Goal: Task Accomplishment & Management: Complete application form

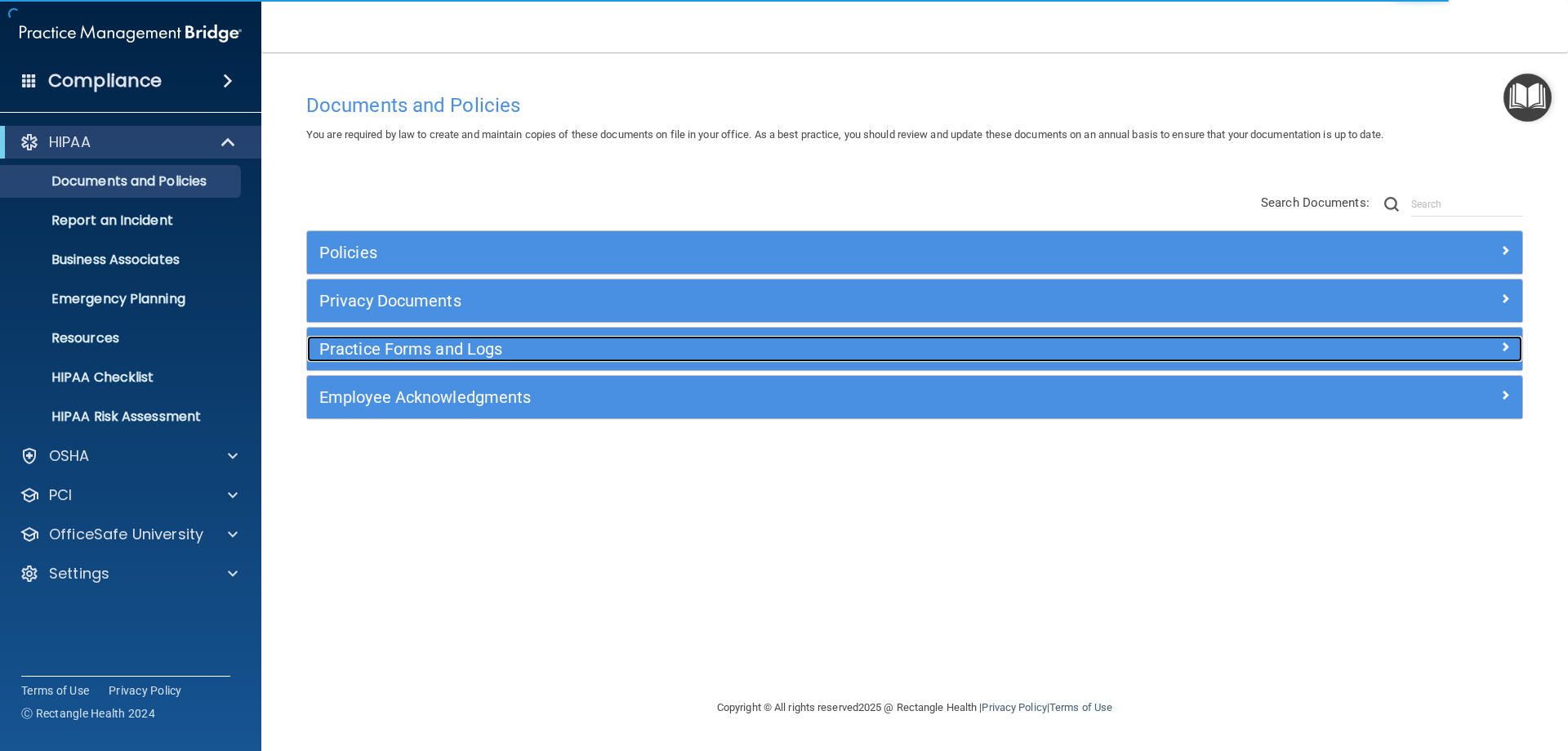
click at [410, 350] on h5 "Practice Forms and Logs" at bounding box center [763, 349] width 887 height 18
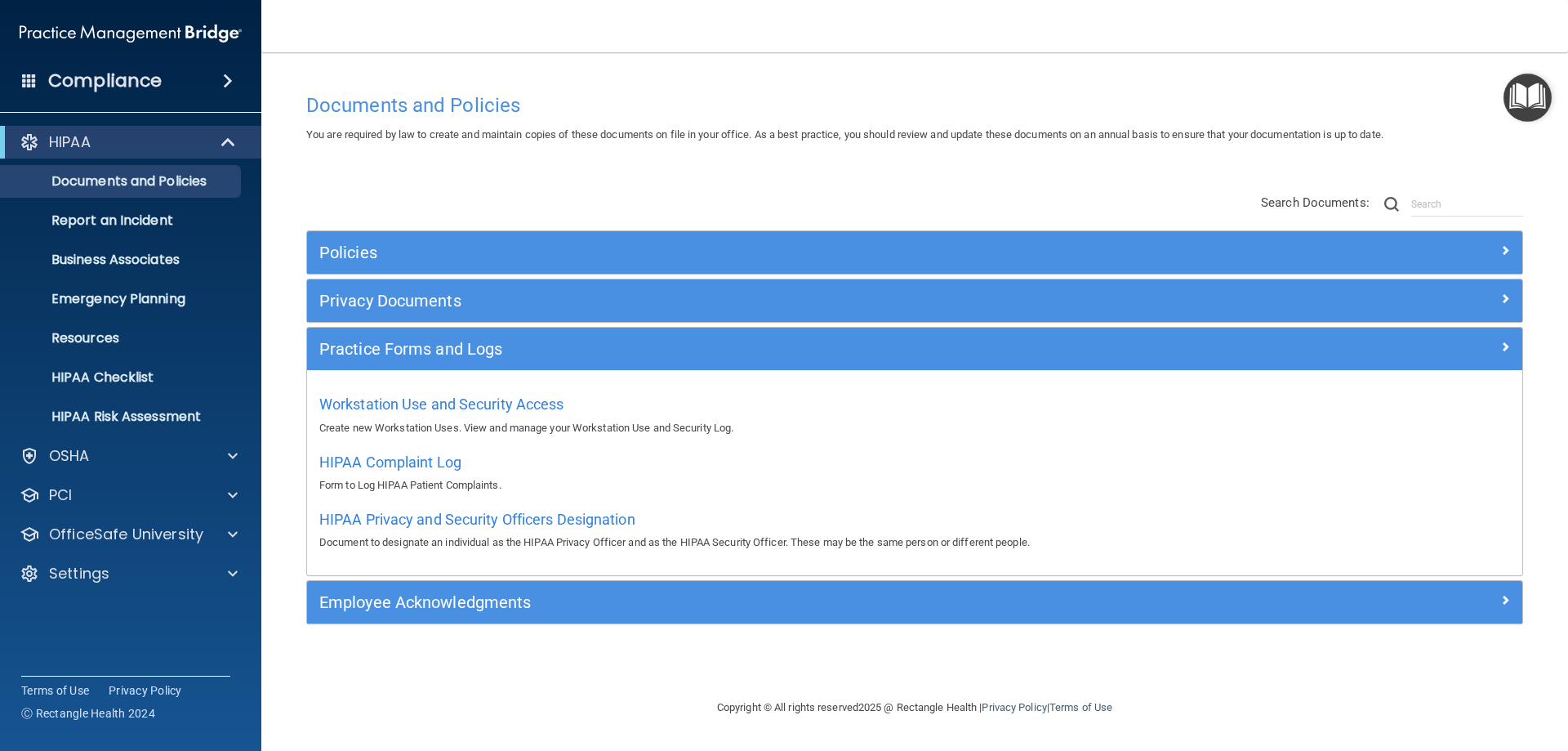
click at [1409, 77] on div "Documents and Policies You are required by law to create and maintain copies of…" at bounding box center [914, 375] width 1241 height 613
click at [1520, 93] on img "Open Resource Center" at bounding box center [1527, 98] width 48 height 48
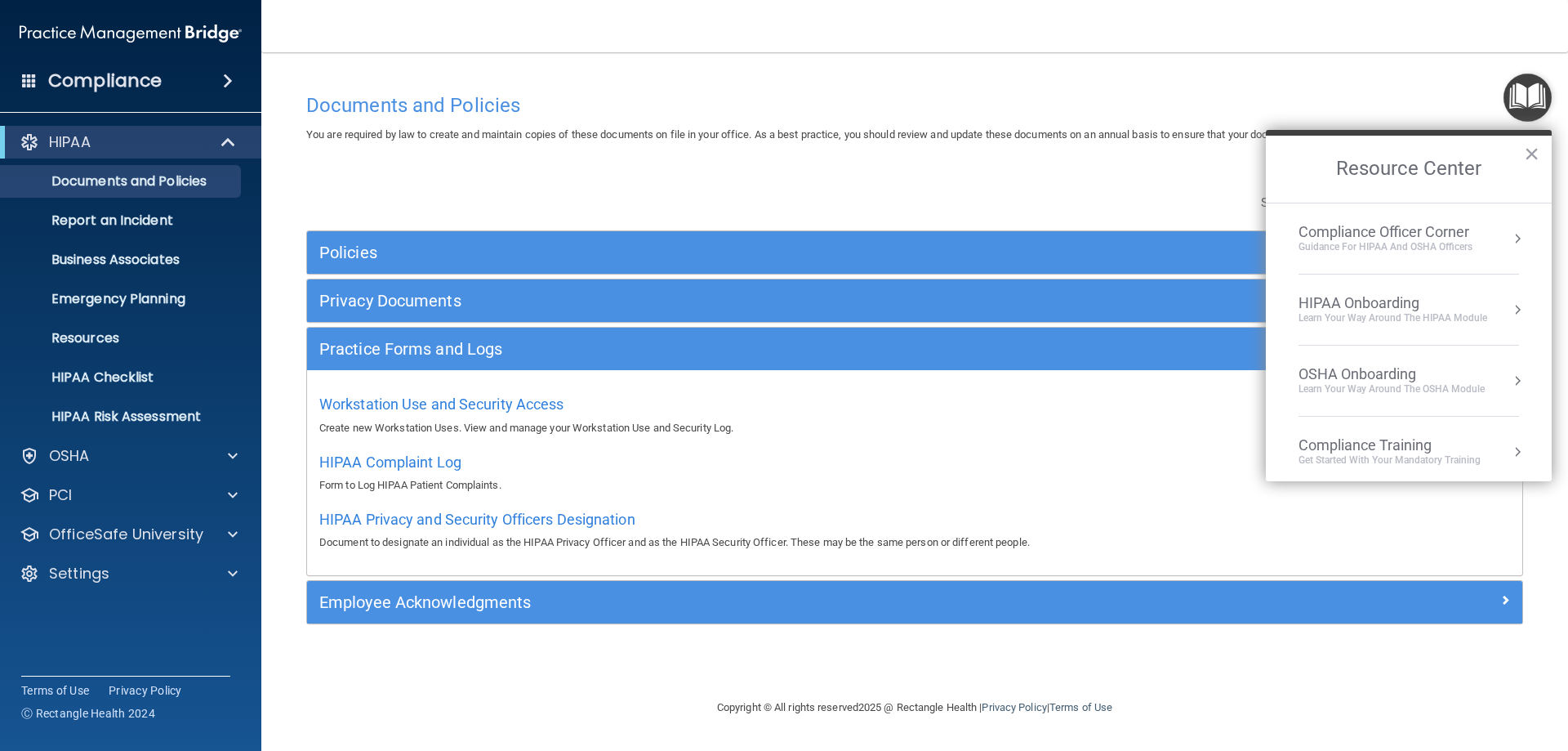
click at [1359, 246] on div "Guidance for HIPAA and OSHA Officers" at bounding box center [1386, 247] width 174 height 14
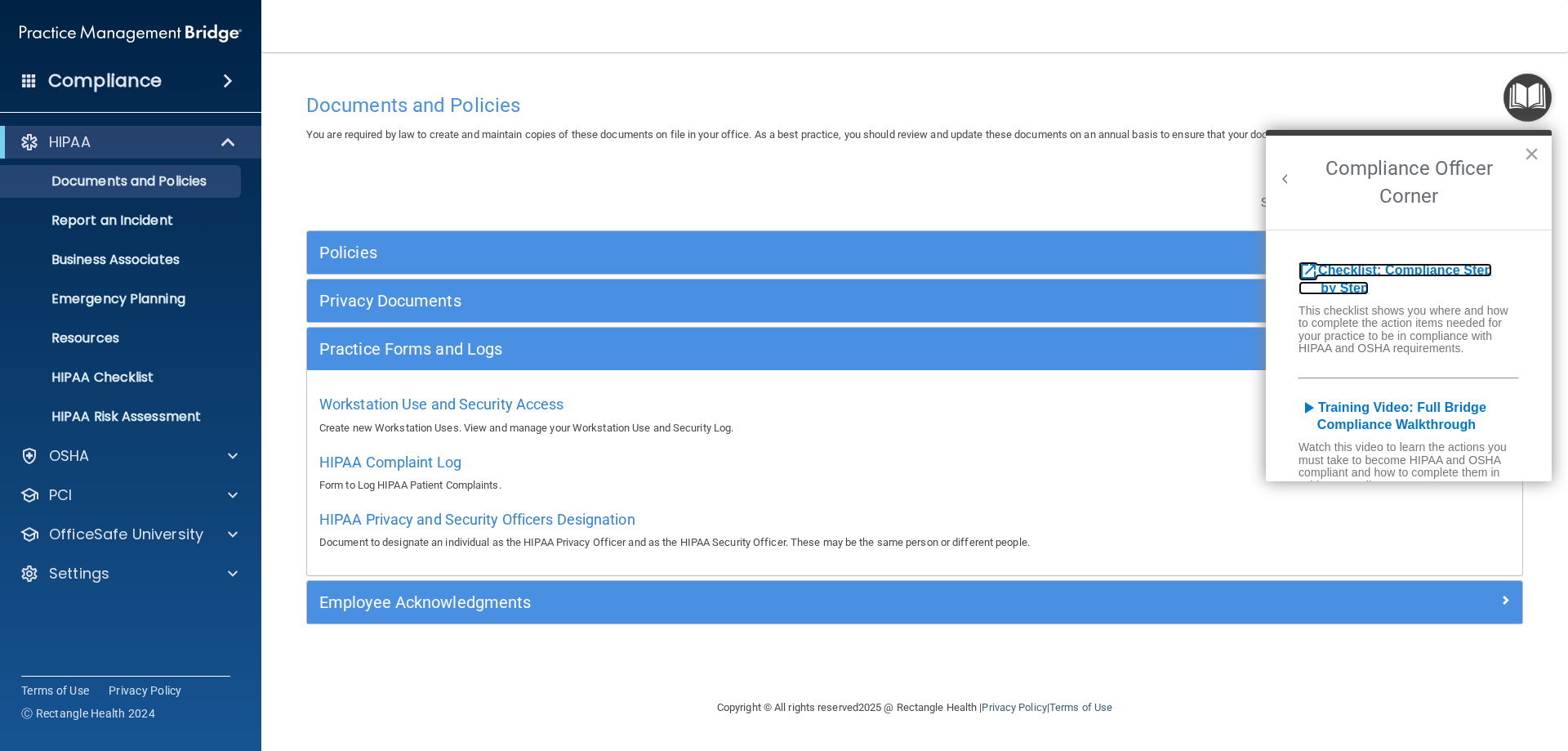
click at [1363, 266] on b "Checklist: Compliance Step by Step" at bounding box center [1396, 279] width 193 height 32
click at [1529, 152] on button "×" at bounding box center [1532, 154] width 16 height 26
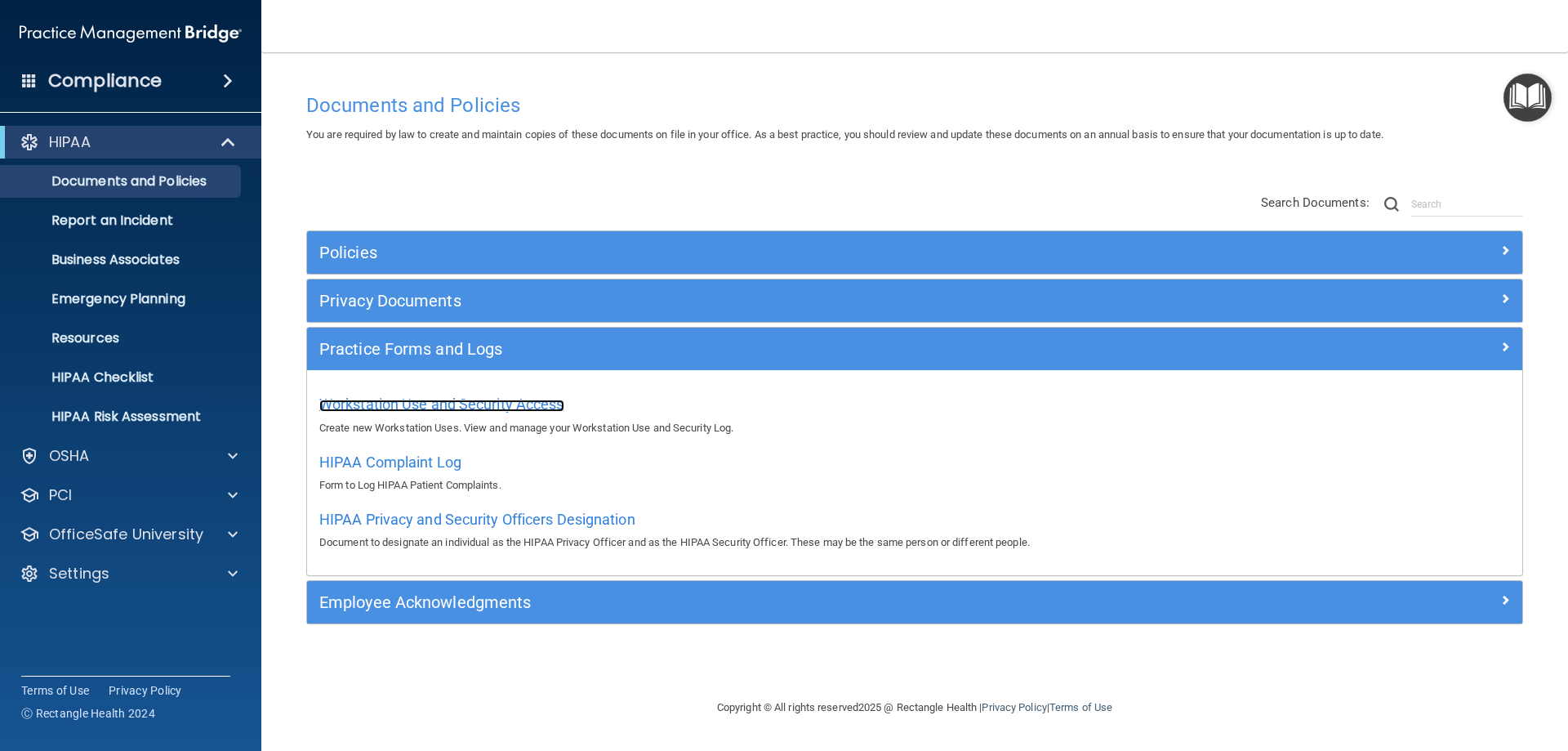
click at [425, 400] on span "Workstation Use and Security Access" at bounding box center [442, 404] width 245 height 17
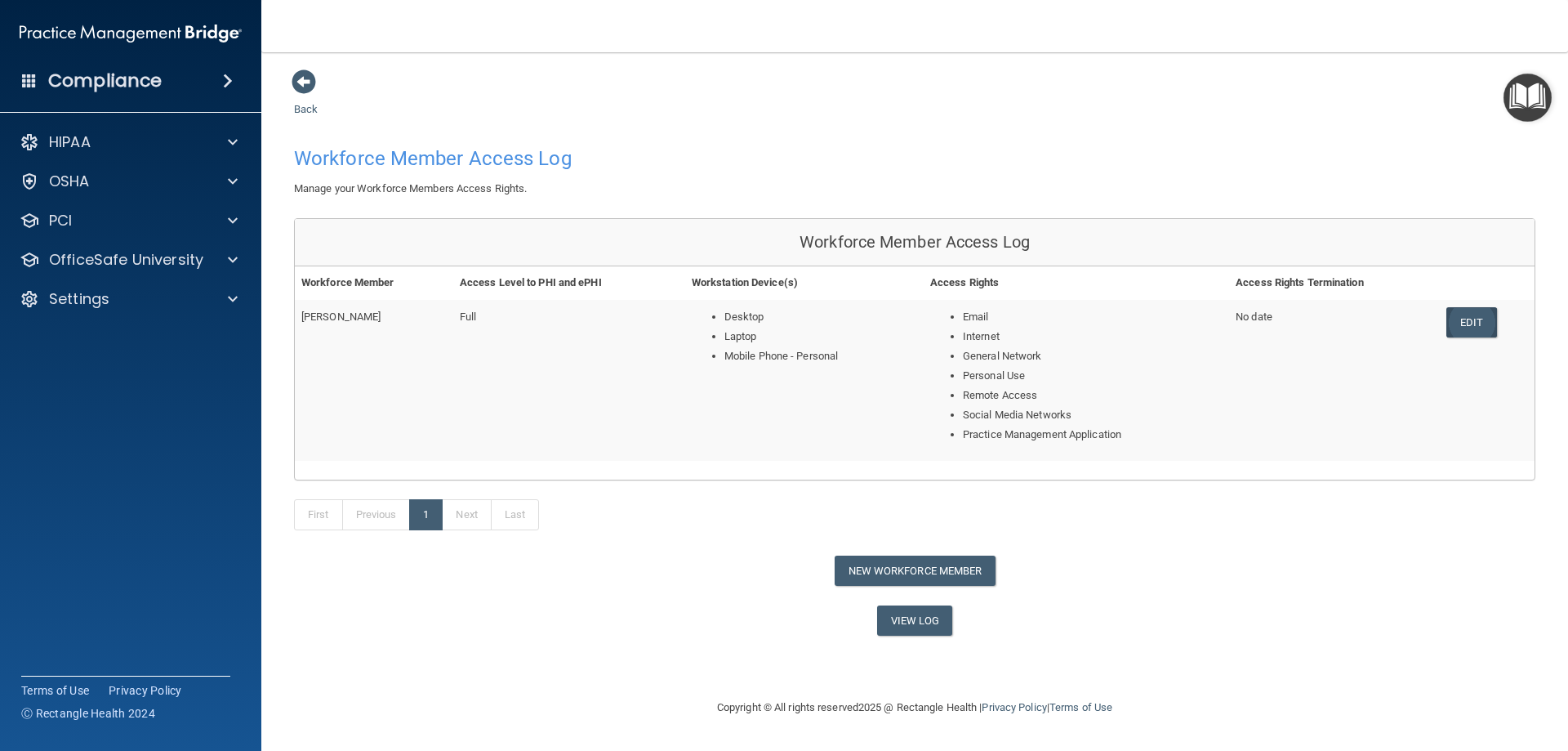
click at [1467, 319] on link "Edit" at bounding box center [1471, 322] width 50 height 30
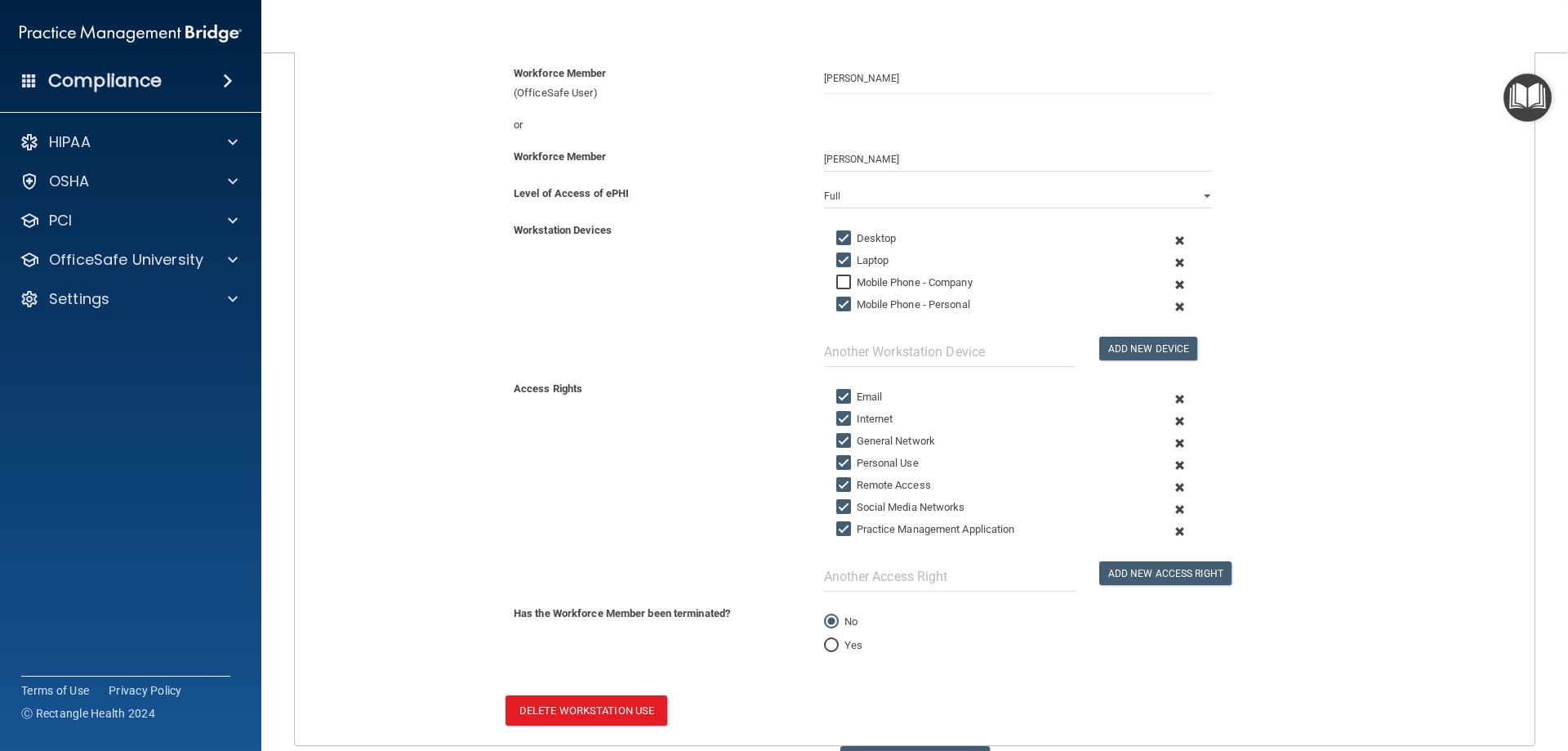
scroll to position [245, 0]
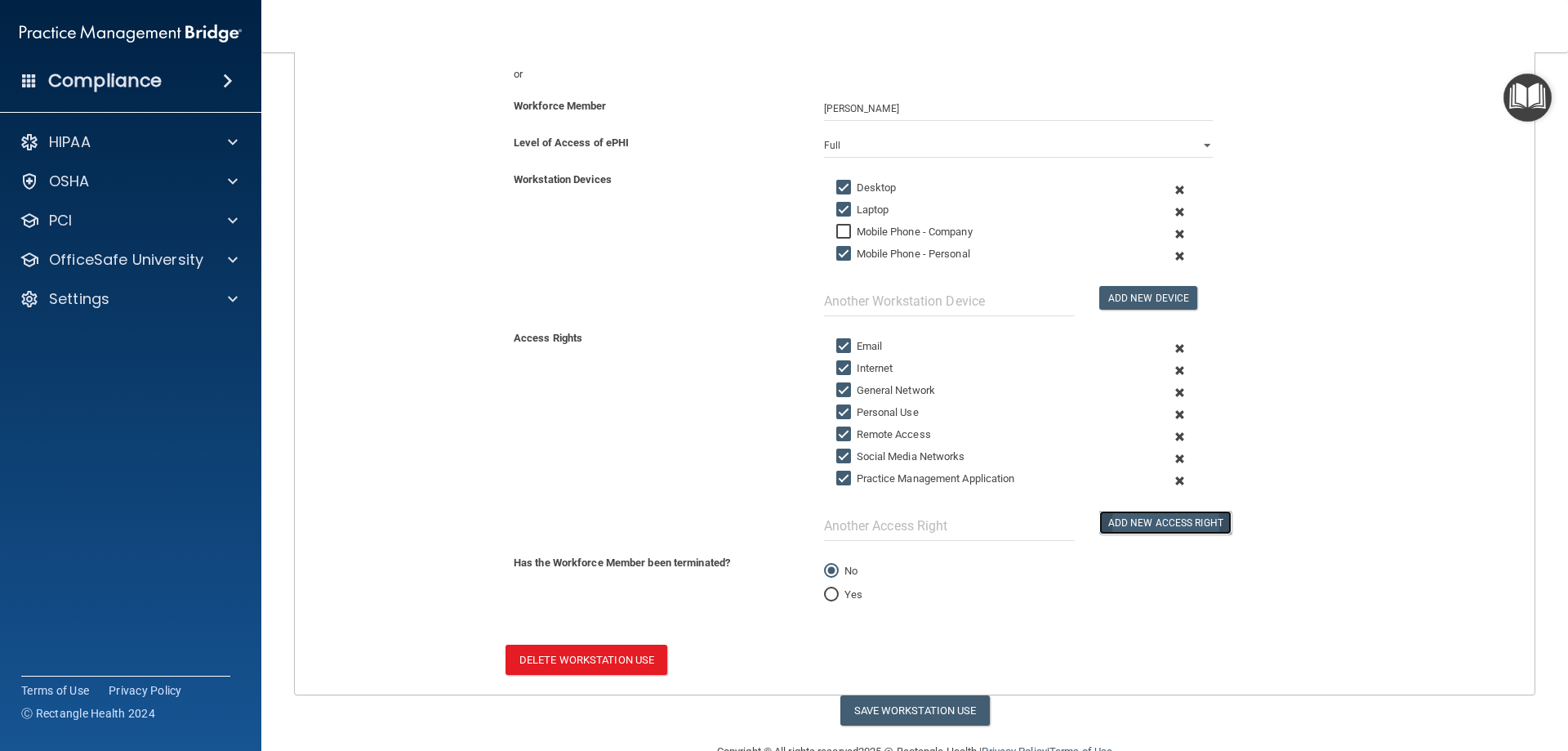
click at [1158, 522] on button "Add New Access Right" at bounding box center [1165, 523] width 133 height 24
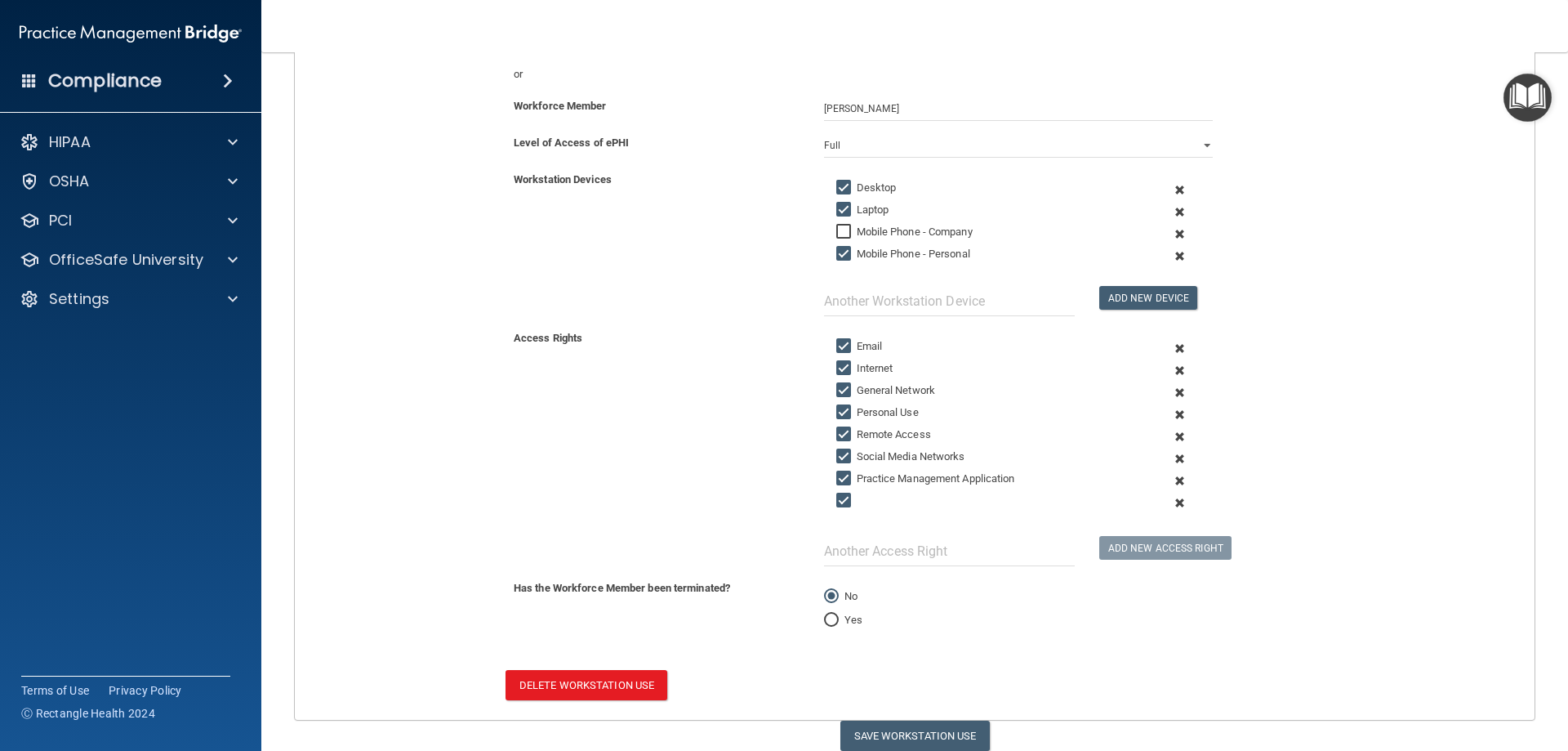
click at [1173, 504] on span at bounding box center [1180, 503] width 40 height 22
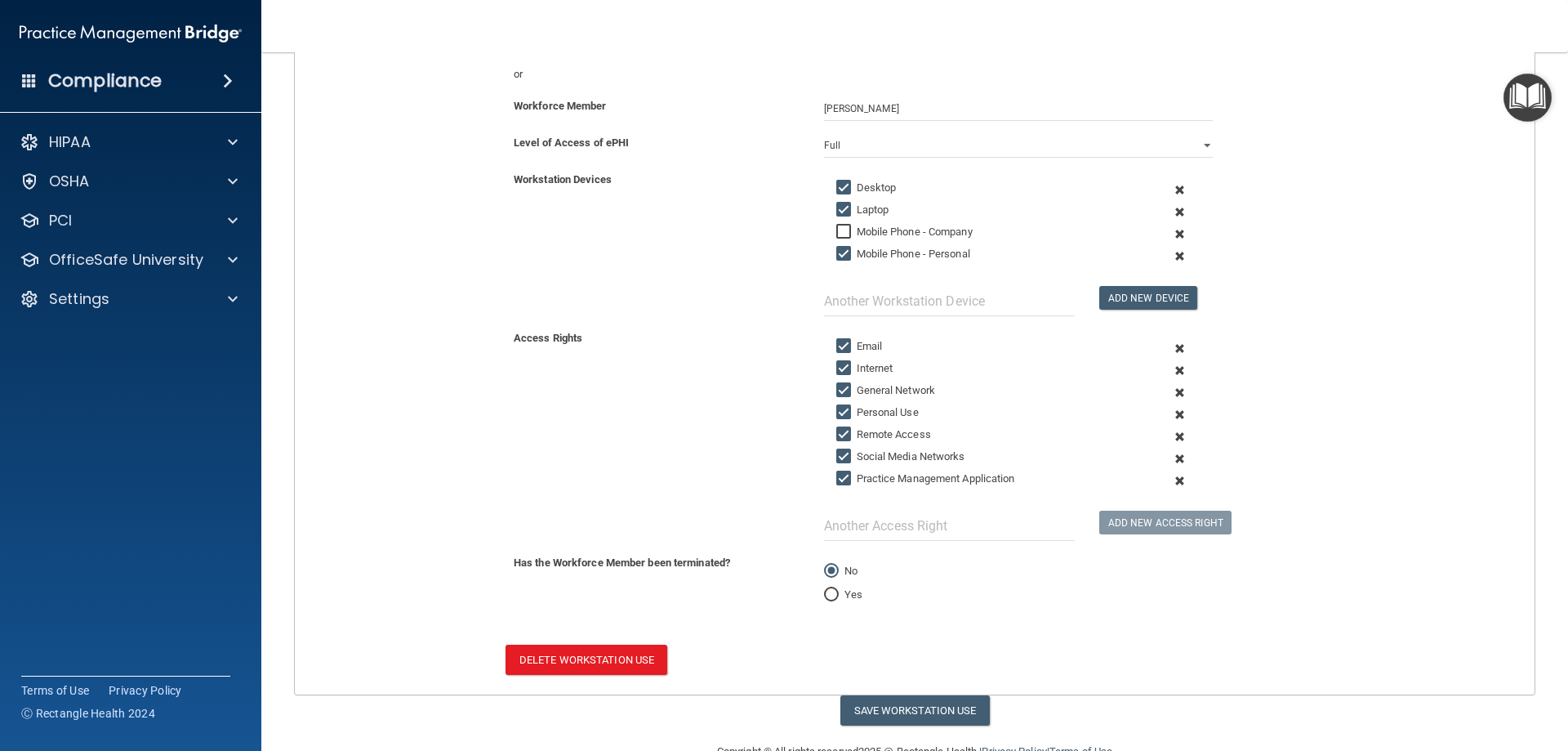
click at [1168, 455] on span at bounding box center [1180, 459] width 40 height 22
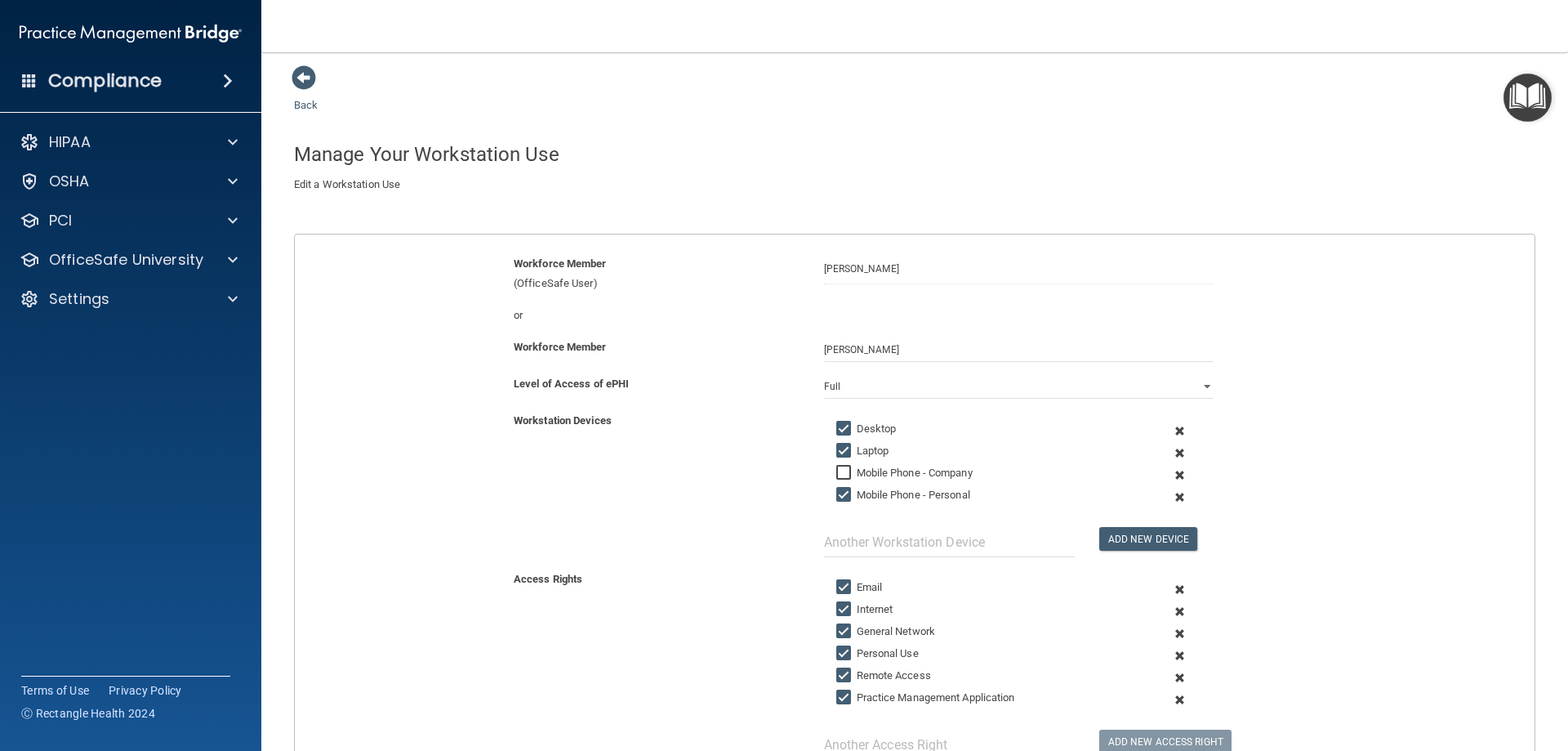
scroll to position [0, 0]
click at [302, 106] on link "Back" at bounding box center [306, 100] width 24 height 32
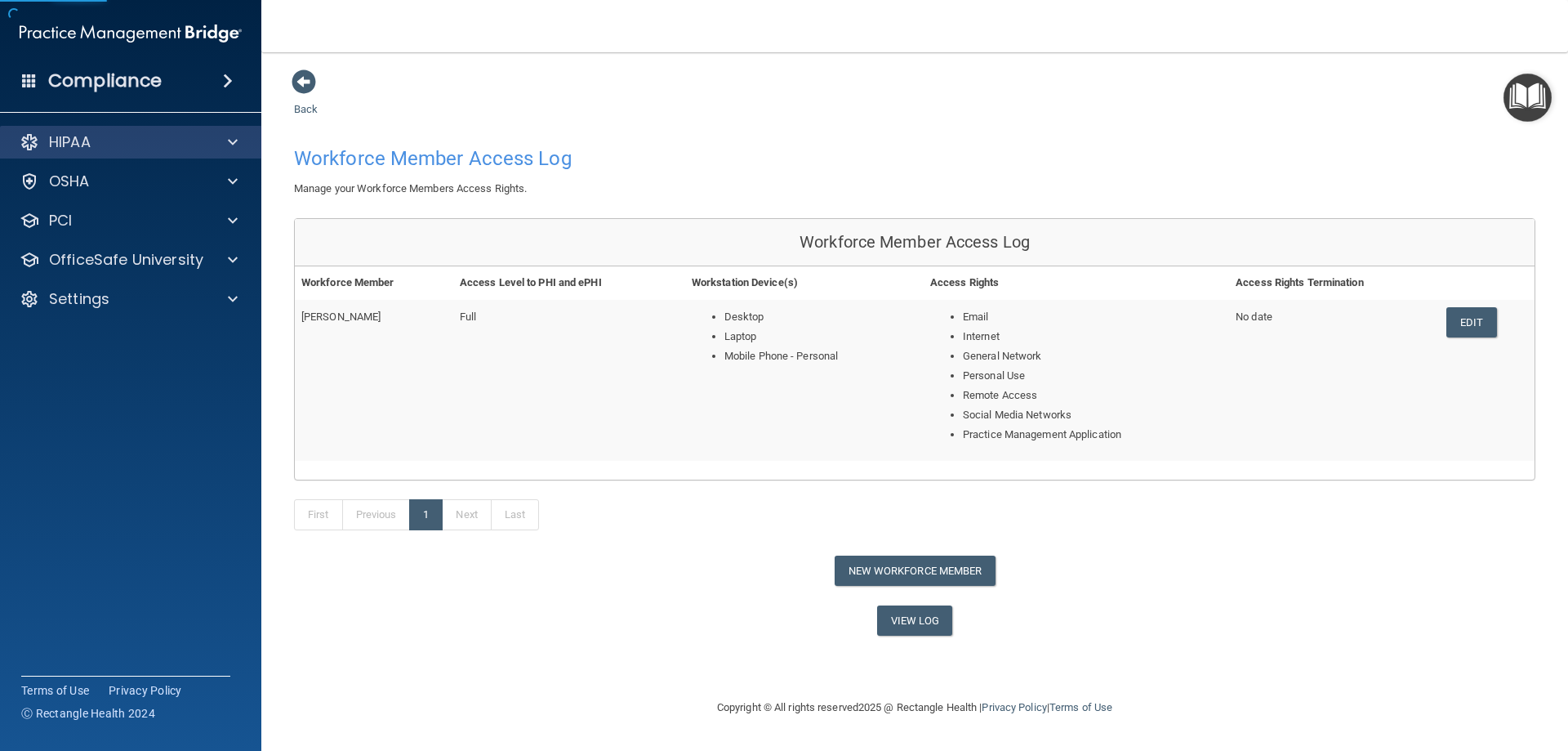
click at [75, 131] on div "HIPAA" at bounding box center [131, 142] width 262 height 33
click at [68, 141] on p "HIPAA" at bounding box center [70, 143] width 42 height 20
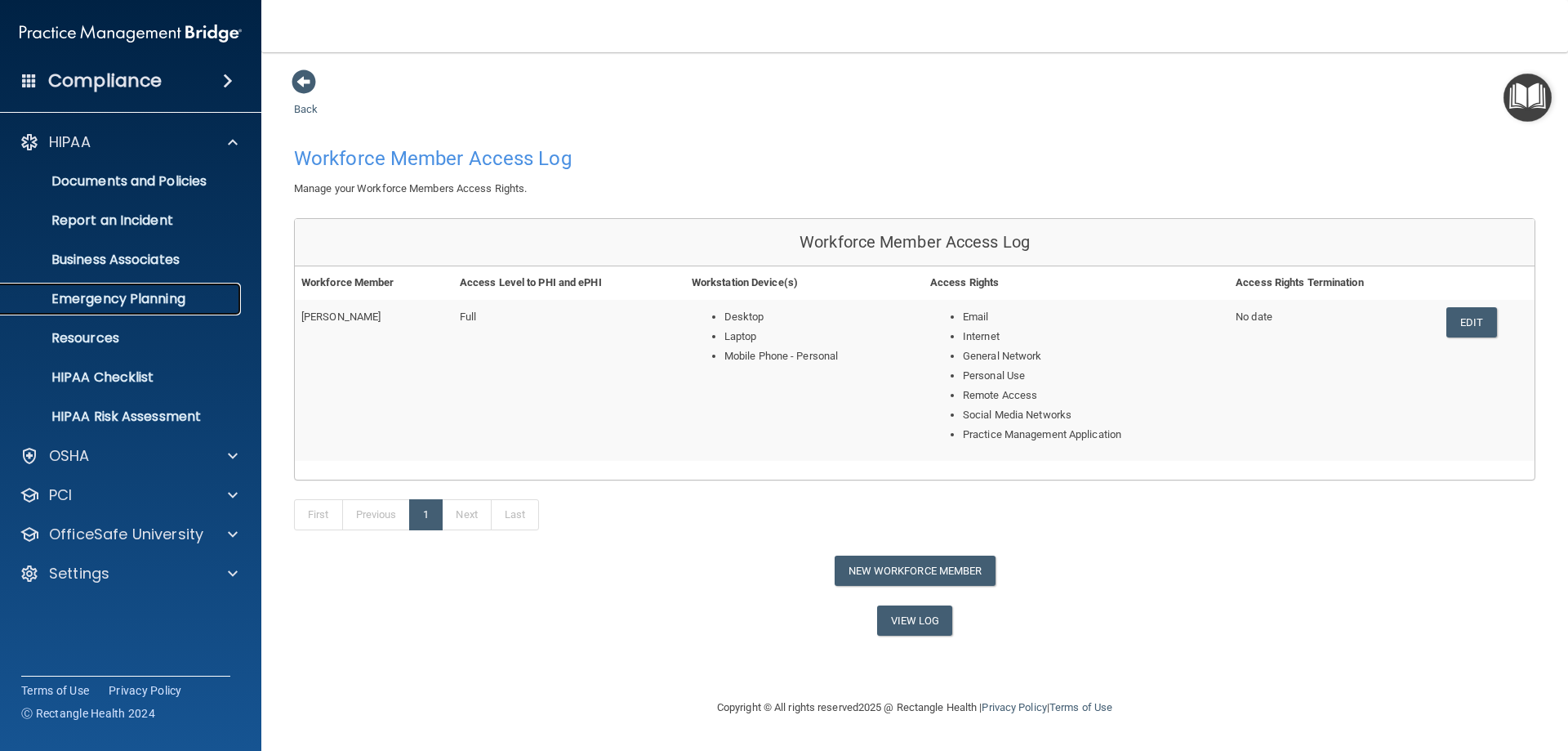
click at [119, 306] on p "Emergency Planning" at bounding box center [123, 299] width 223 height 16
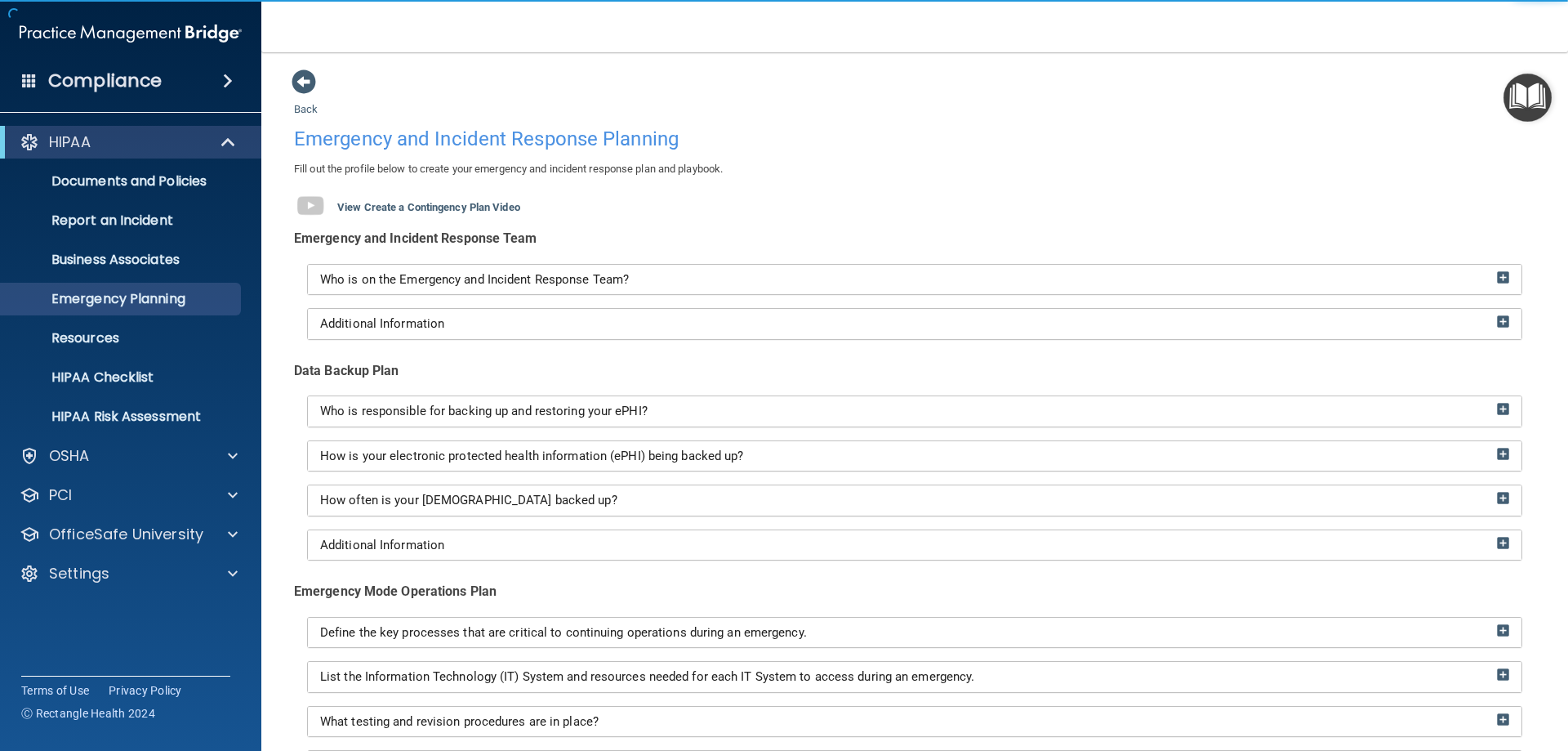
click at [807, 271] on div "Who is on the Emergency and Incident Response Team?" at bounding box center [915, 279] width 1214 height 30
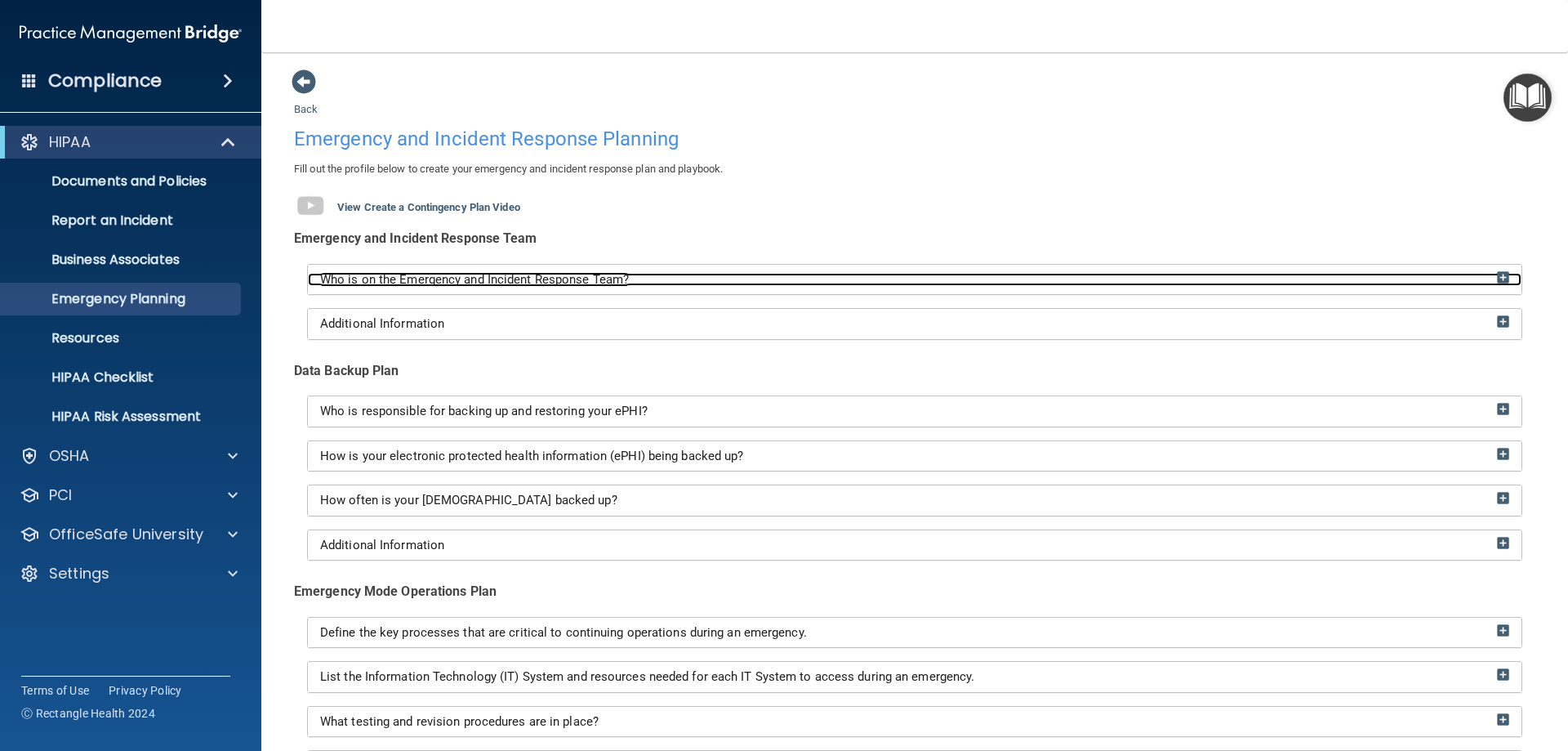
click at [1497, 276] on img at bounding box center [1503, 277] width 12 height 12
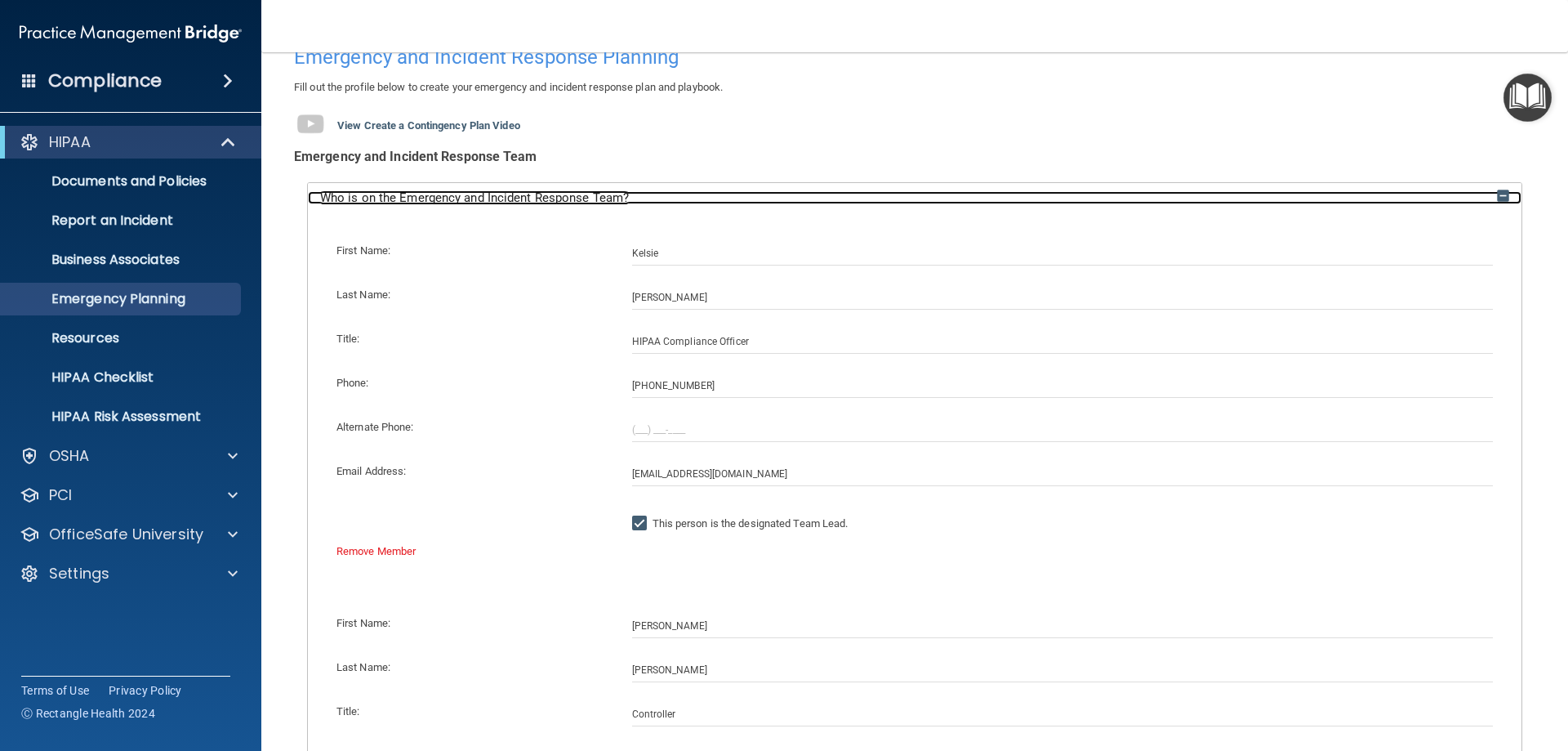
scroll to position [164, 0]
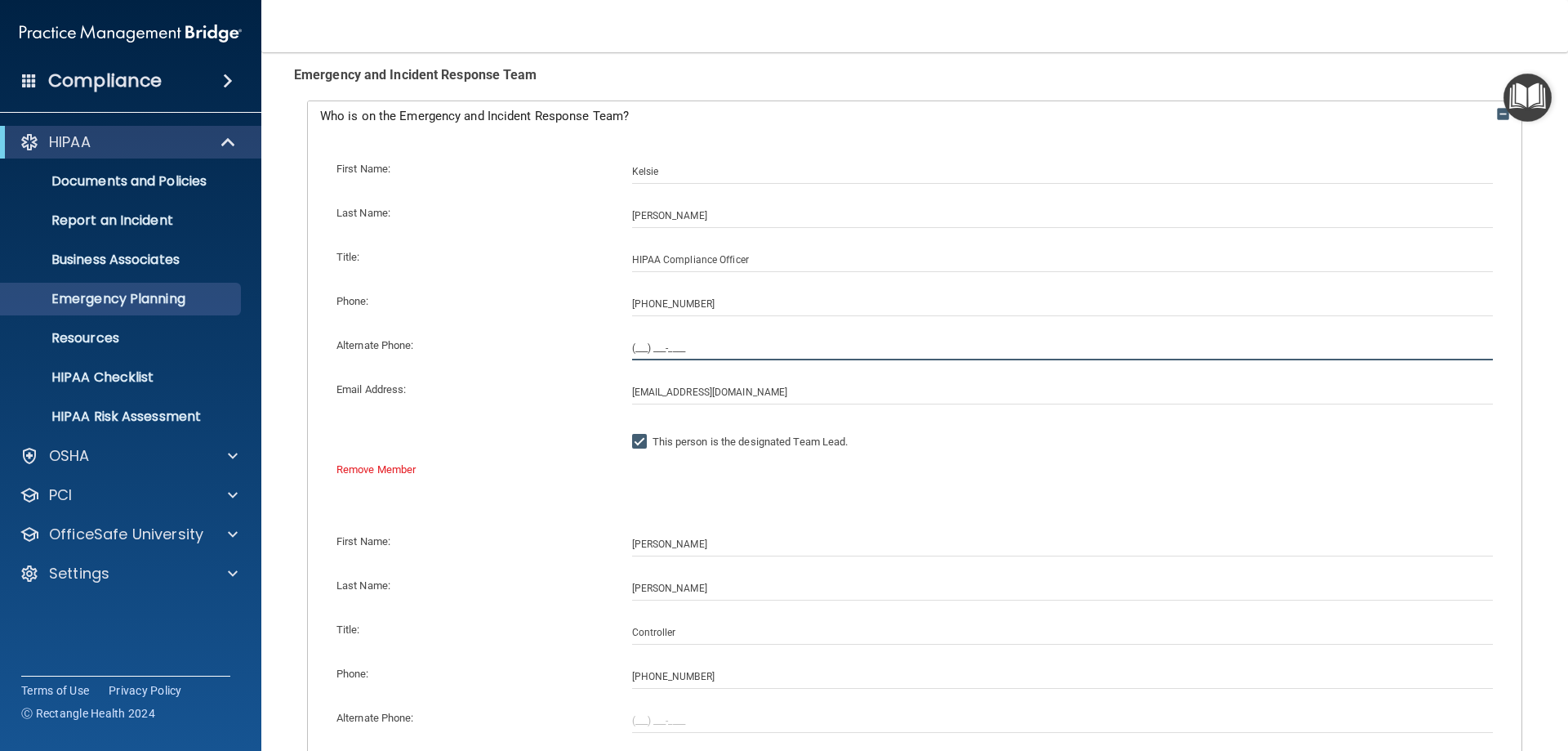
click at [639, 339] on input "(___) ___-____" at bounding box center [1063, 348] width 861 height 25
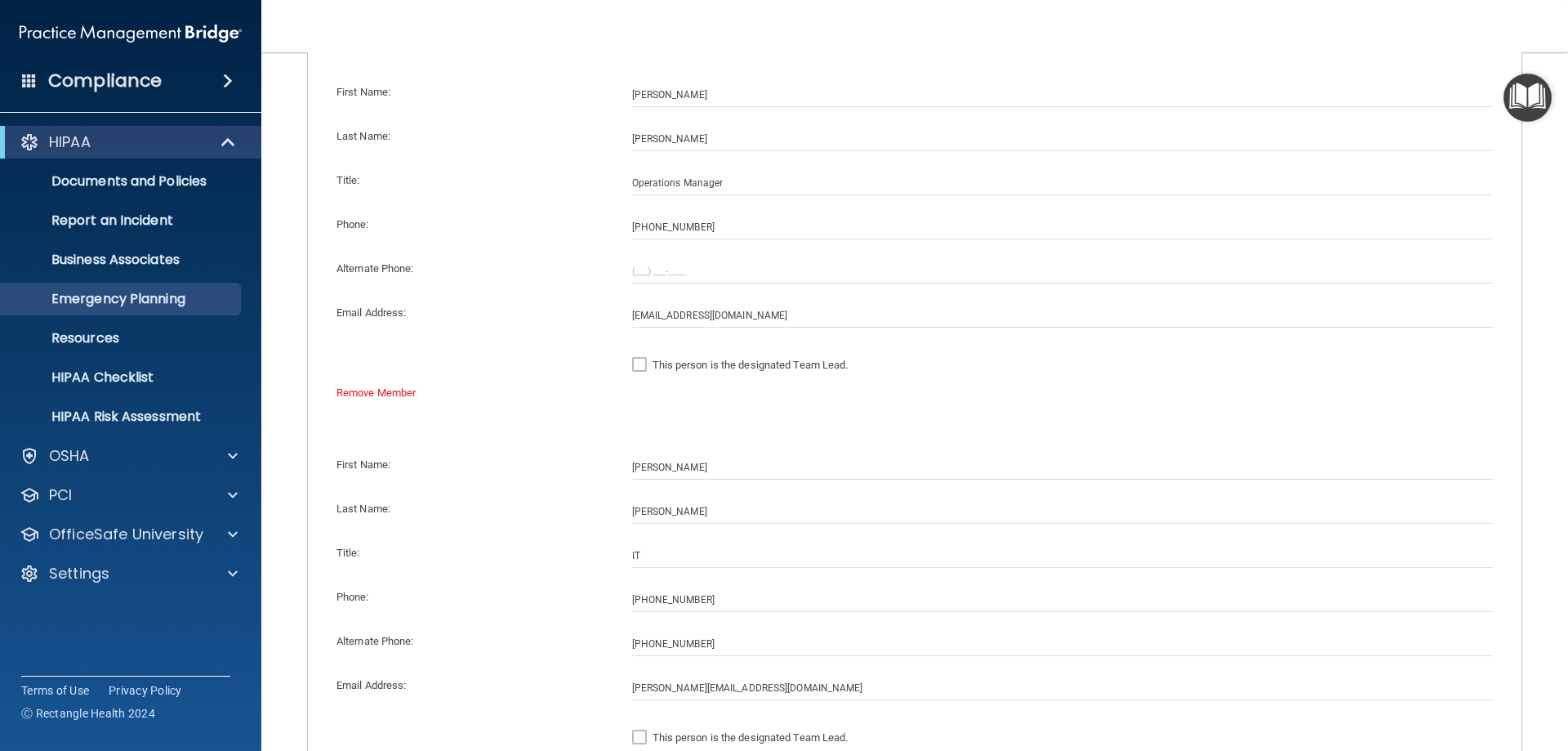
scroll to position [1144, 0]
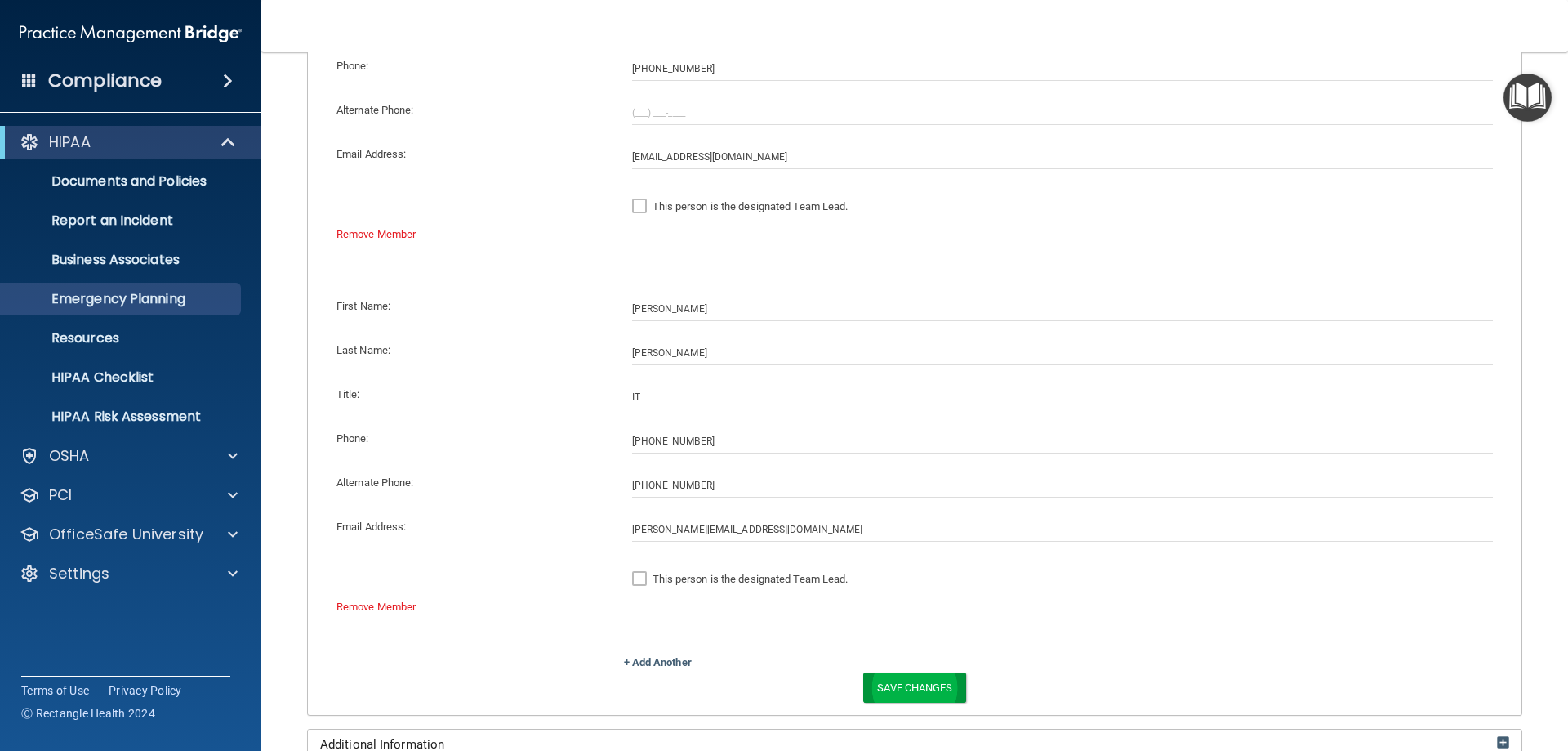
type input "[PHONE_NUMBER]"
click at [897, 681] on button "Save Changes" at bounding box center [914, 687] width 102 height 30
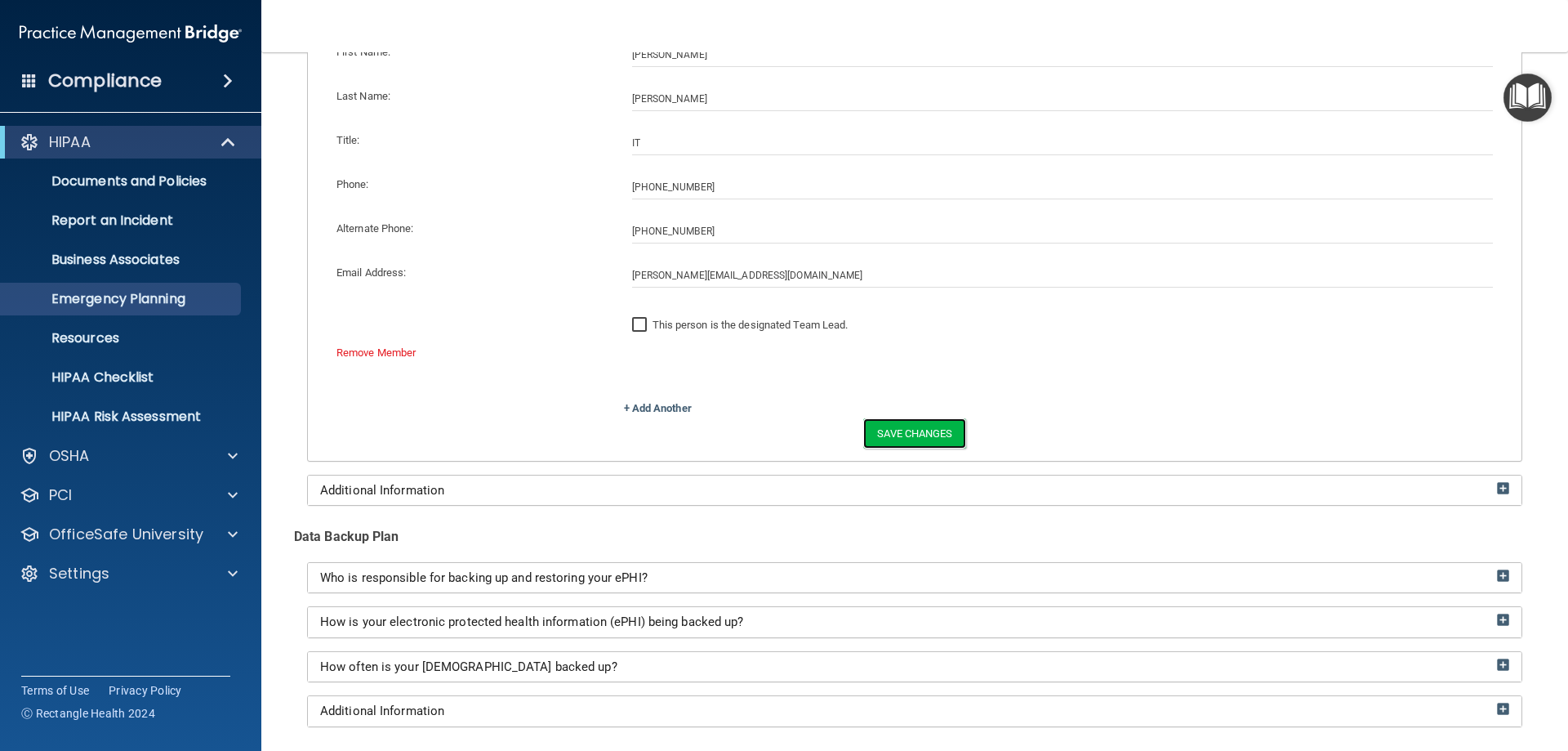
scroll to position [1635, 0]
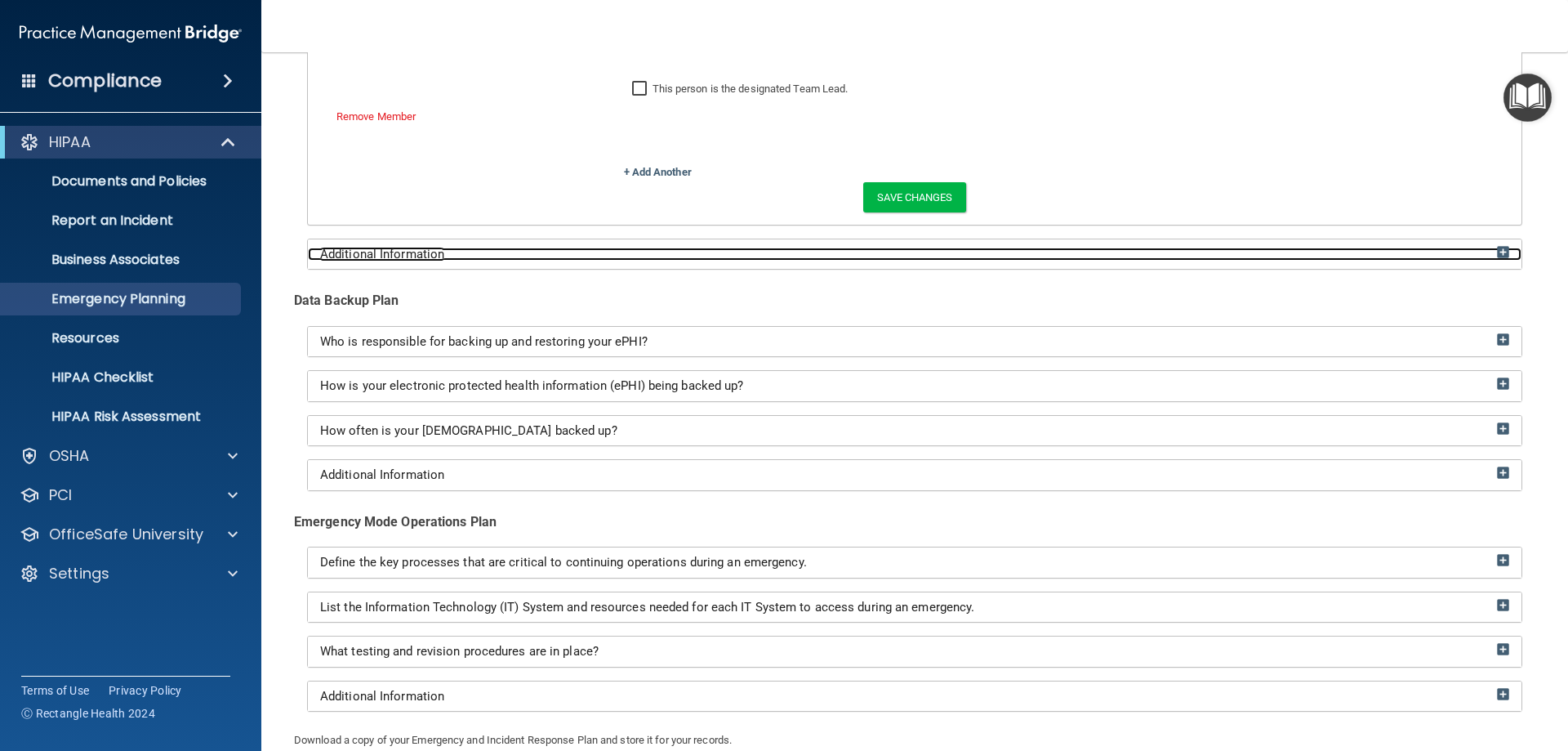
click at [648, 257] on div "Additional Information" at bounding box center [915, 254] width 1214 height 14
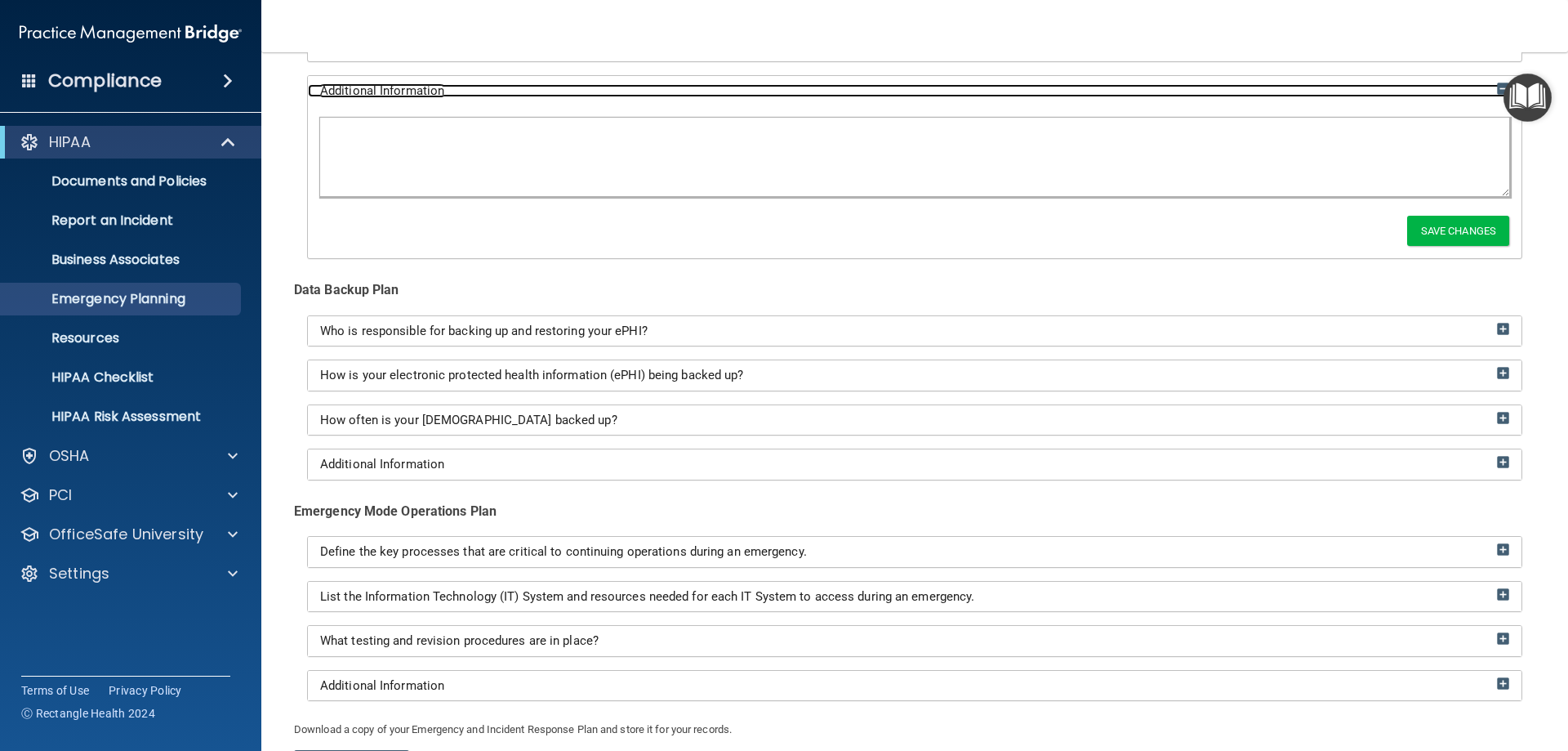
scroll to position [1880, 0]
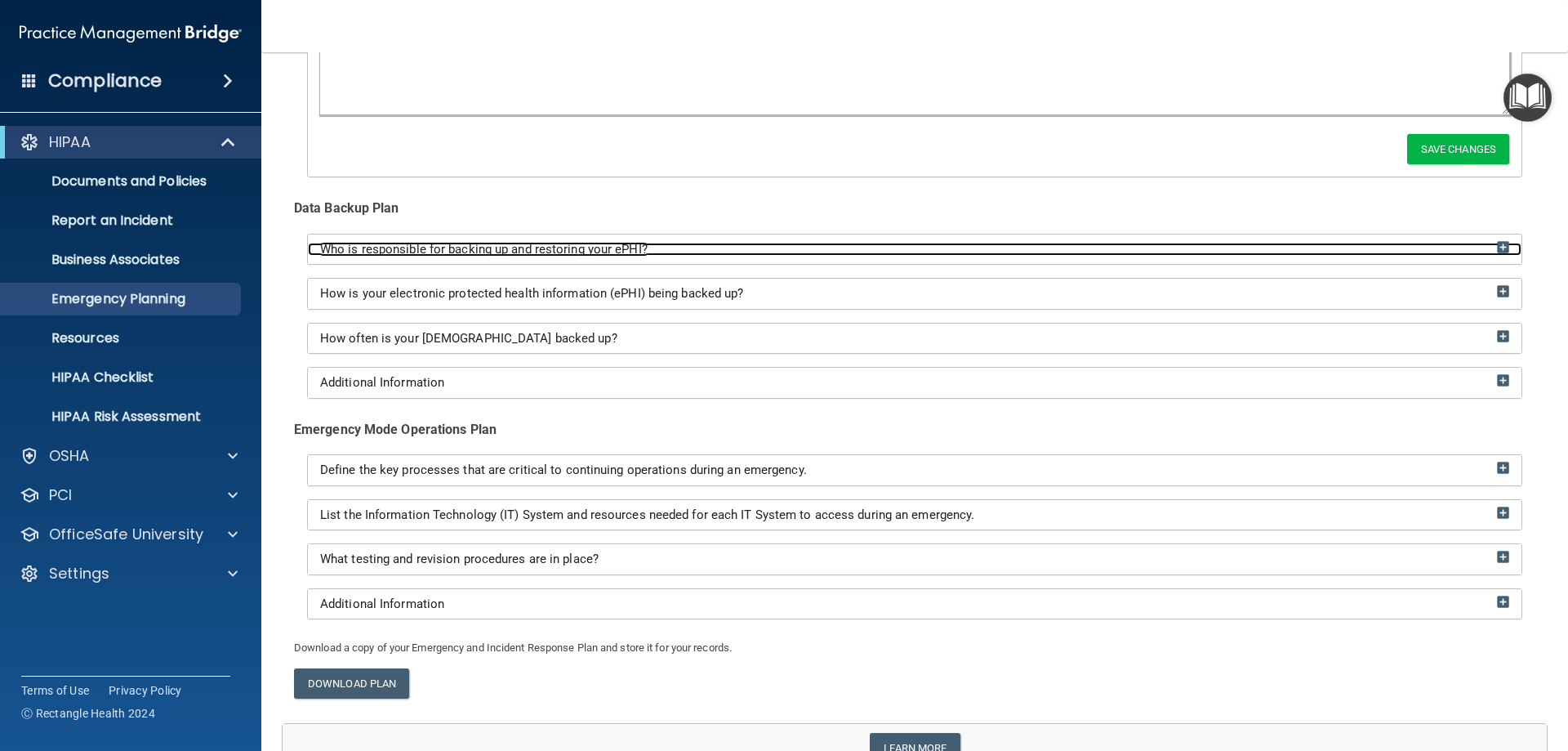
click at [543, 247] on span "Who is responsible for backing up and restoring your ePHI?" at bounding box center [483, 249] width 328 height 15
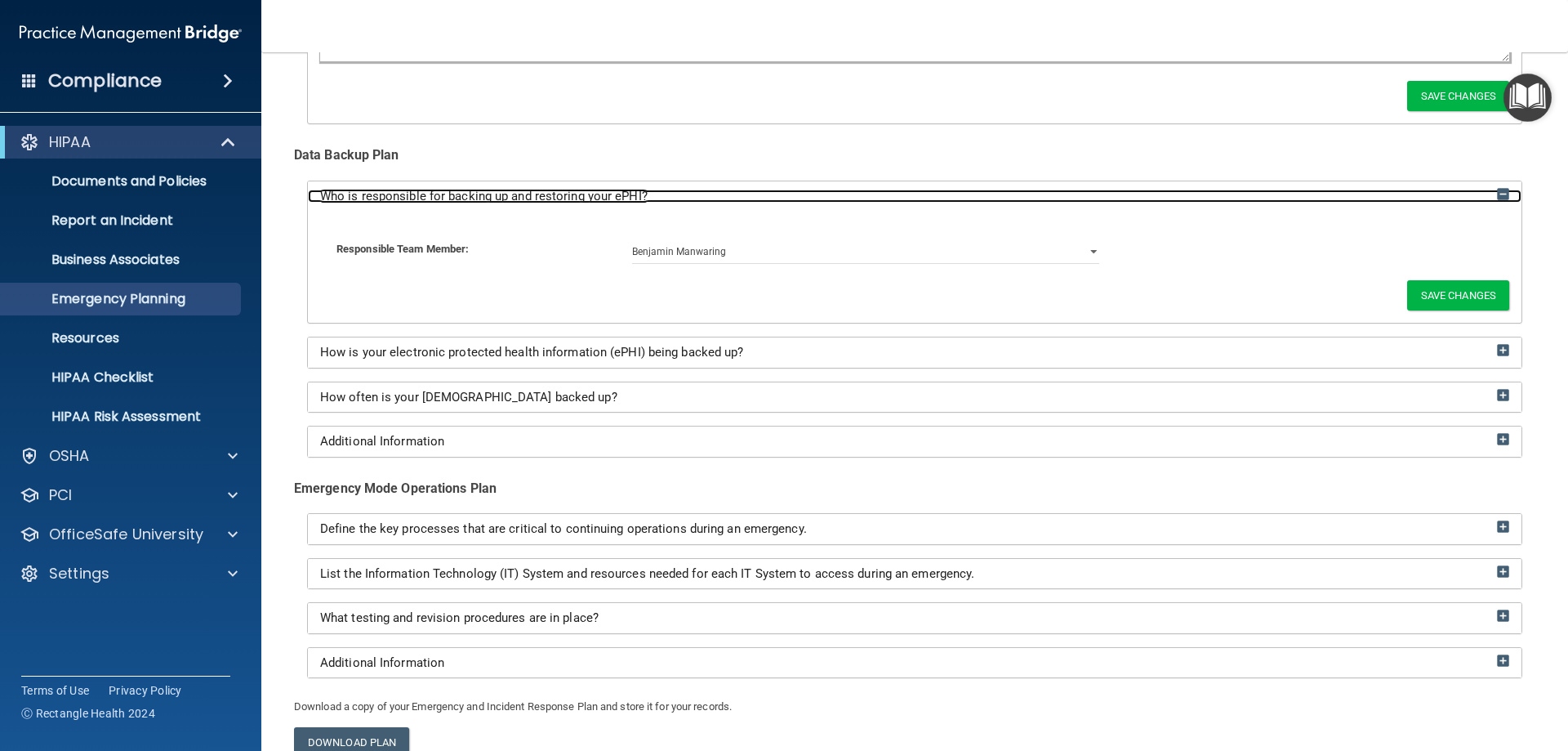
scroll to position [1962, 0]
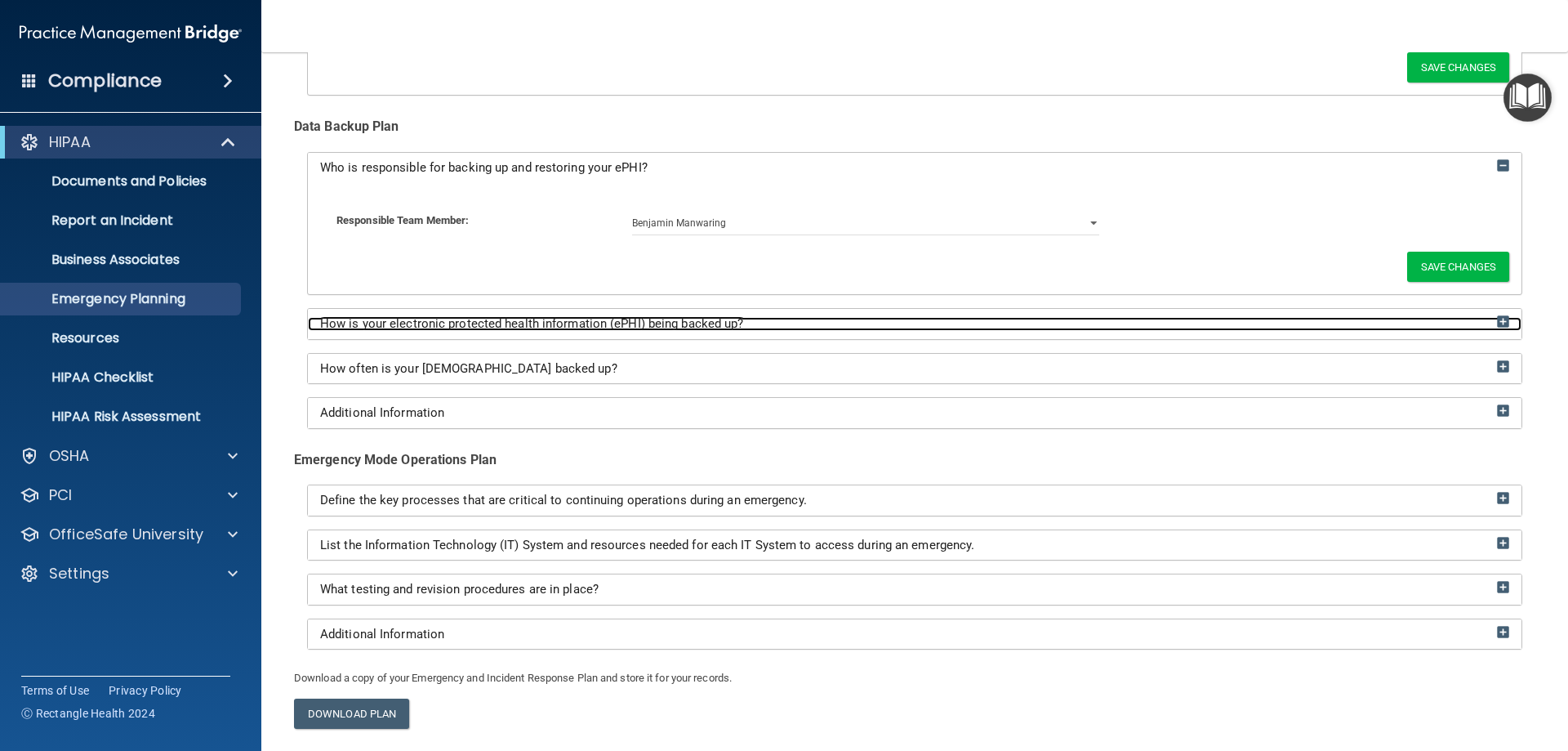
click at [522, 324] on span "How is your electronic protected health information (ePHI) being backed up?" at bounding box center [531, 323] width 424 height 15
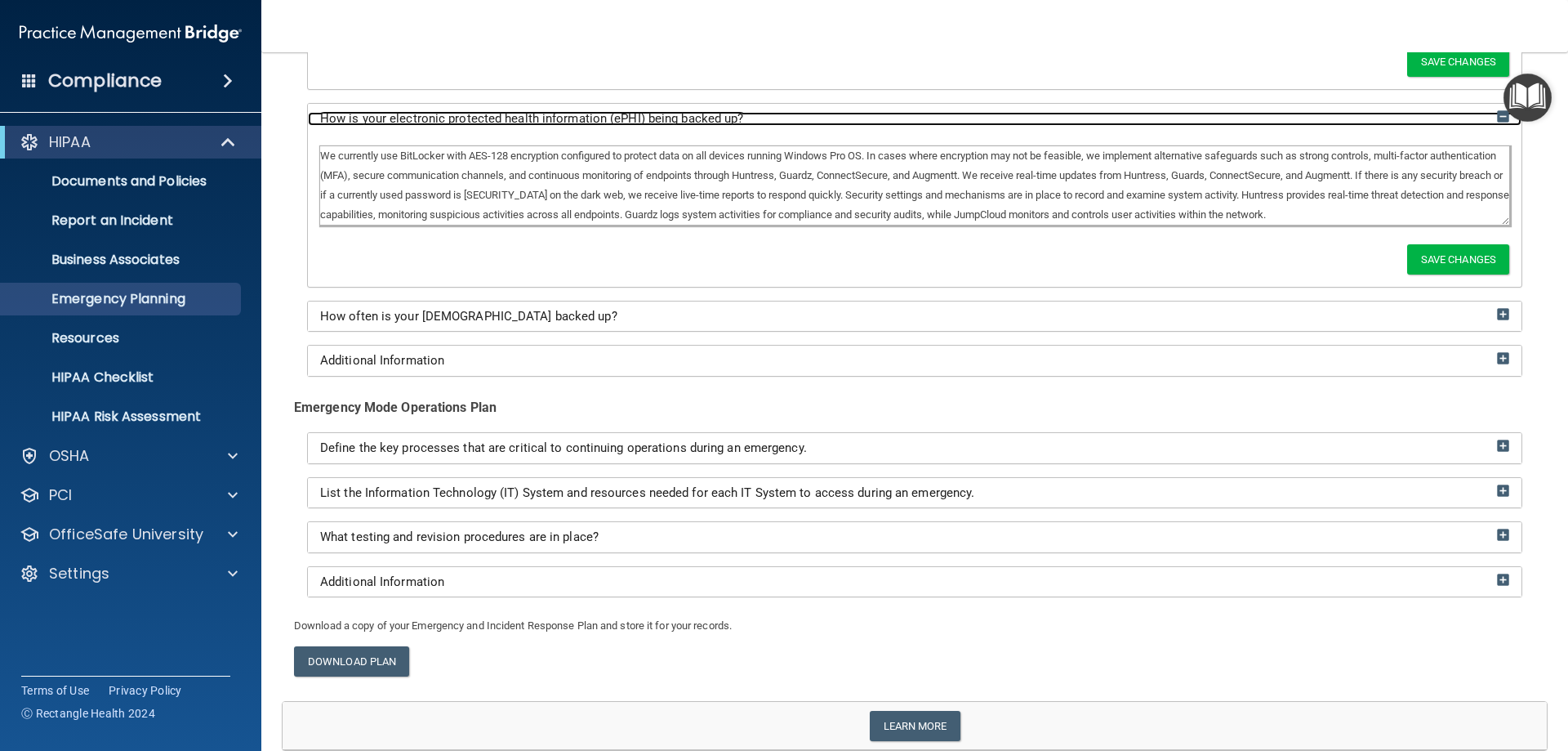
scroll to position [2206, 0]
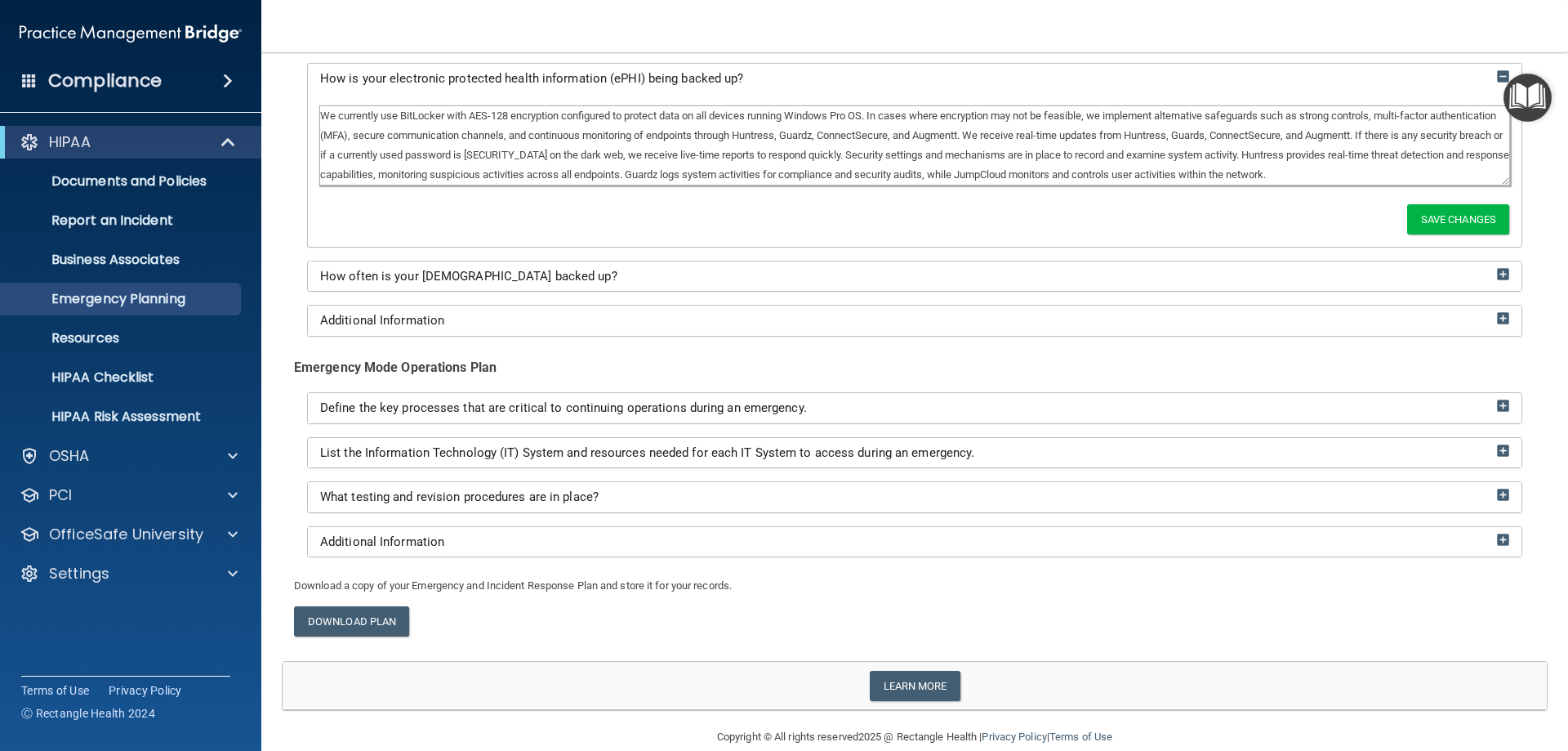
click at [575, 283] on div "How often is your [DEMOGRAPHIC_DATA] backed up?" at bounding box center [915, 276] width 1214 height 30
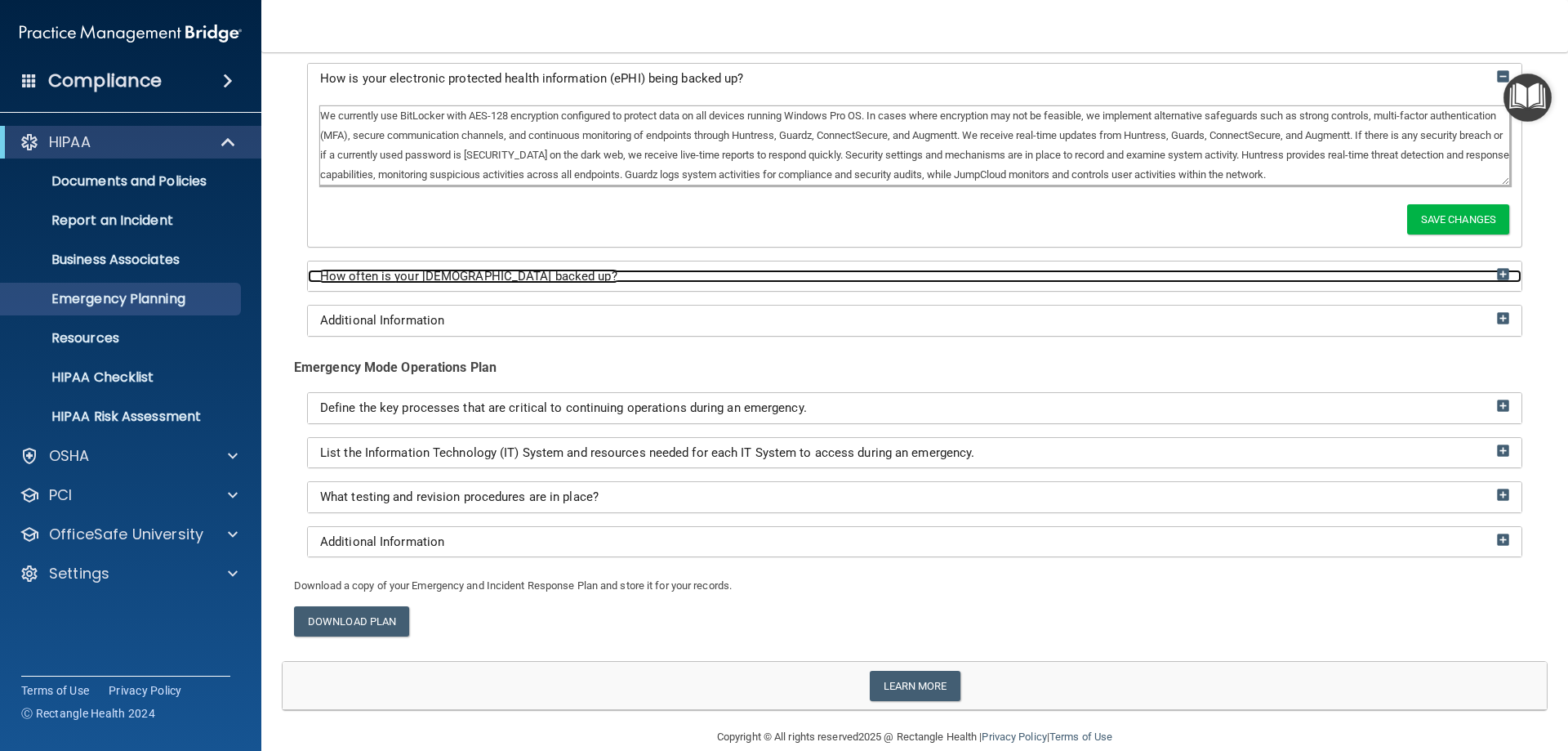
click at [476, 279] on span "How often is your [DEMOGRAPHIC_DATA] backed up?" at bounding box center [469, 276] width 297 height 15
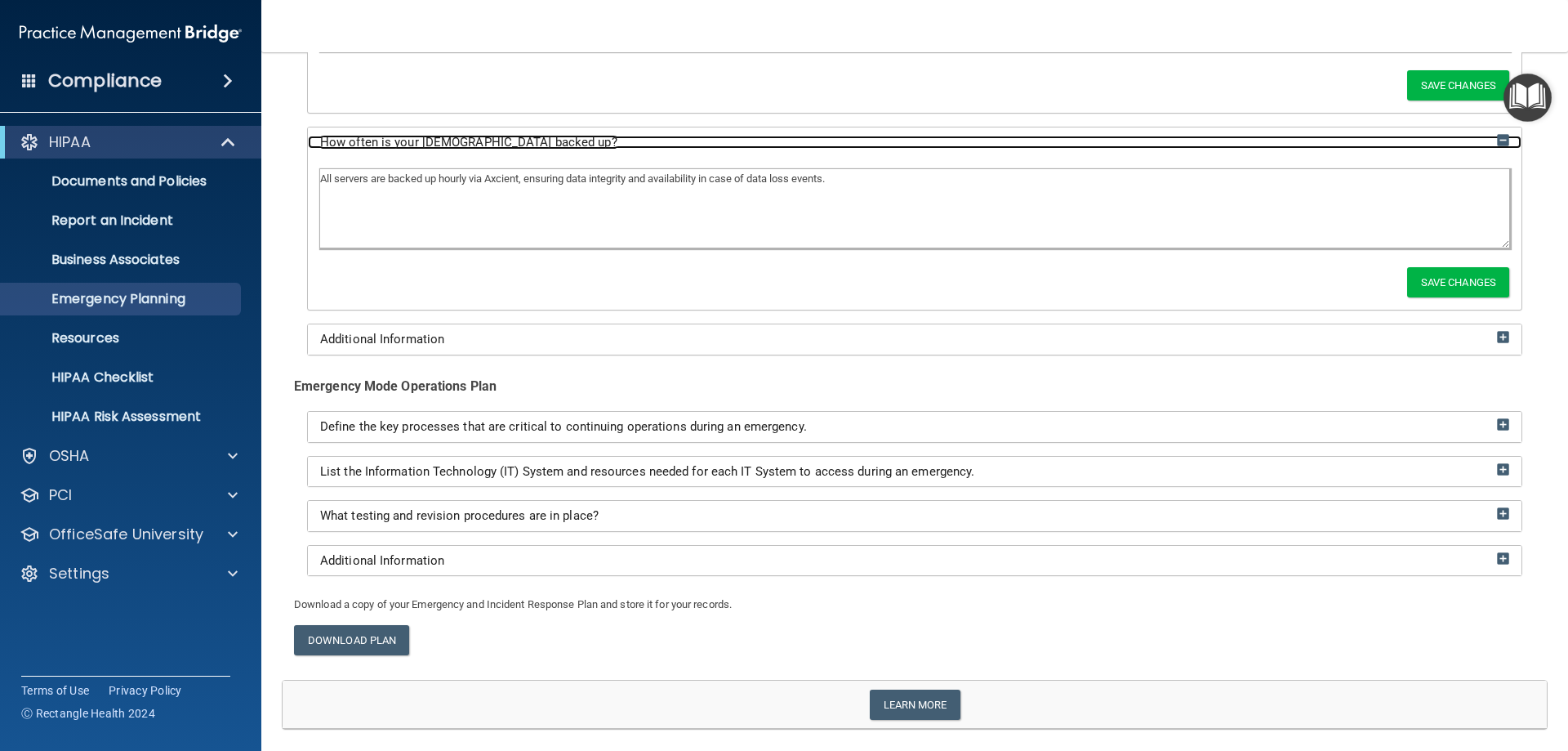
scroll to position [2370, 0]
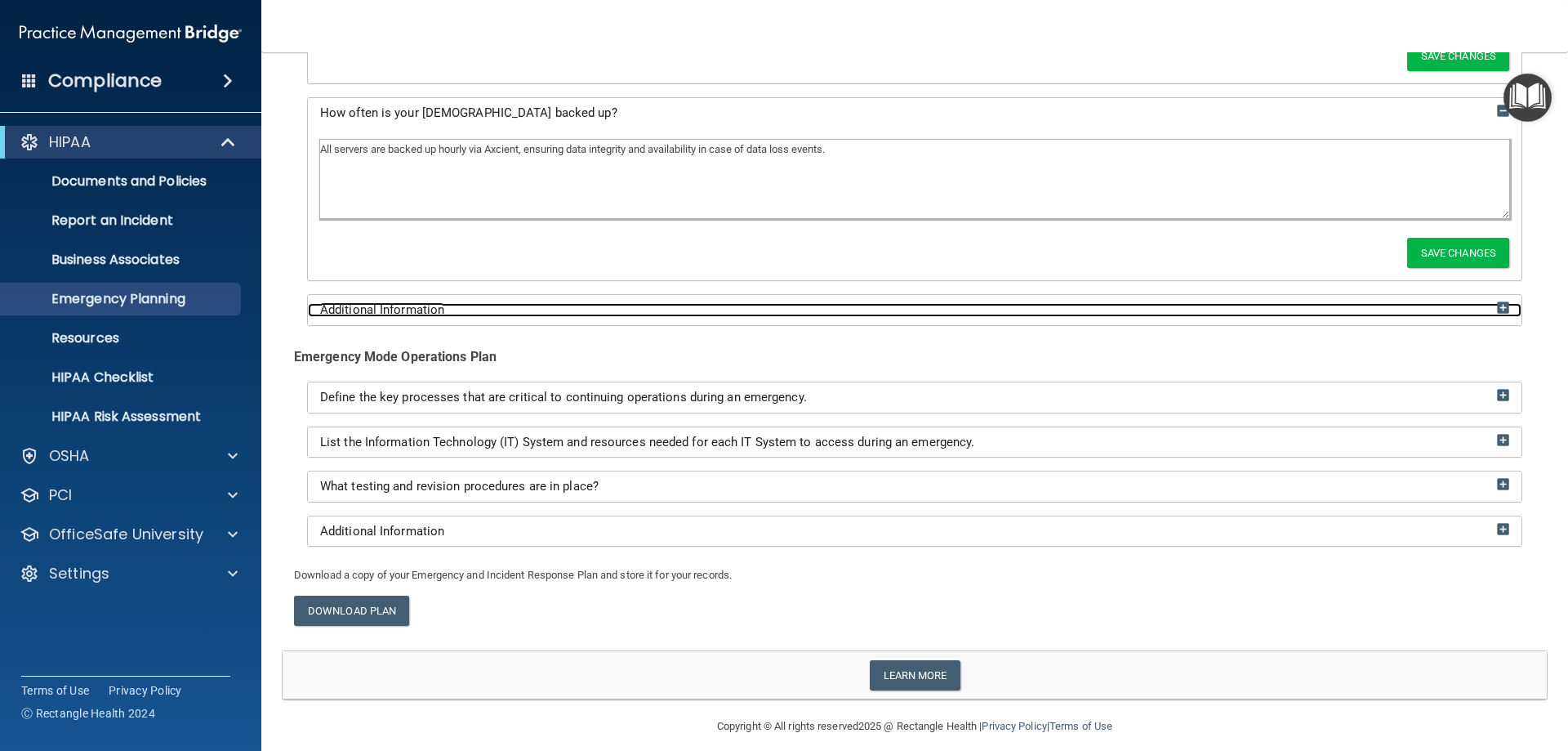
click at [490, 308] on div "Additional Information" at bounding box center [915, 310] width 1214 height 14
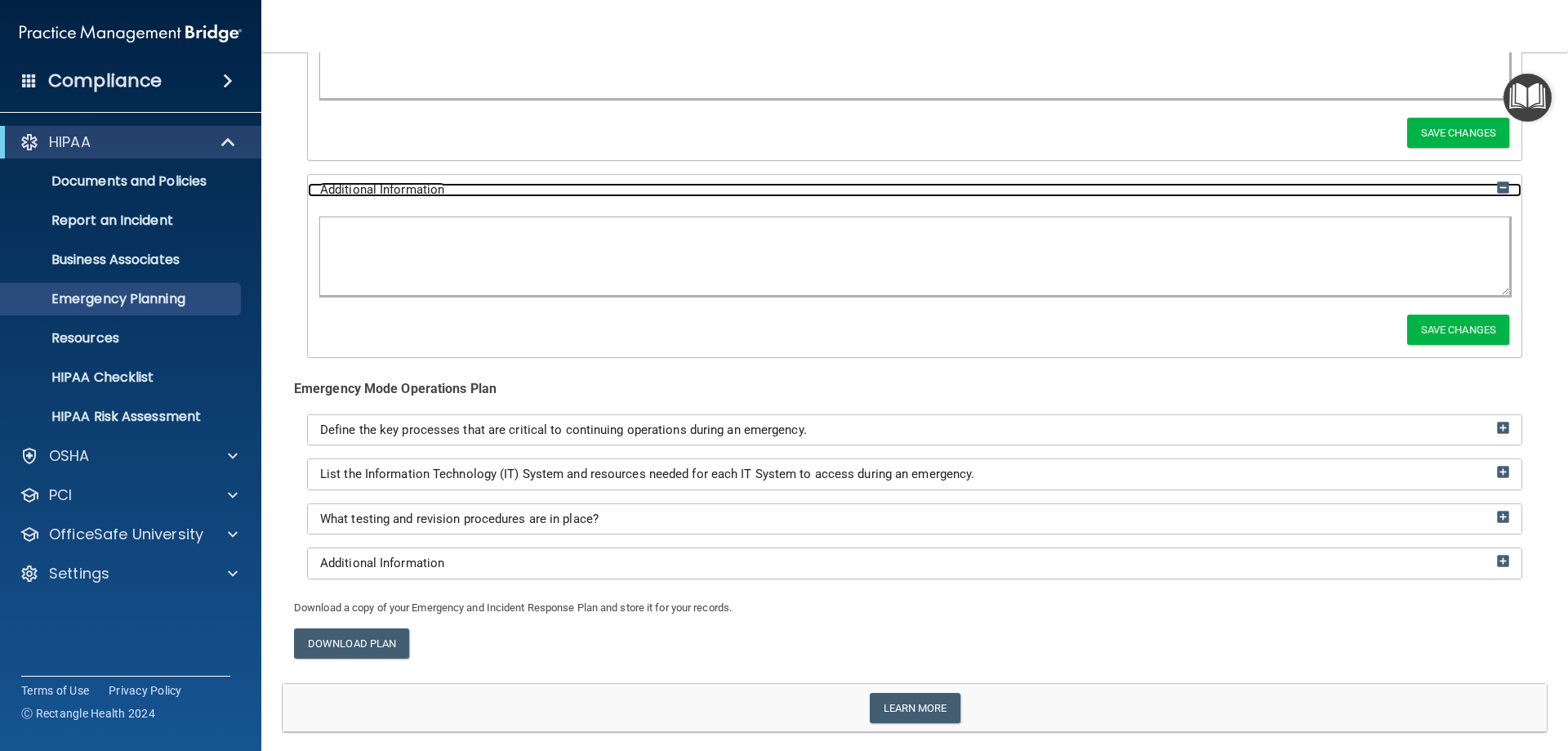
scroll to position [2537, 0]
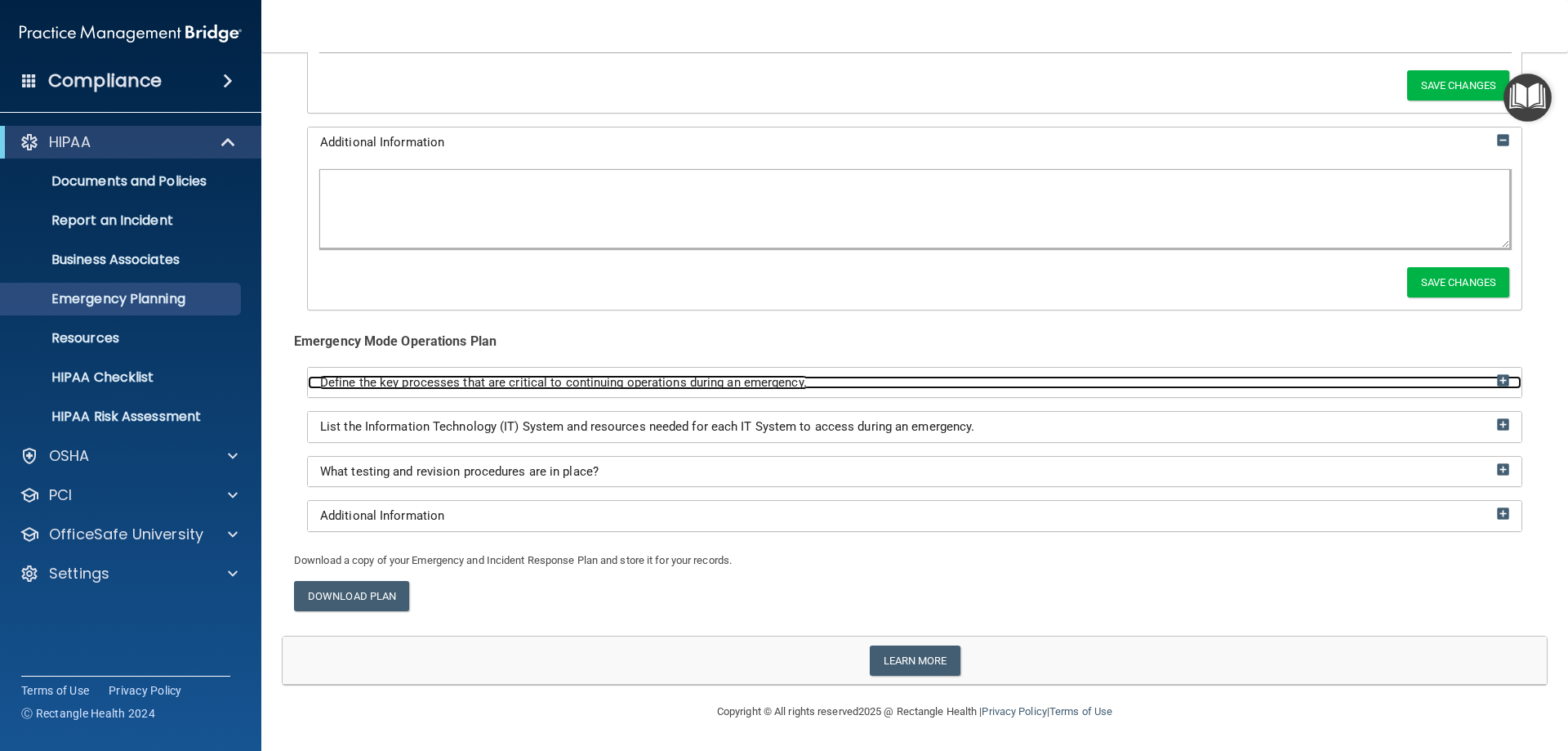
click at [506, 378] on span "Define the key processes that are critical to continuing operations during an e…" at bounding box center [563, 382] width 486 height 15
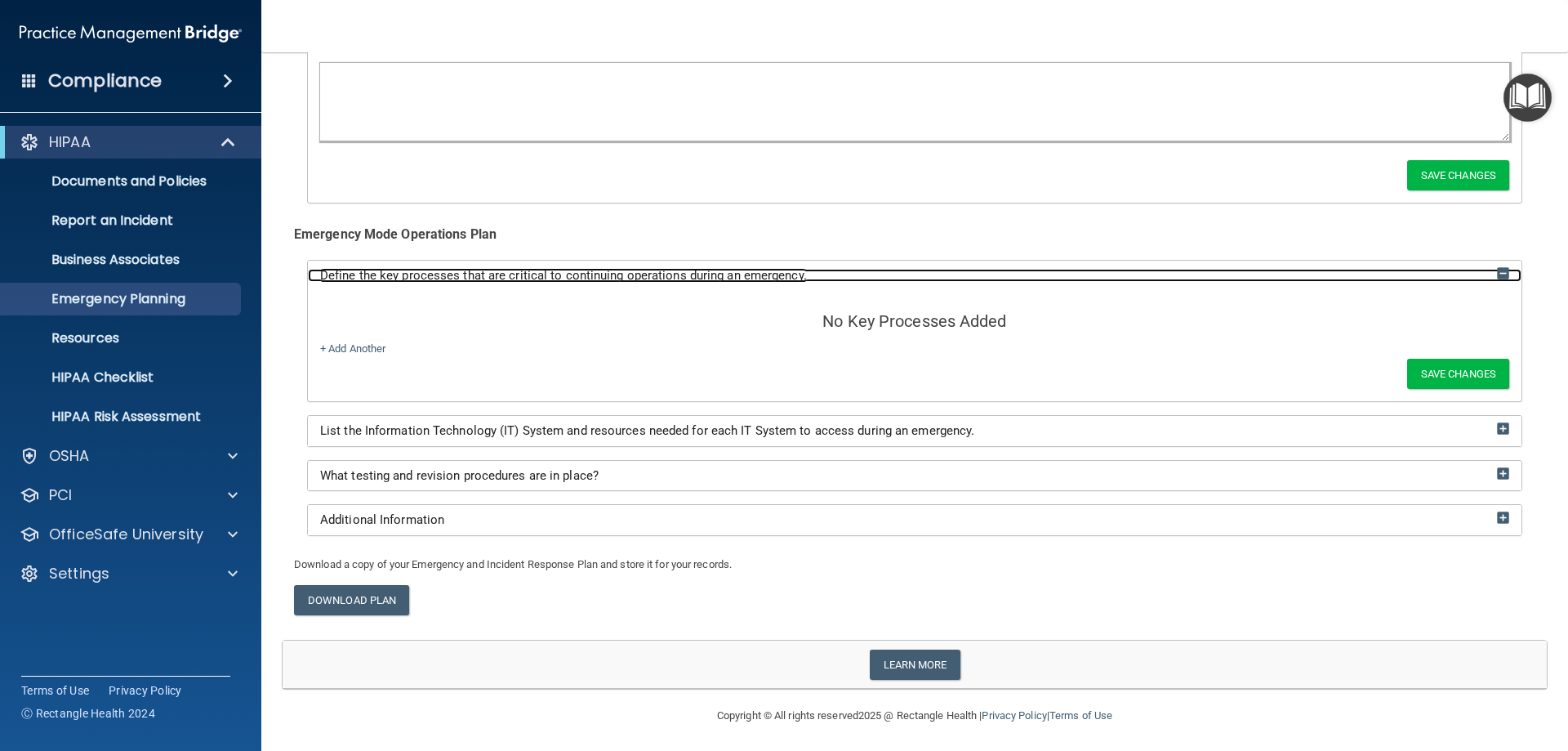
scroll to position [2649, 0]
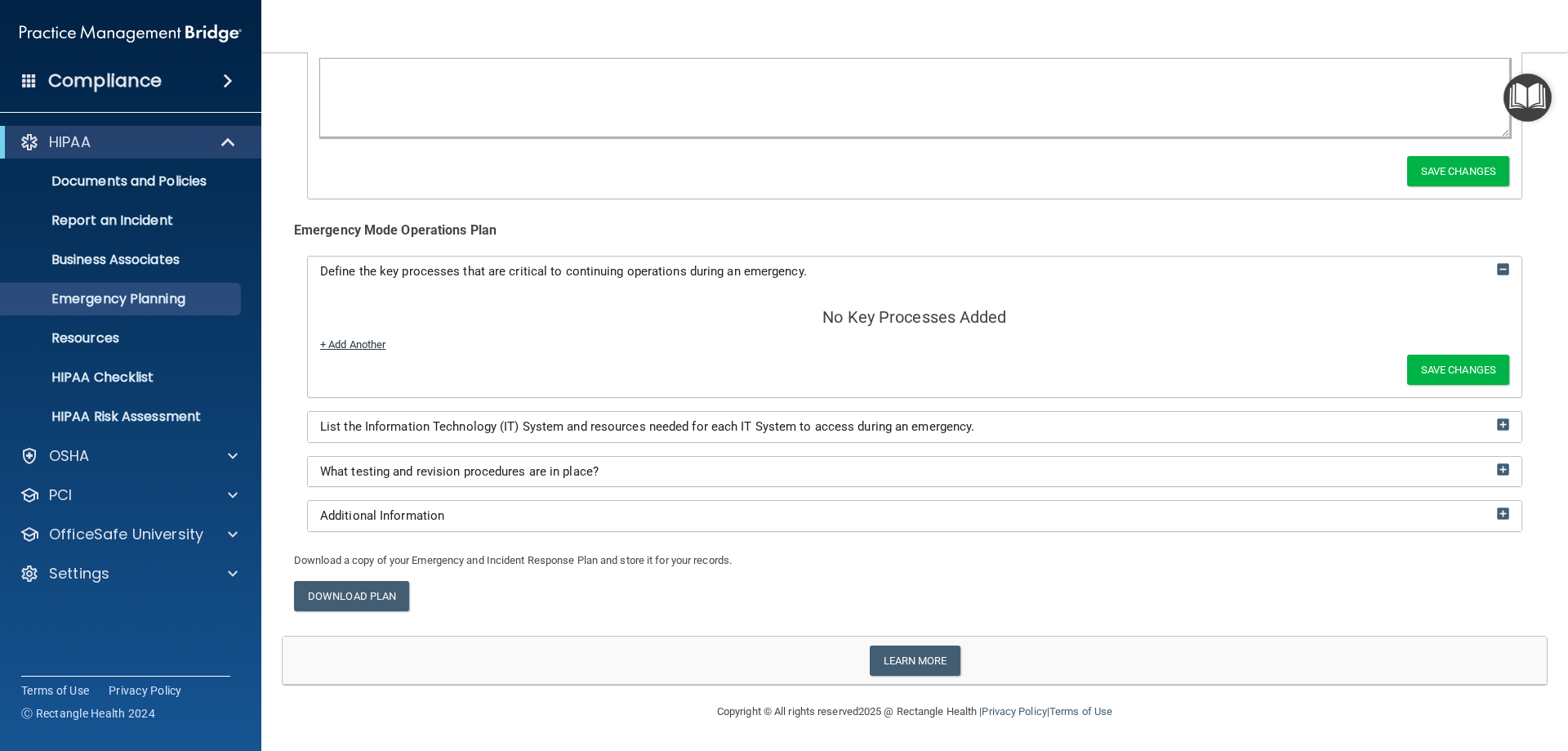
click at [351, 344] on link "+ Add Another" at bounding box center [353, 344] width 66 height 12
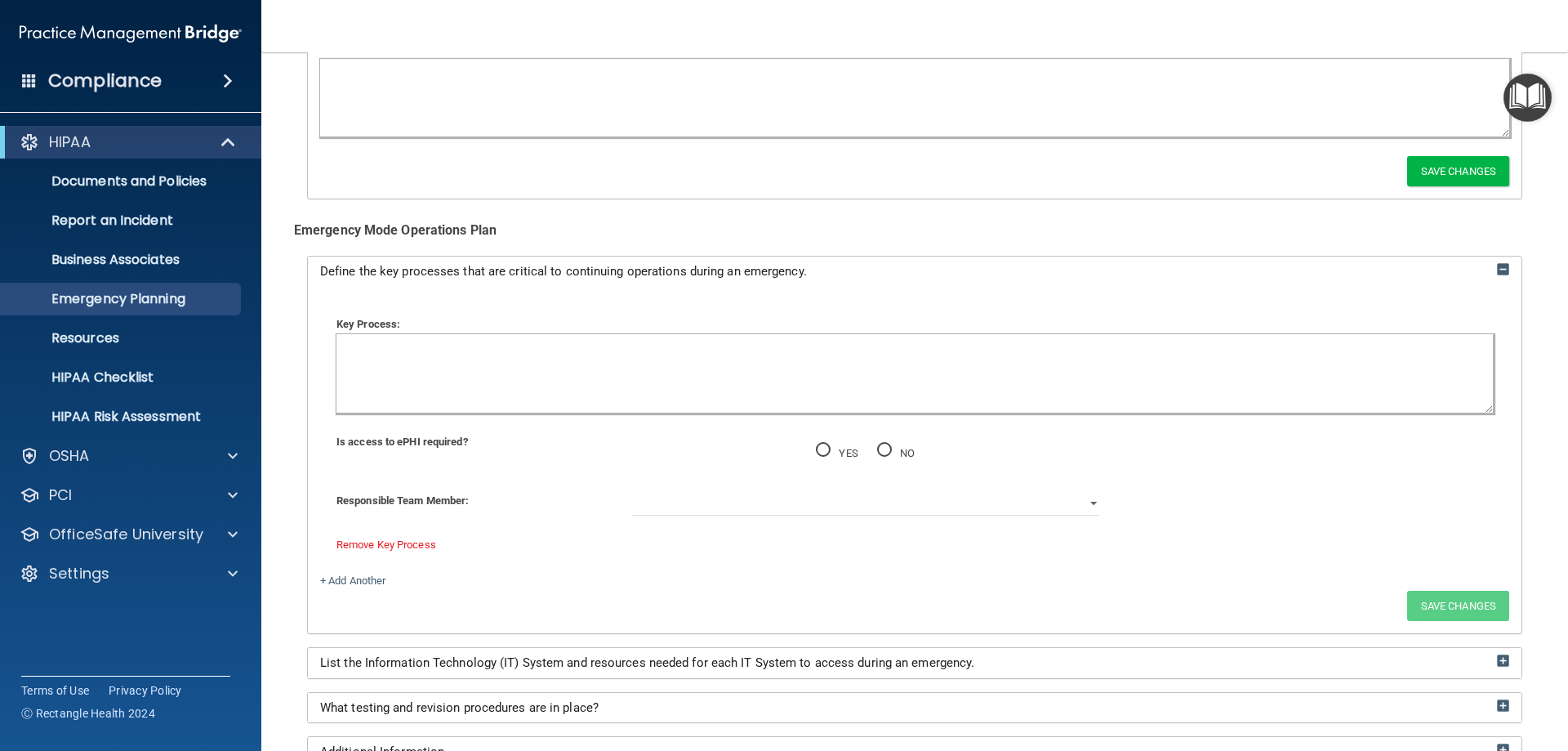
click at [367, 346] on textarea at bounding box center [915, 373] width 1156 height 79
type textarea "Internet"
click at [807, 450] on div "YES NO" at bounding box center [866, 452] width 469 height 23
click at [819, 450] on input "YES" at bounding box center [823, 451] width 15 height 12
radio input "true"
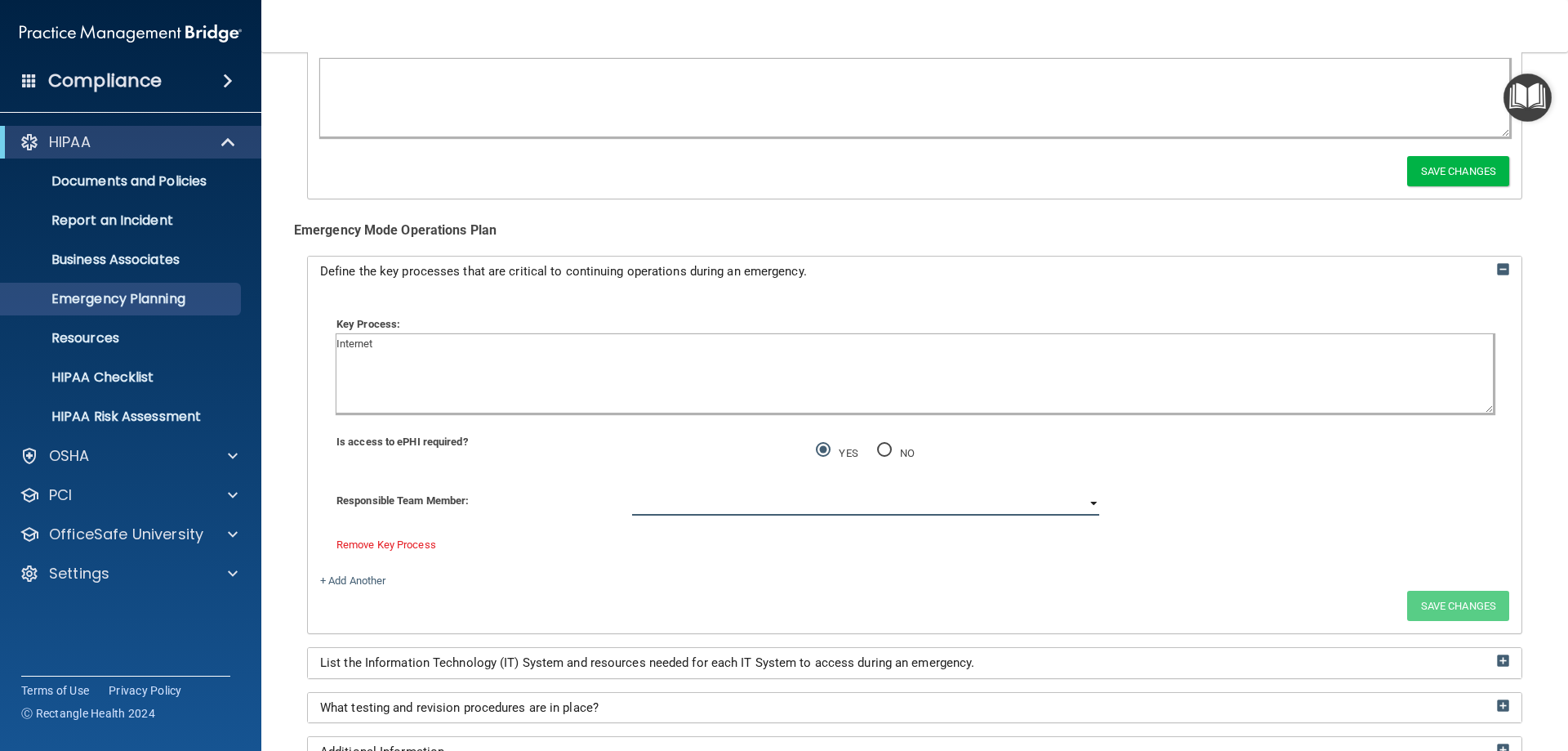
click at [804, 514] on select "[PERSON_NAME] [PERSON_NAME] [PERSON_NAME] [PERSON_NAME]" at bounding box center [866, 503] width 469 height 25
select select "3"
click at [632, 491] on select "[PERSON_NAME] [PERSON_NAME] [PERSON_NAME] [PERSON_NAME]" at bounding box center [866, 503] width 469 height 25
drag, startPoint x: 1413, startPoint y: 606, endPoint x: 1303, endPoint y: 613, distance: 110.2
click at [1411, 606] on button "Save Changes" at bounding box center [1458, 605] width 102 height 30
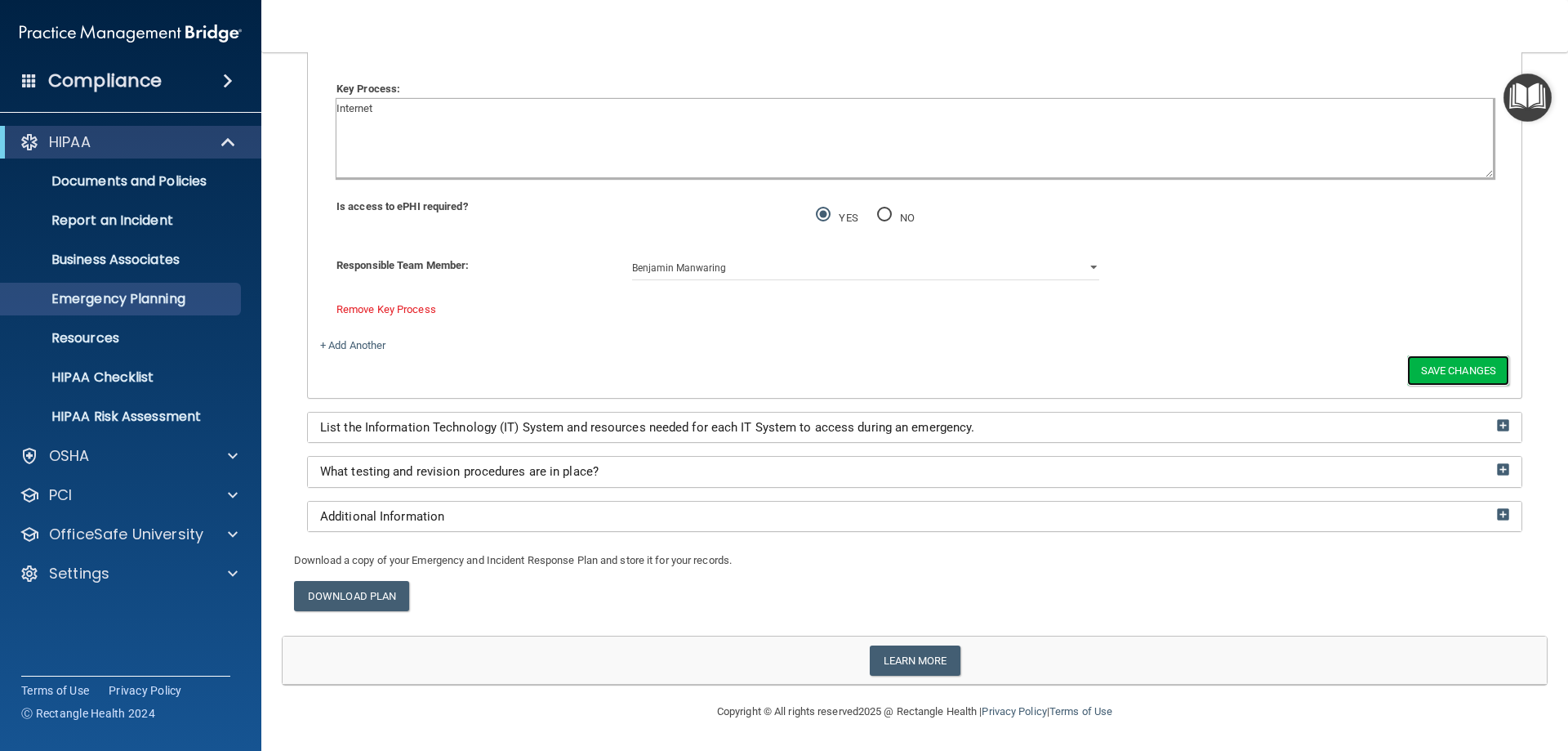
scroll to position [2274, 0]
click at [358, 347] on link "+ Add Another" at bounding box center [353, 345] width 66 height 12
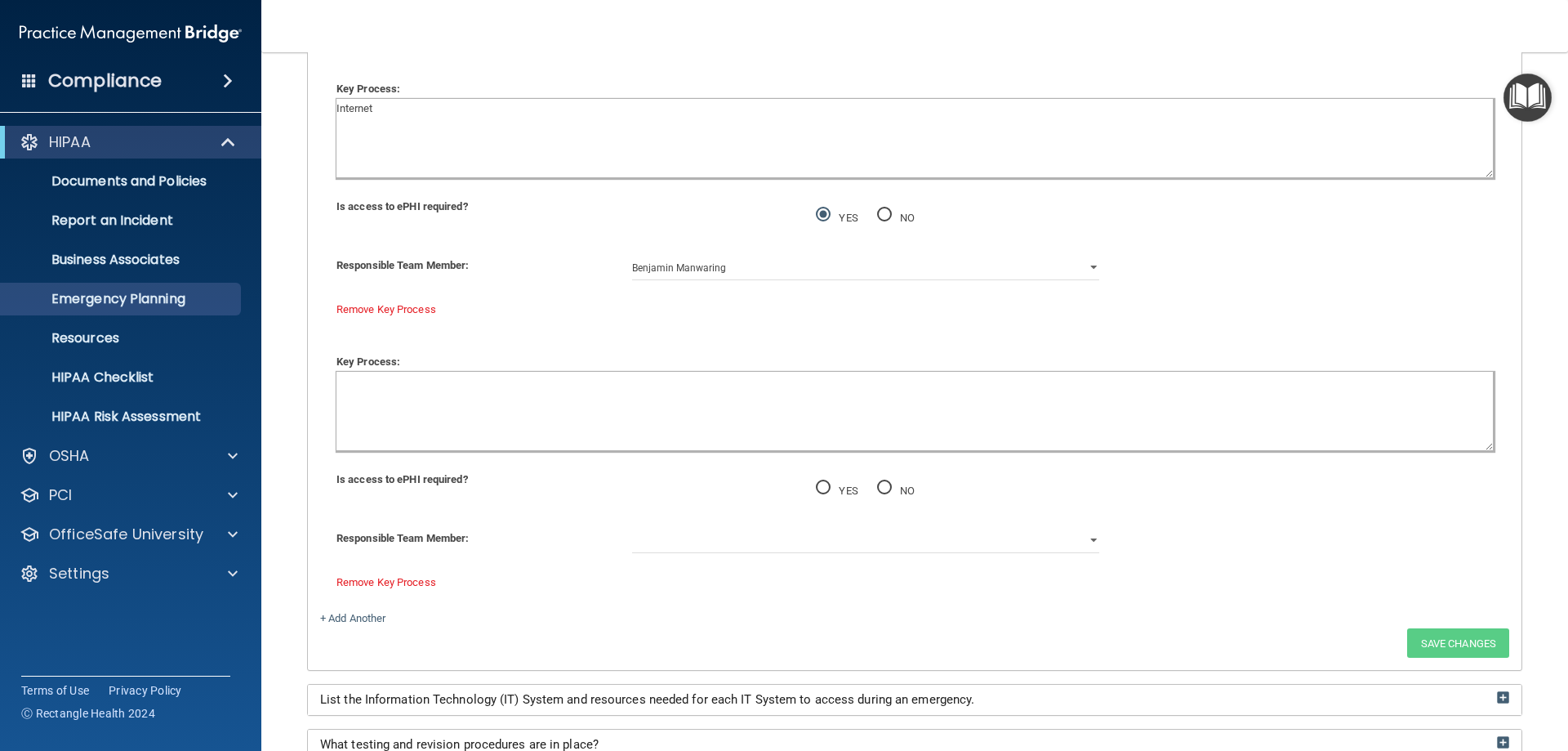
click at [400, 403] on textarea at bounding box center [915, 411] width 1156 height 79
type textarea "Phone"
click at [883, 489] on input "NO" at bounding box center [884, 488] width 15 height 12
radio input "true"
click at [863, 544] on select "[PERSON_NAME] [PERSON_NAME] [PERSON_NAME] [PERSON_NAME]" at bounding box center [866, 541] width 469 height 25
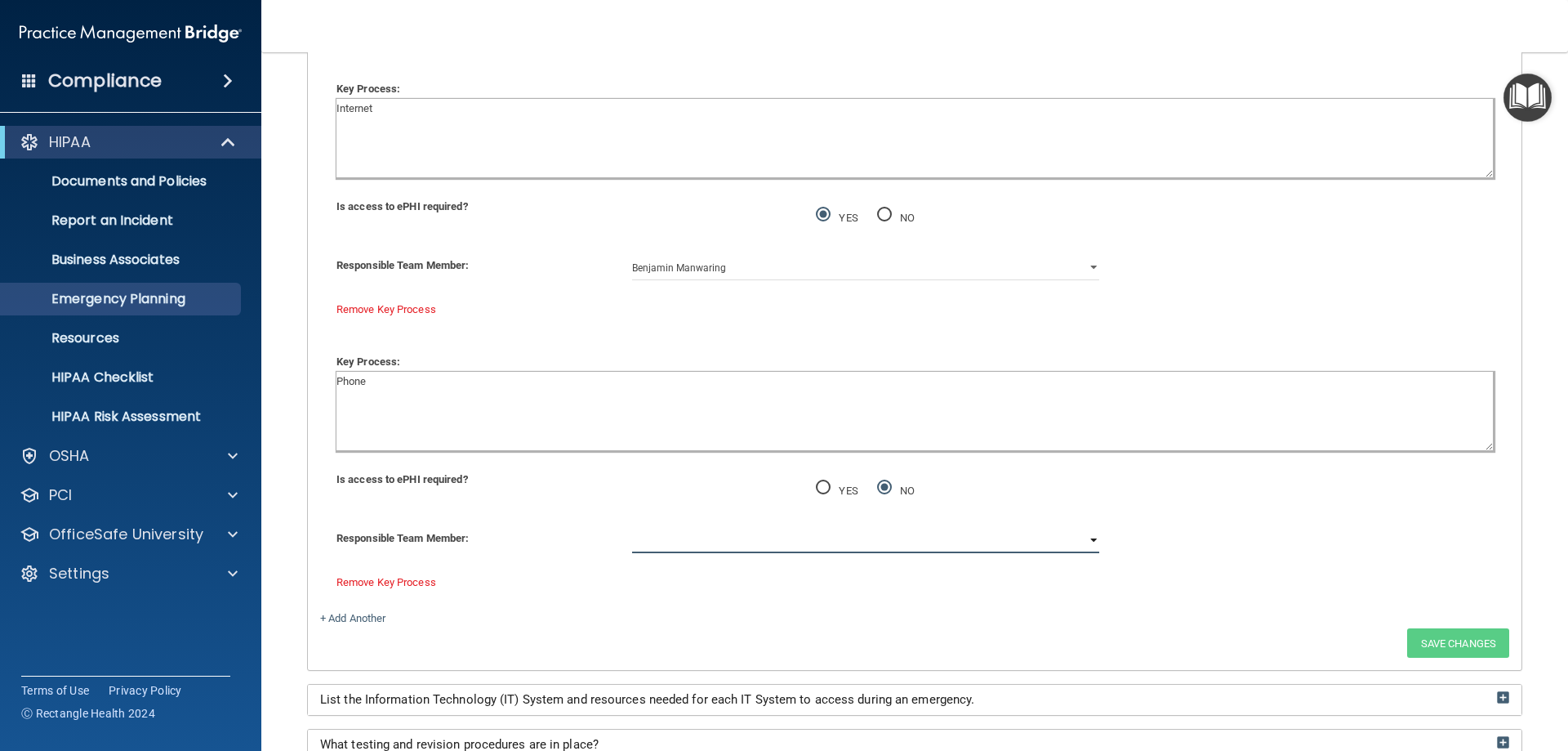
select select "1"
click at [632, 529] on select "[PERSON_NAME] [PERSON_NAME] [PERSON_NAME] [PERSON_NAME]" at bounding box center [866, 541] width 469 height 25
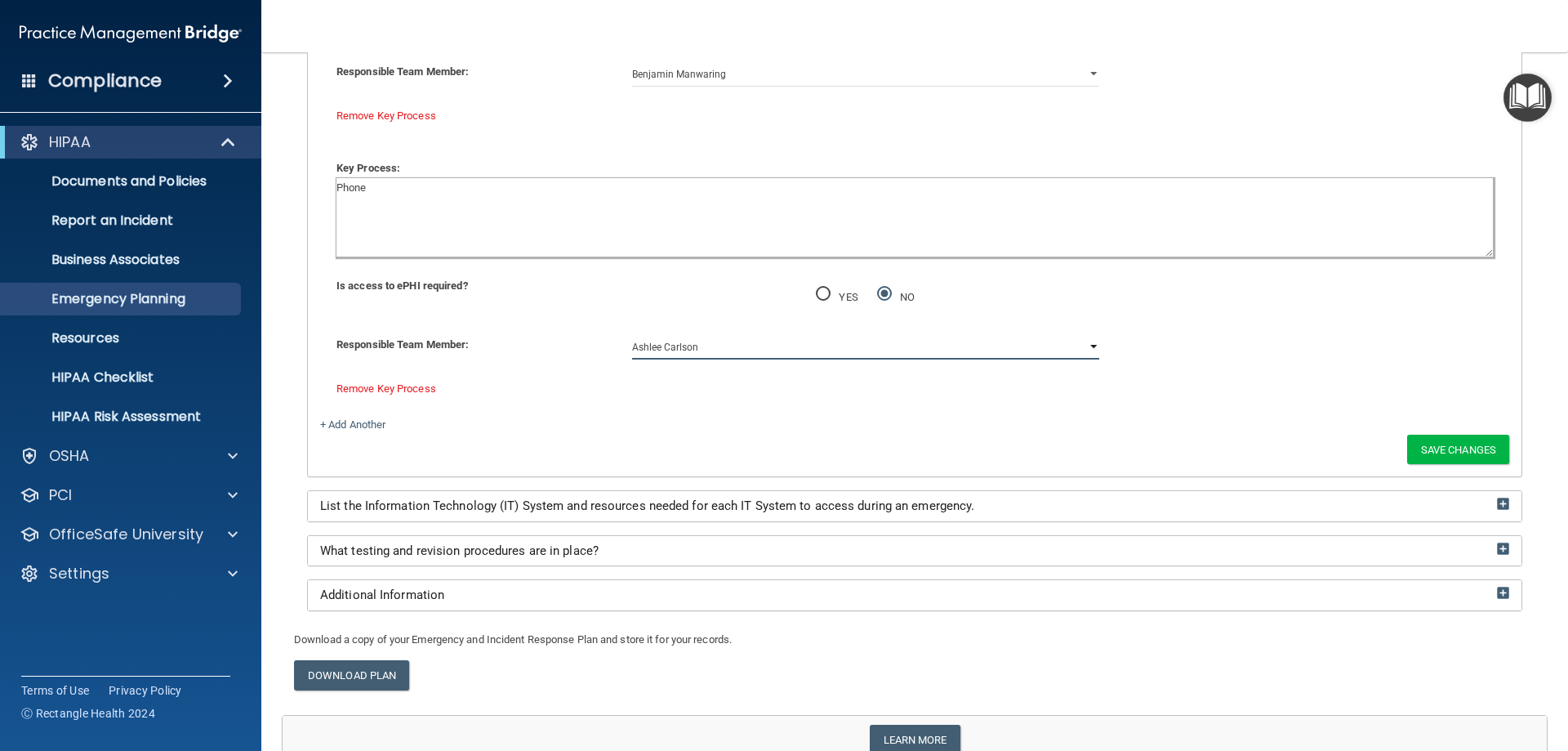
scroll to position [2518, 0]
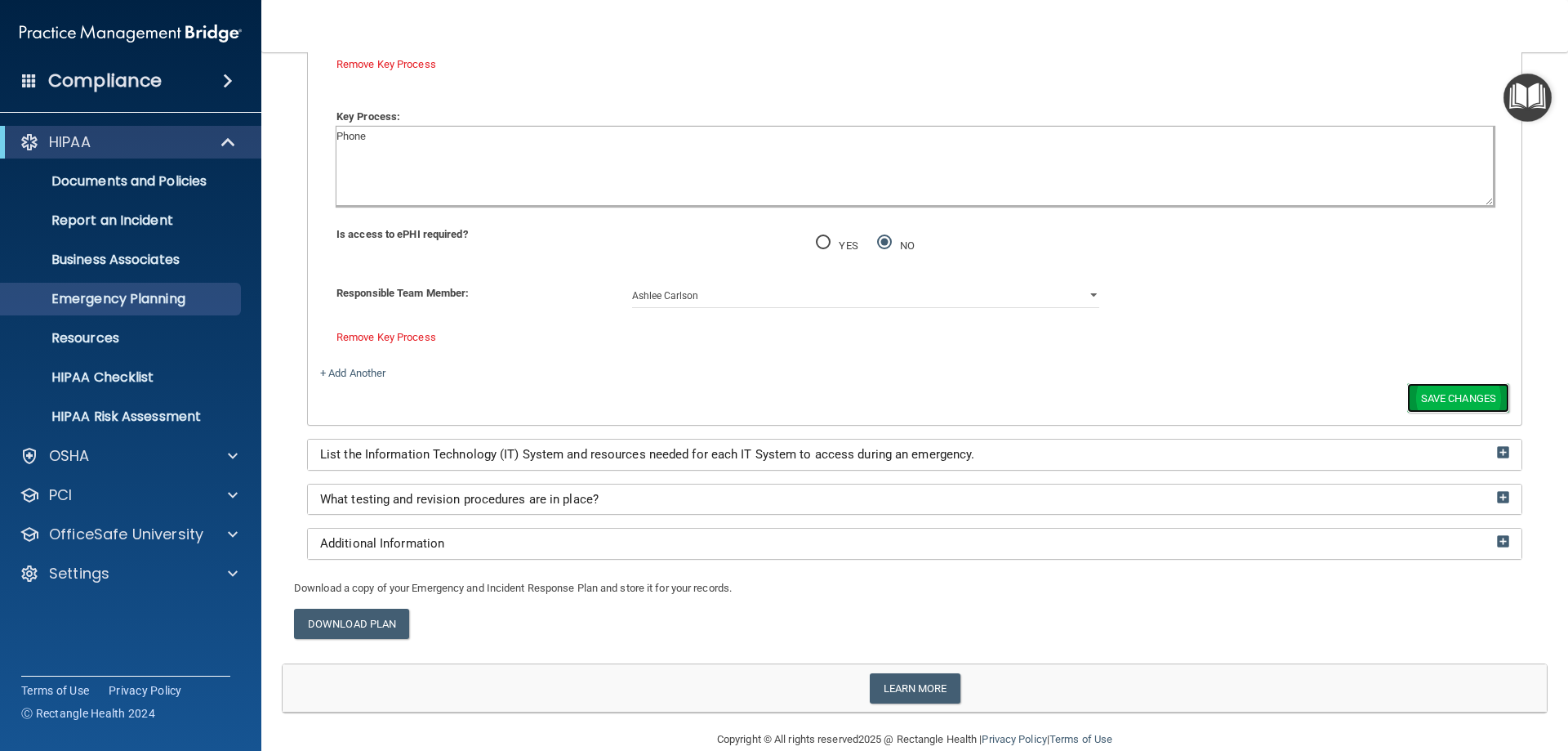
click at [1432, 406] on button "Save Changes" at bounding box center [1458, 398] width 102 height 30
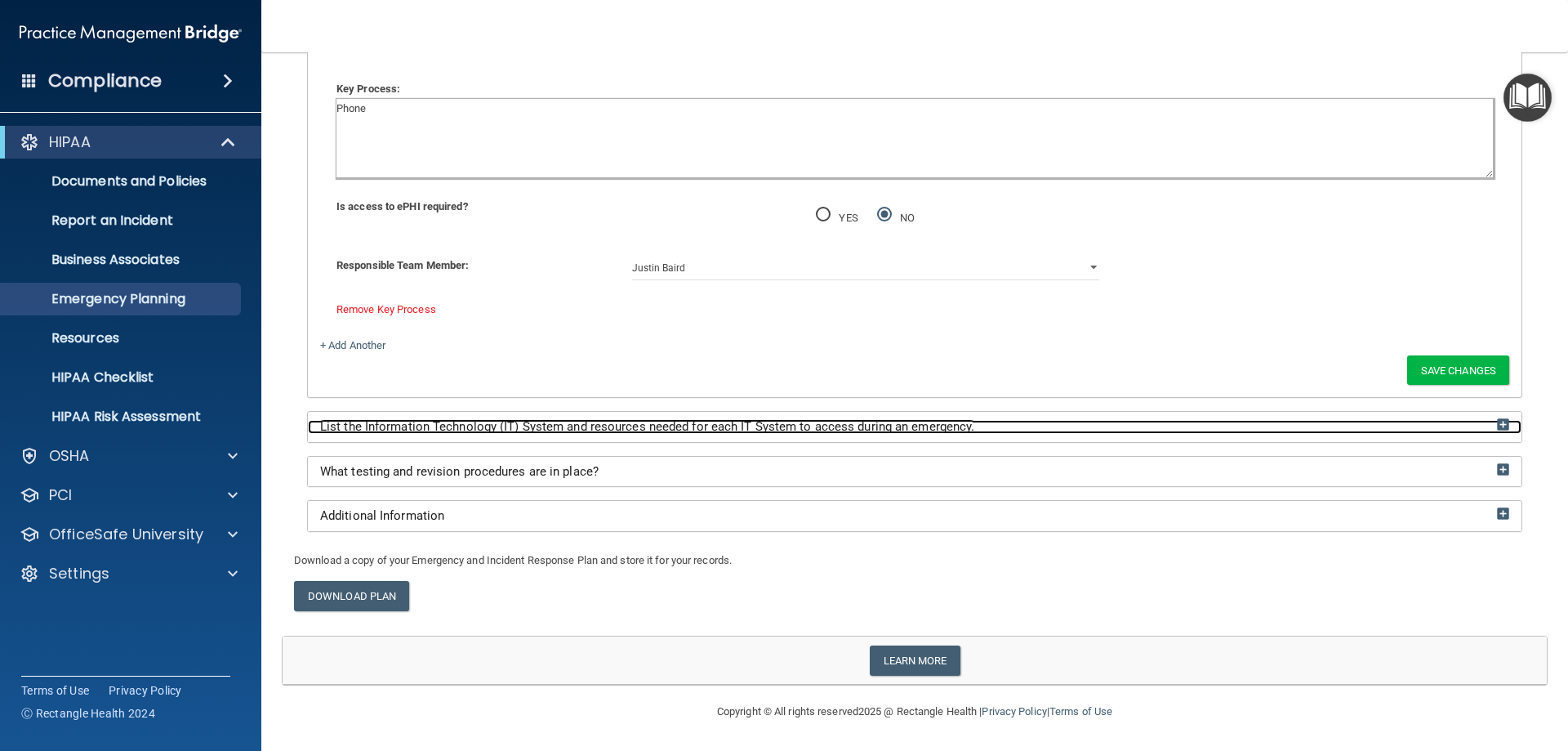
click at [600, 428] on span "List the Information Technology (IT) System and resources needed for each IT Sy…" at bounding box center [647, 426] width 654 height 15
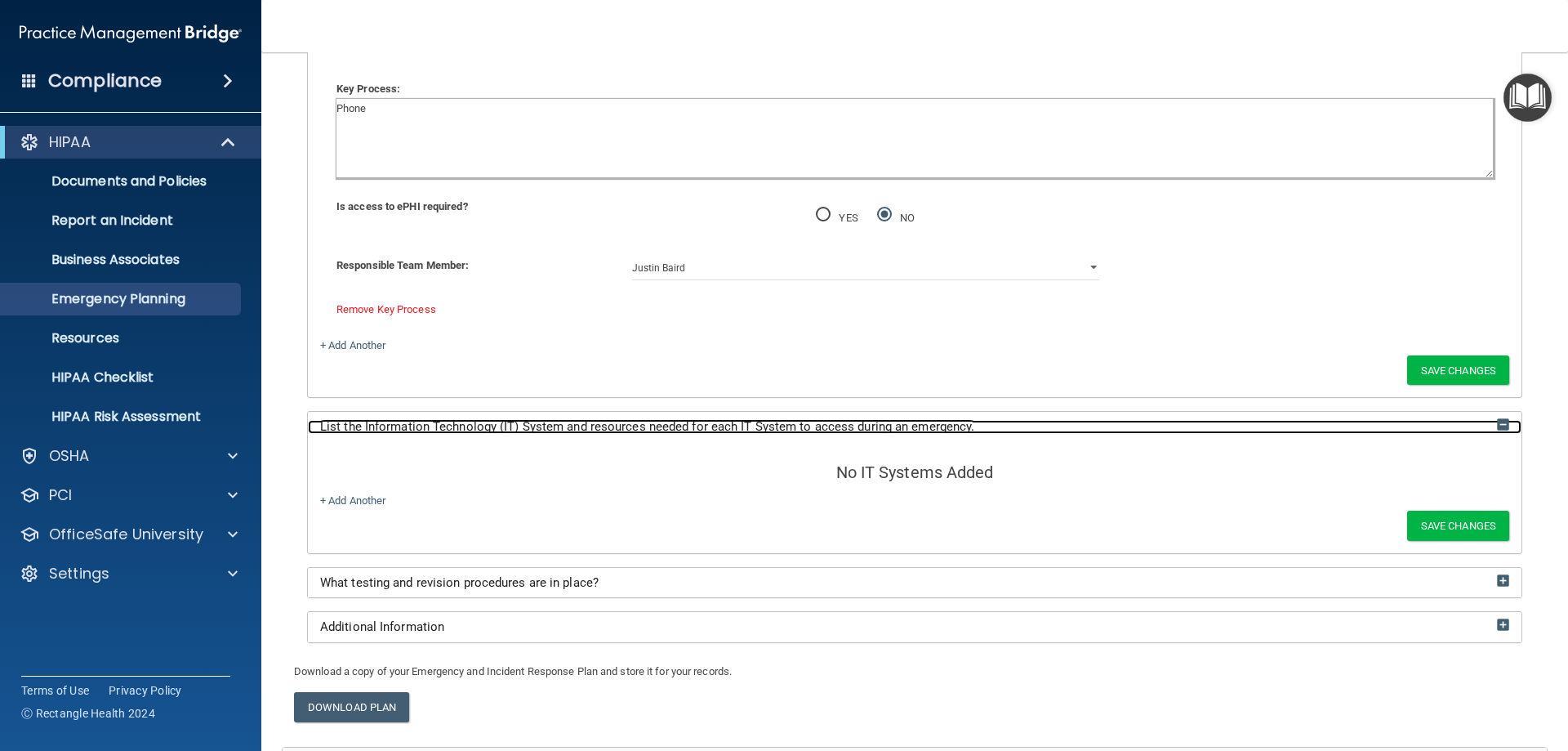
scroll to position [2628, 0]
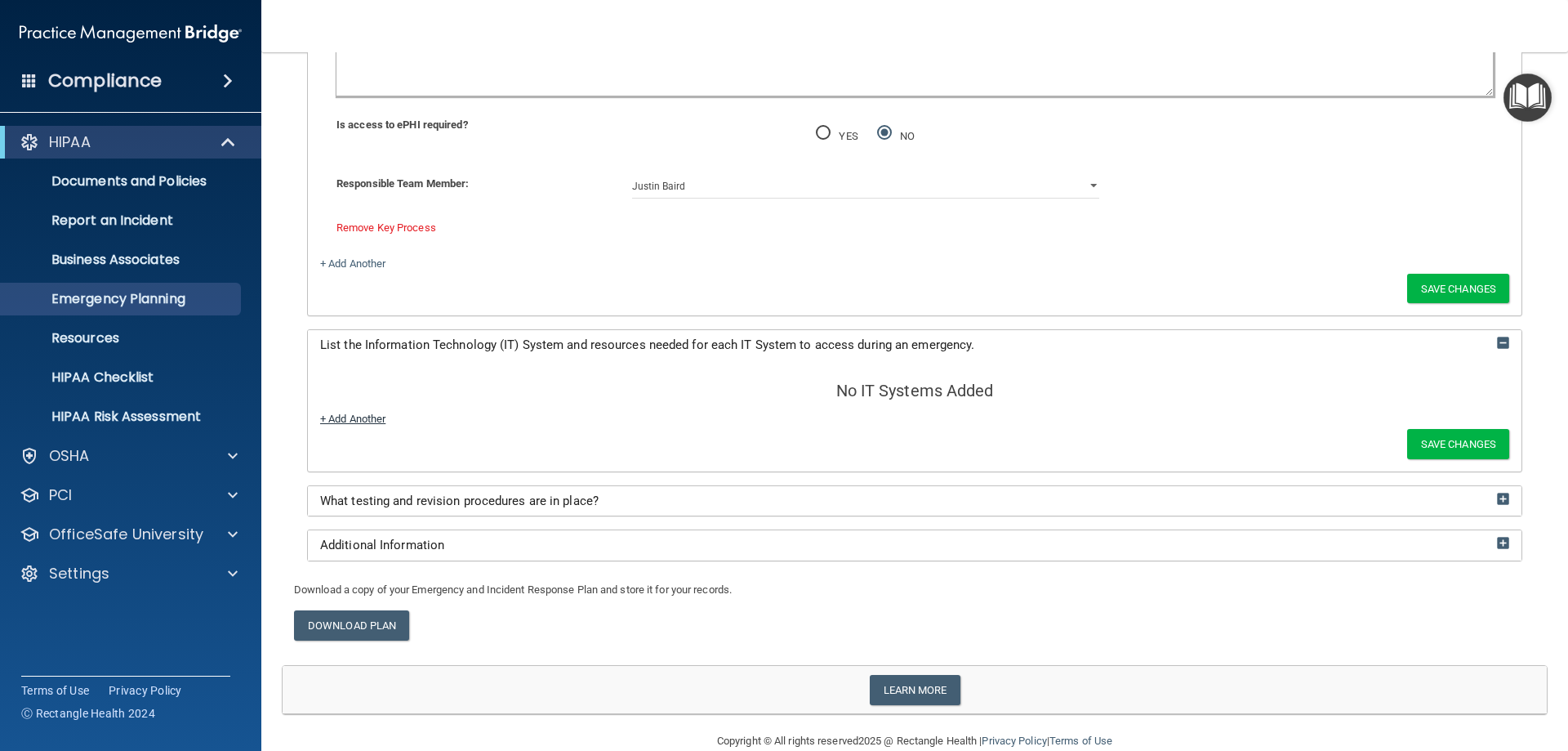
click at [342, 419] on link "+ Add Another" at bounding box center [353, 419] width 66 height 12
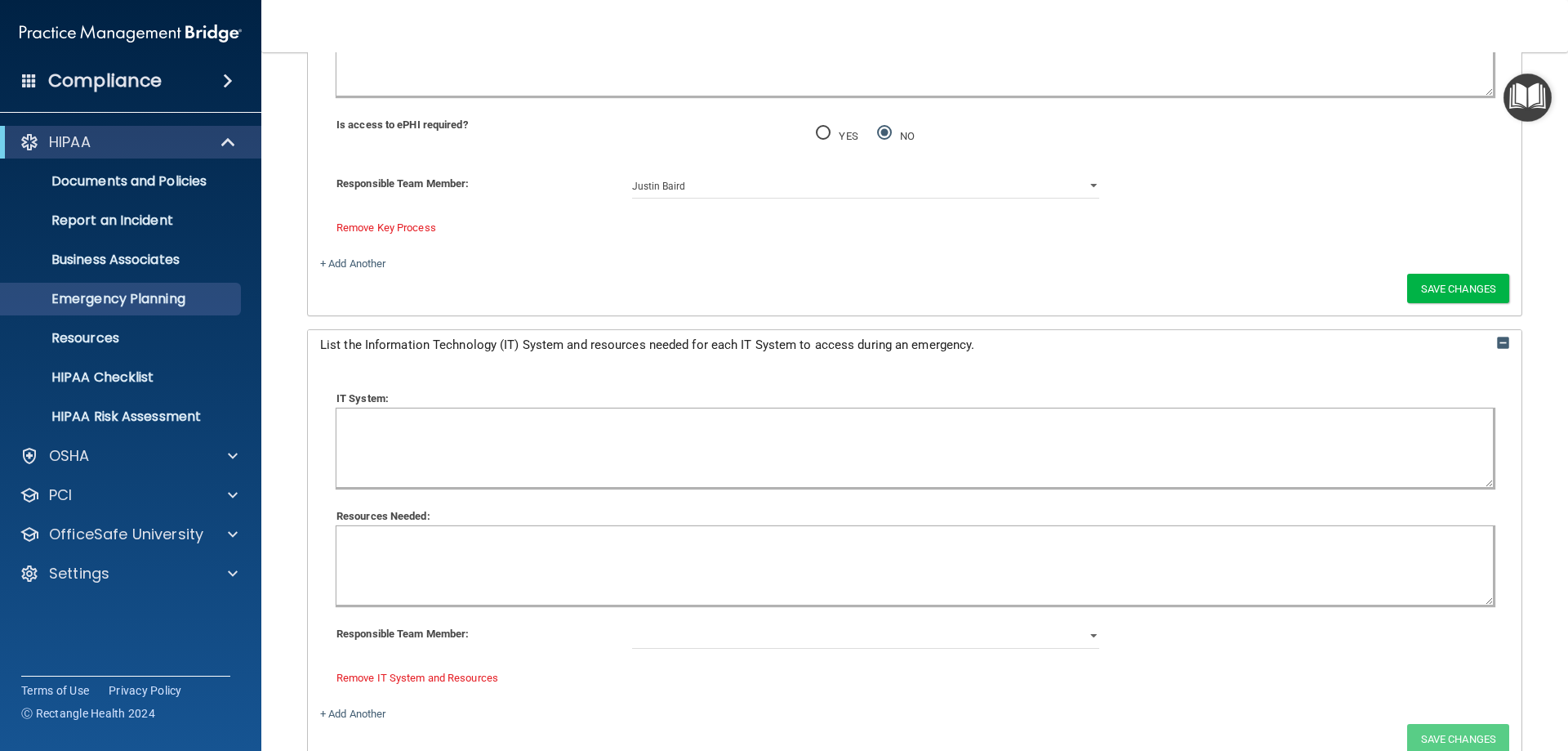
click at [405, 444] on textarea at bounding box center [915, 448] width 1156 height 79
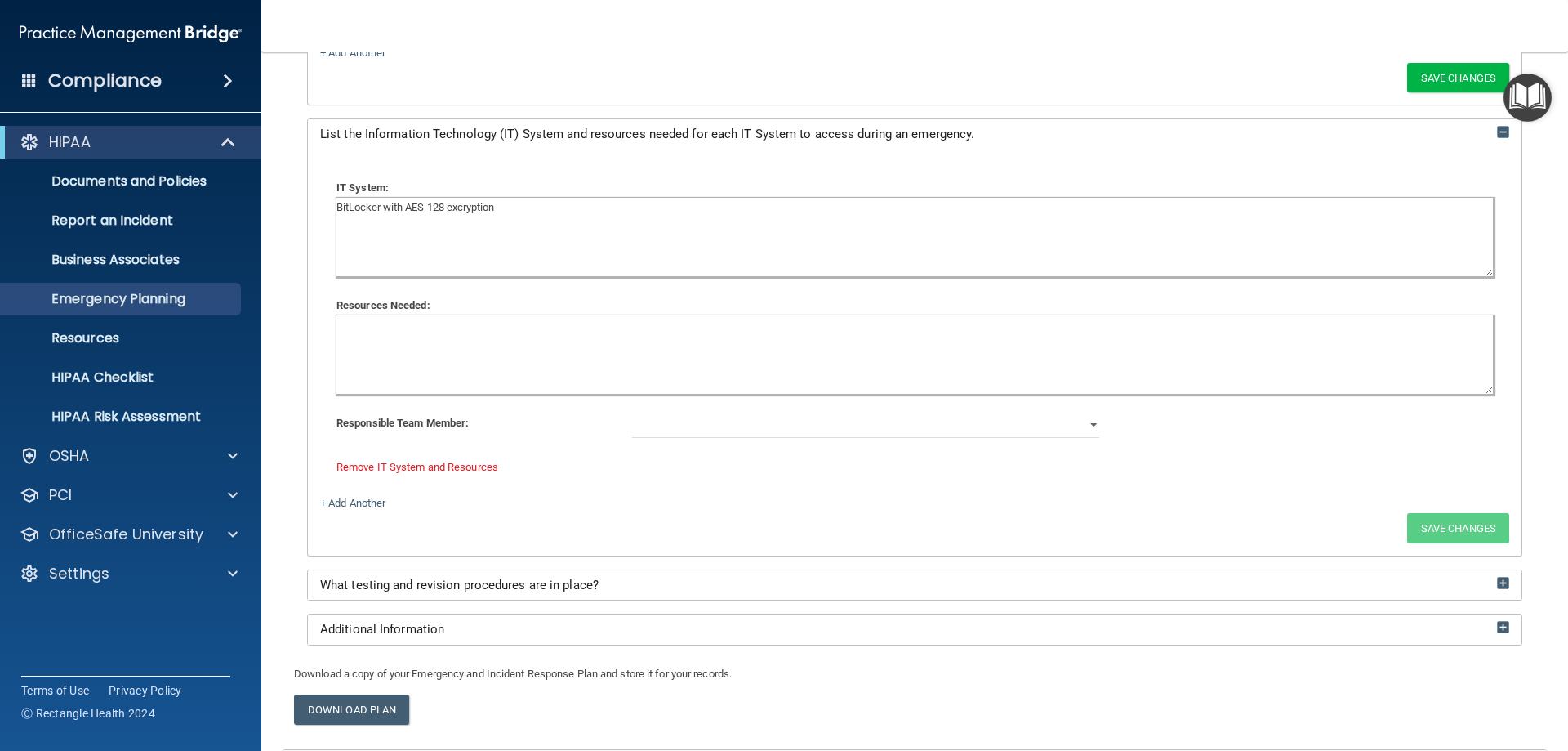
scroll to position [2873, 0]
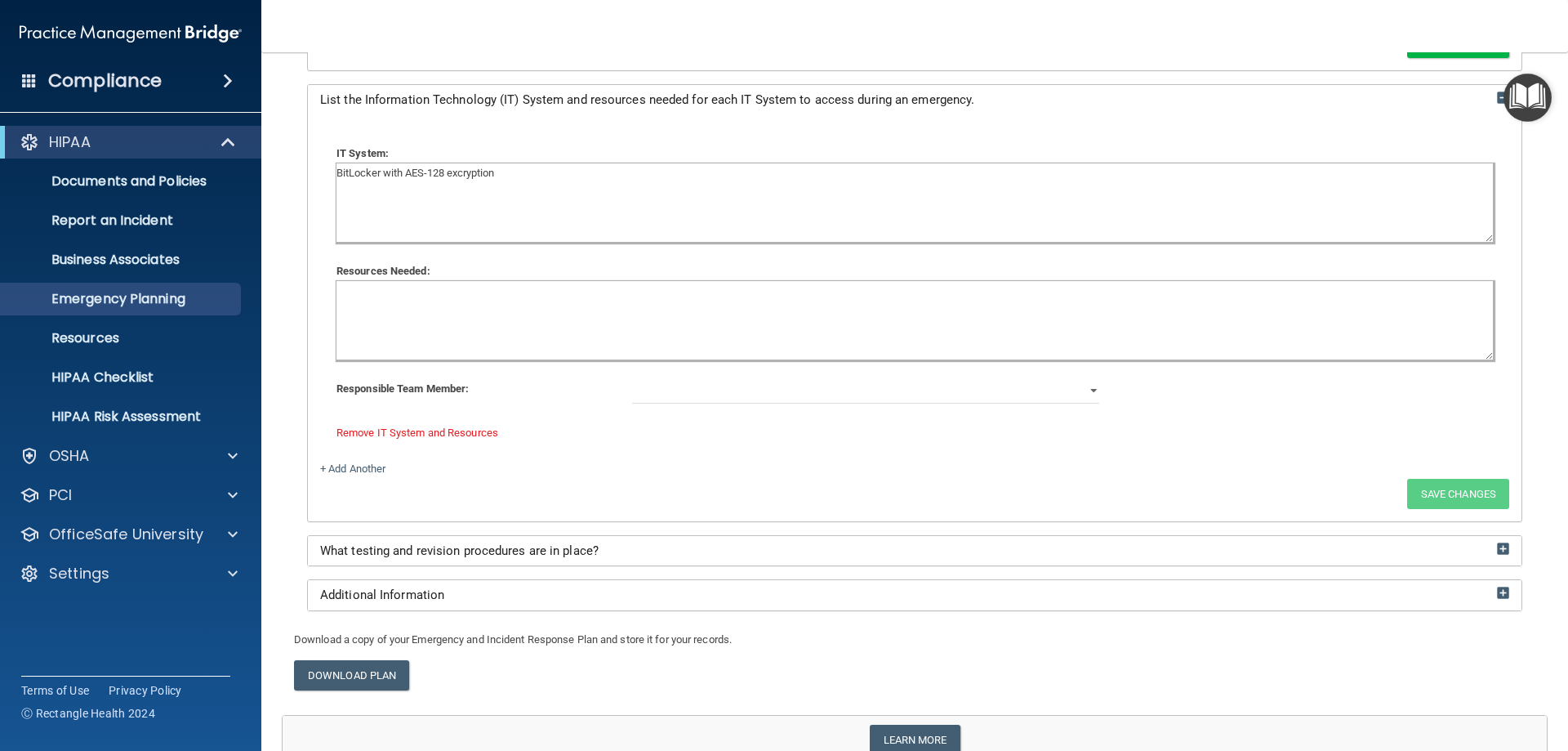
type textarea "BitLocker with AES-128 excryption"
click at [1043, 404] on div "IT System: BitLocker with AES-128 excryption Resources Needed: Responsible Team…" at bounding box center [914, 293] width 1189 height 332
click at [1035, 395] on select "[PERSON_NAME] [PERSON_NAME] [PERSON_NAME] [PERSON_NAME]" at bounding box center [866, 391] width 469 height 25
select select "3"
click at [632, 379] on select "[PERSON_NAME] [PERSON_NAME] [PERSON_NAME] [PERSON_NAME]" at bounding box center [866, 391] width 469 height 25
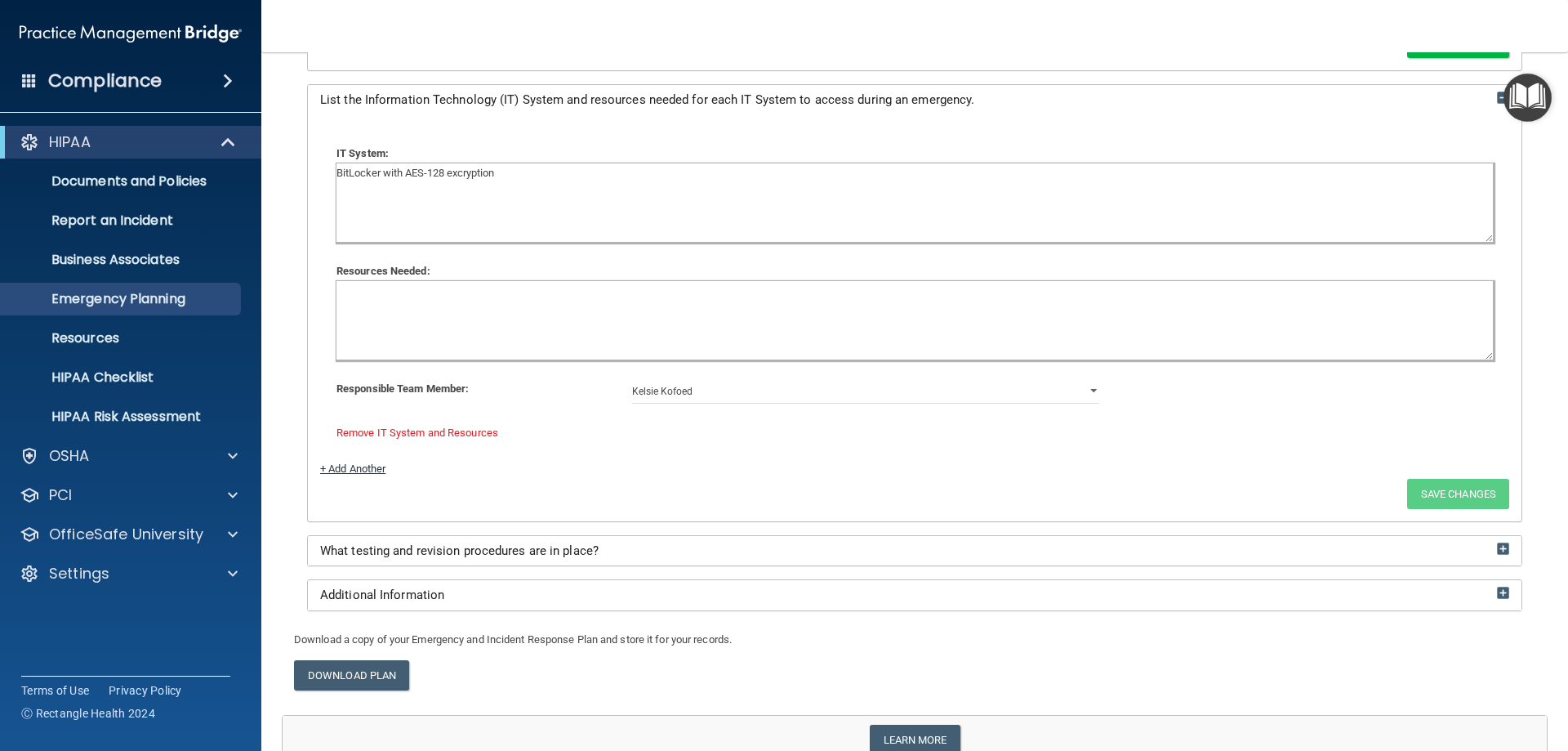
click at [345, 469] on link "+ Add Another" at bounding box center [353, 469] width 66 height 12
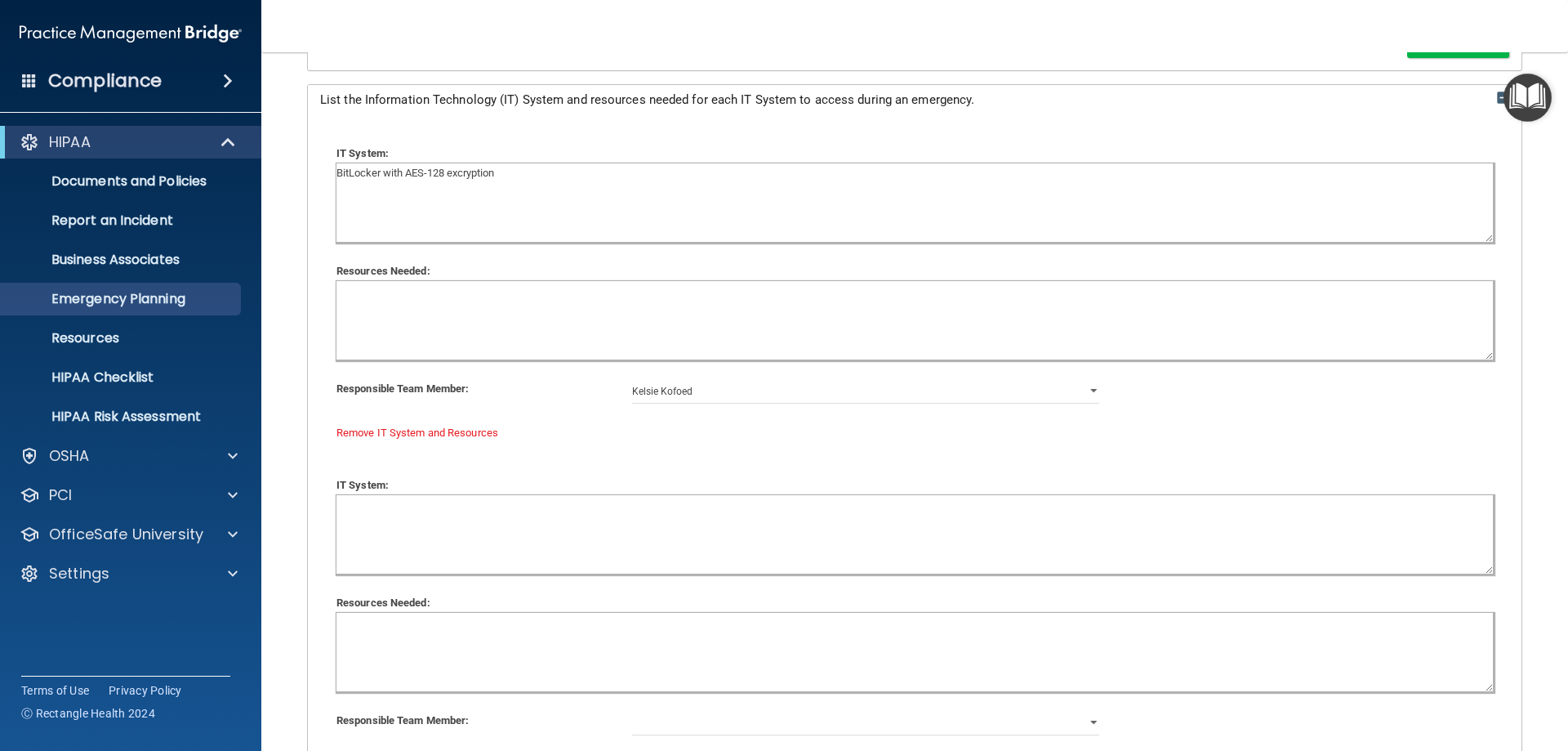
click at [461, 527] on textarea at bounding box center [915, 535] width 1156 height 79
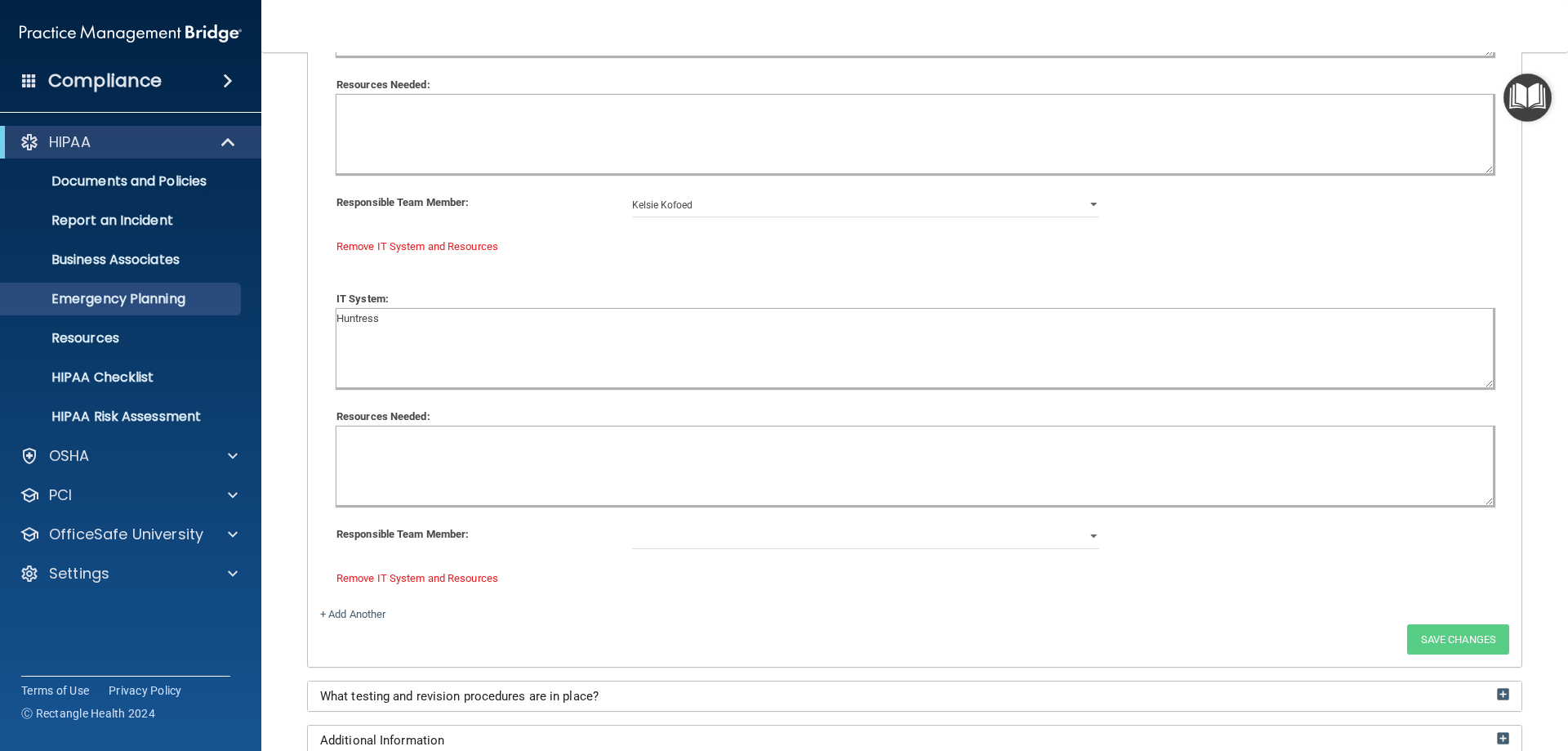
scroll to position [3119, 0]
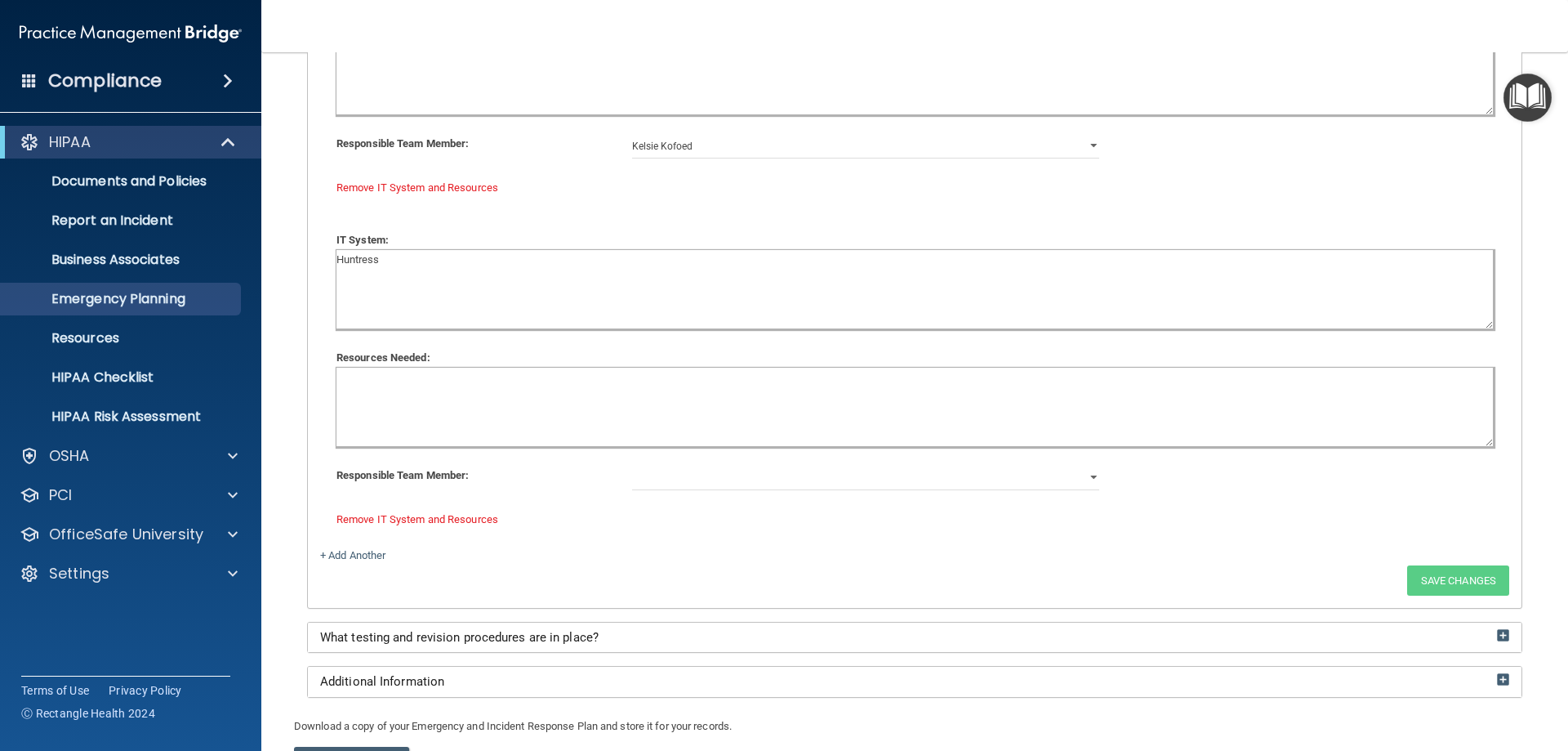
type textarea "Huntress"
click at [842, 462] on div "IT System: Huntress Resources Needed: Responsible Team Member: [PERSON_NAME] [P…" at bounding box center [914, 380] width 1189 height 332
click at [832, 482] on select "[PERSON_NAME] [PERSON_NAME] [PERSON_NAME] [PERSON_NAME]" at bounding box center [866, 478] width 469 height 25
select select "3"
click at [632, 466] on select "[PERSON_NAME] [PERSON_NAME] [PERSON_NAME] [PERSON_NAME]" at bounding box center [866, 478] width 469 height 25
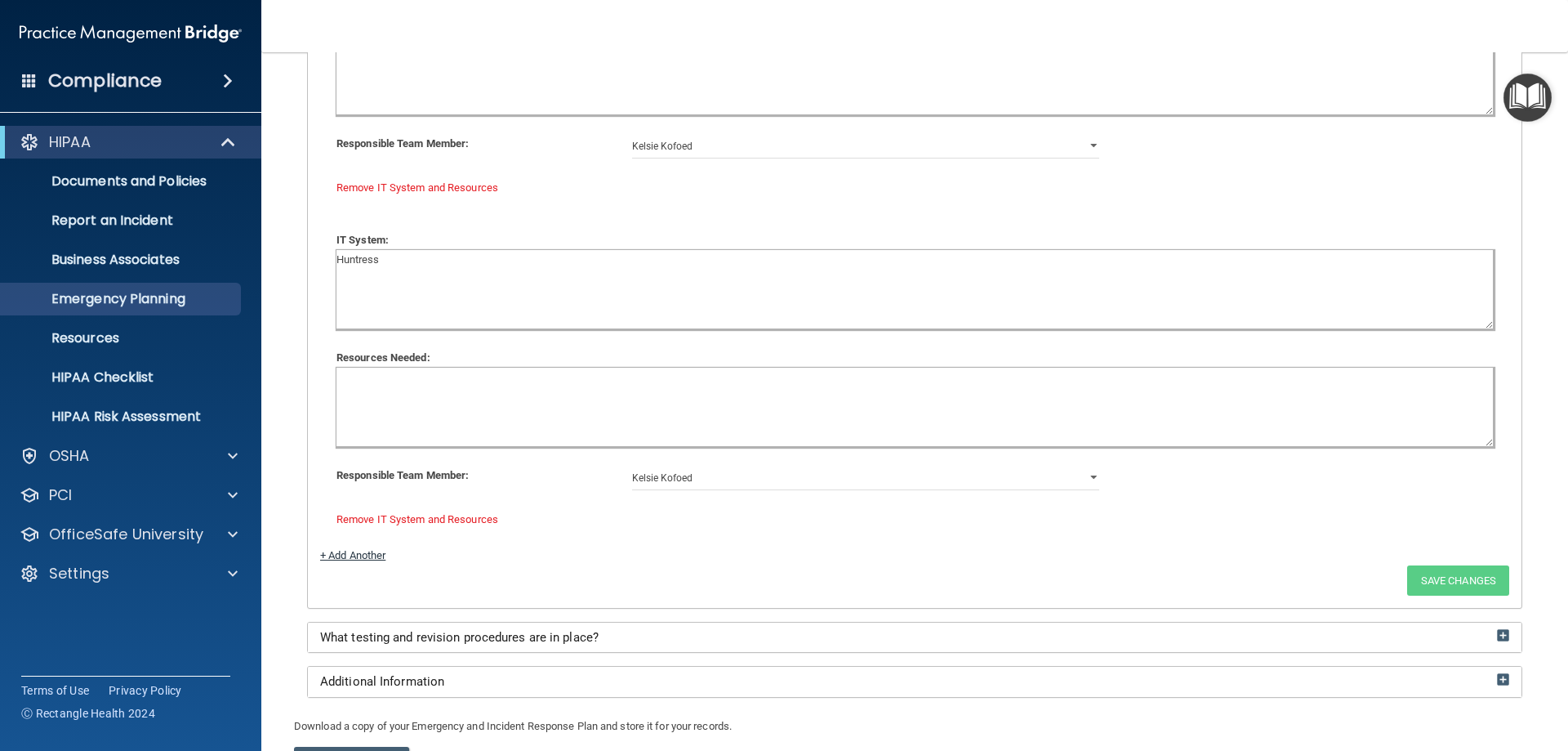
click at [351, 559] on link "+ Add Another" at bounding box center [353, 556] width 66 height 12
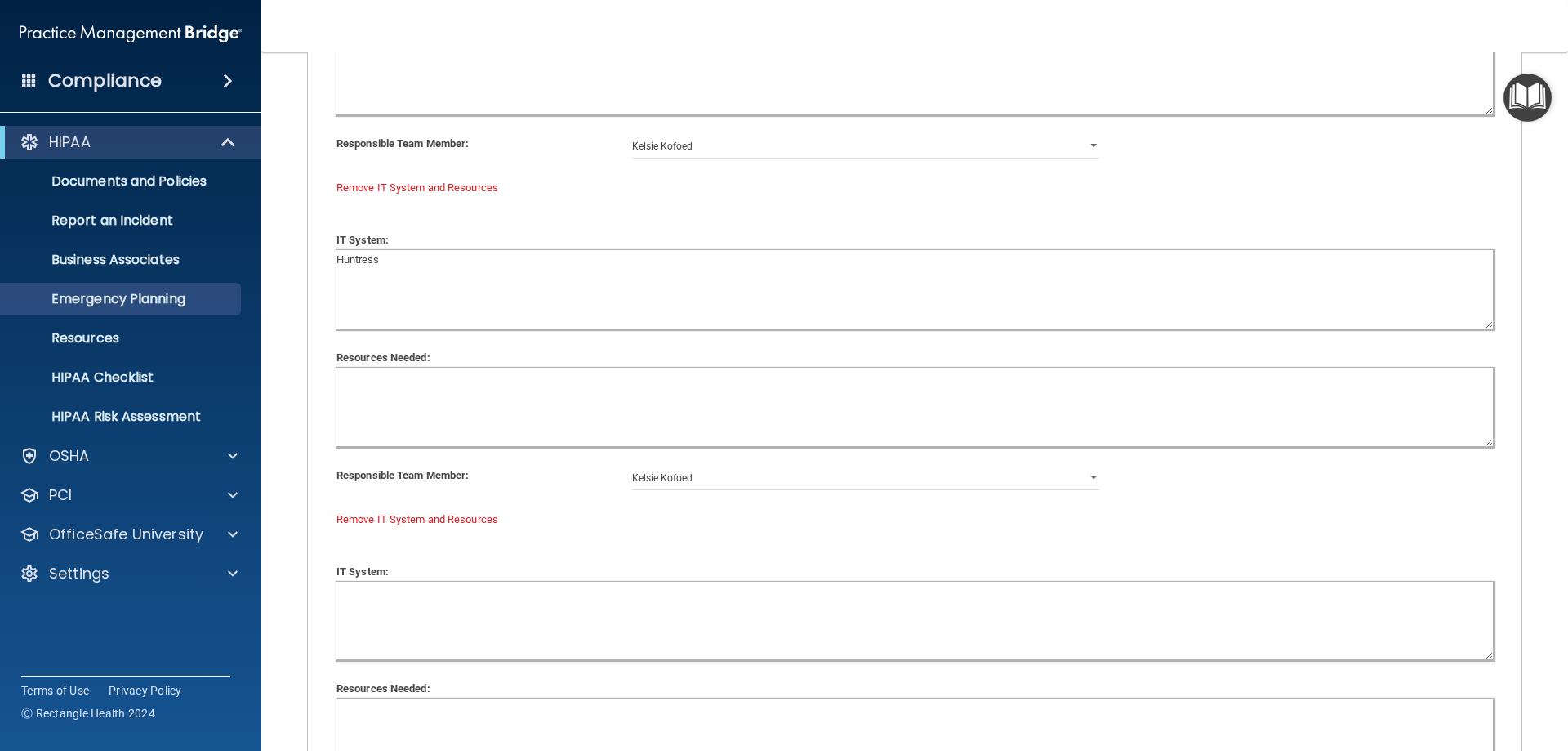
click at [376, 627] on textarea at bounding box center [915, 620] width 1156 height 79
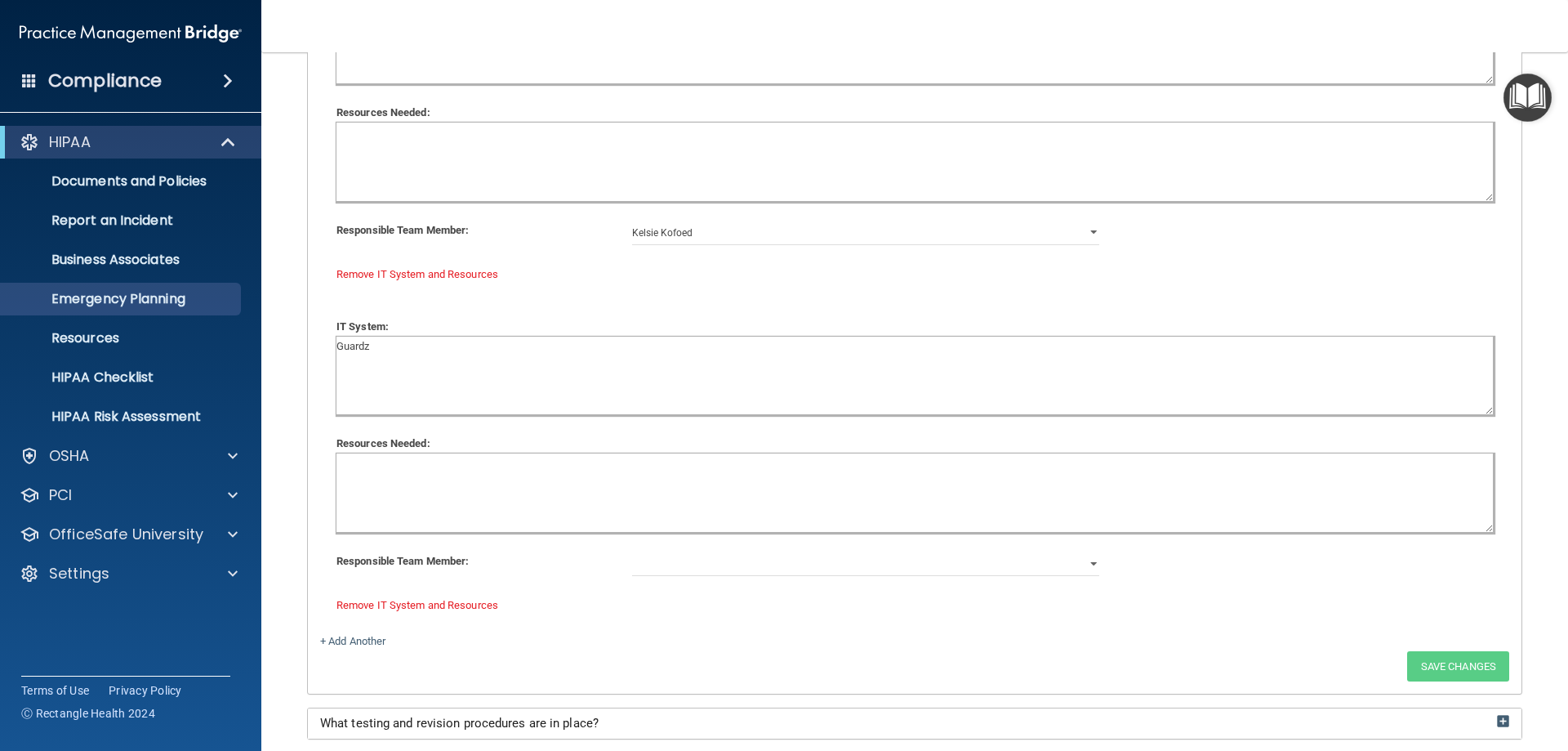
scroll to position [3446, 0]
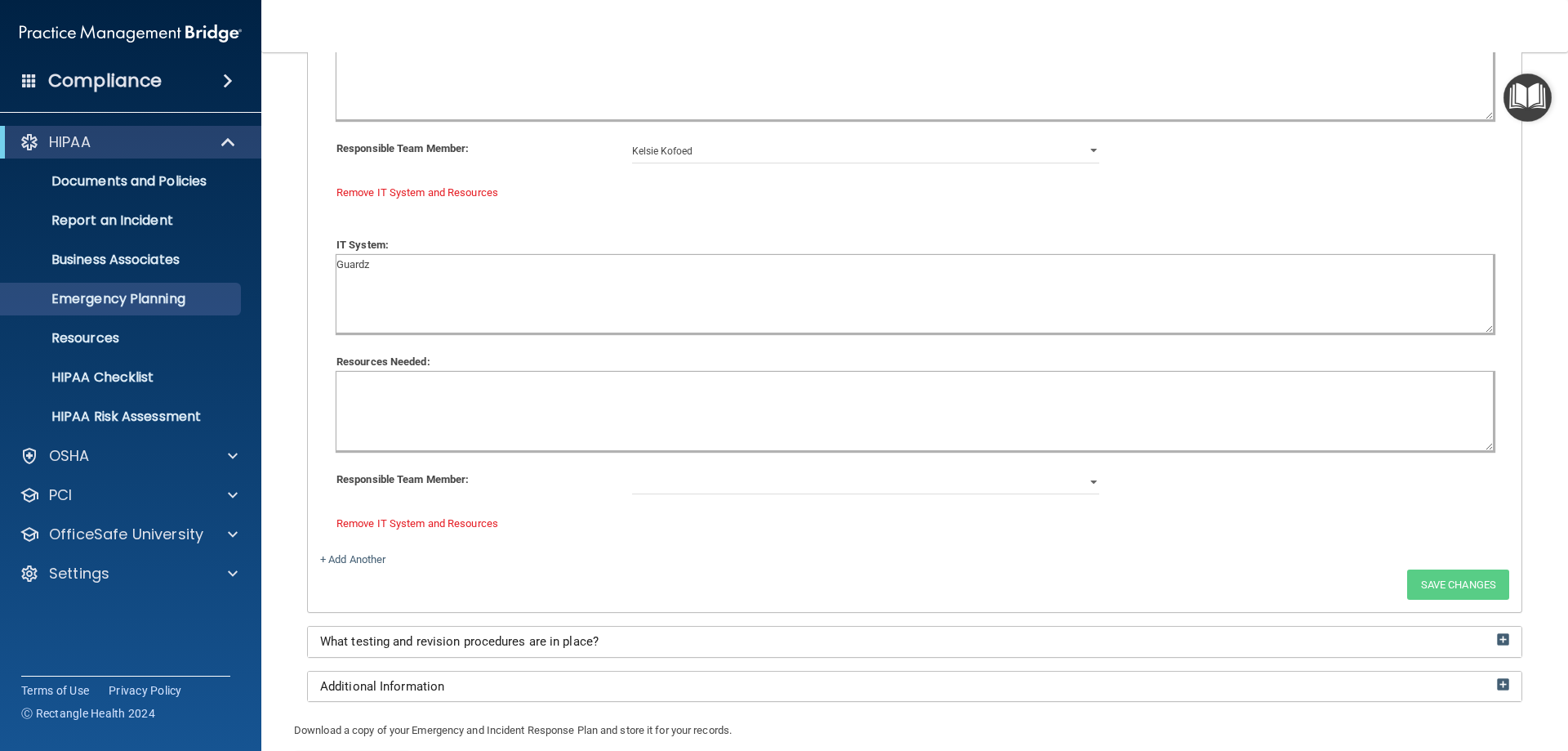
type textarea "Guardz"
click at [828, 479] on select "[PERSON_NAME] [PERSON_NAME] [PERSON_NAME] [PERSON_NAME]" at bounding box center [866, 482] width 469 height 25
select select "3"
click at [632, 470] on select "[PERSON_NAME] [PERSON_NAME] [PERSON_NAME] [PERSON_NAME]" at bounding box center [866, 482] width 469 height 25
click at [373, 560] on link "+ Add Another" at bounding box center [353, 560] width 66 height 12
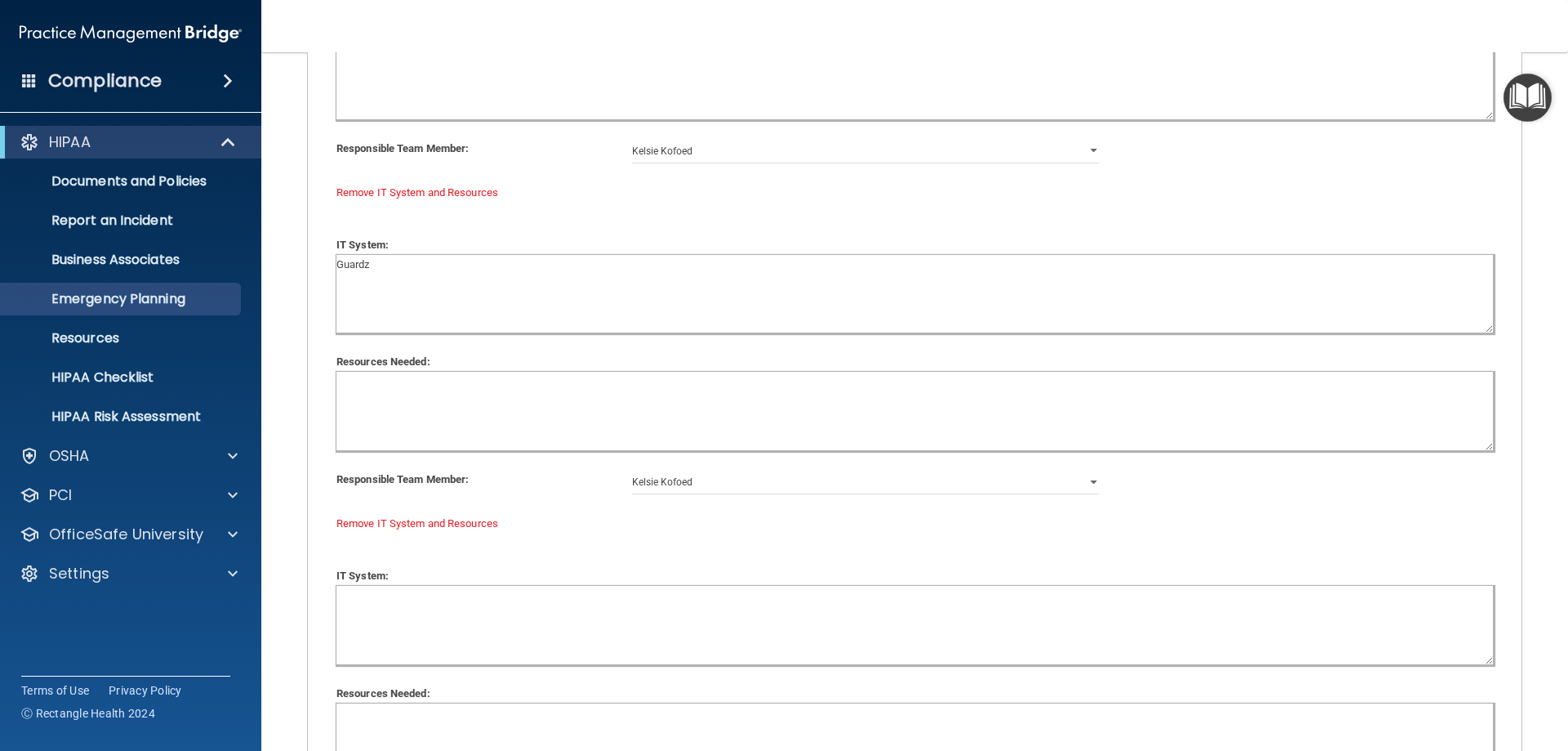
click at [386, 600] on textarea at bounding box center [915, 624] width 1156 height 79
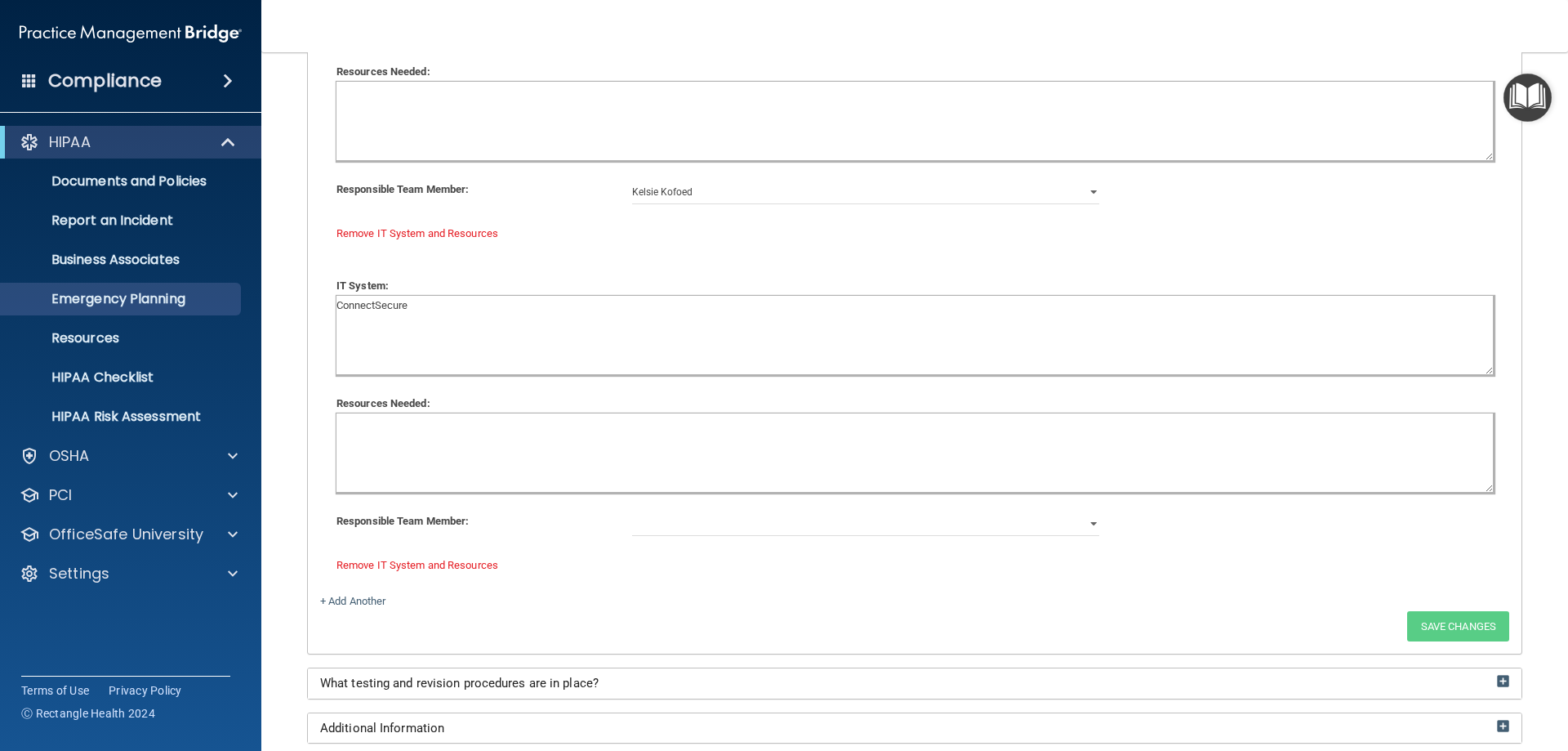
scroll to position [3772, 0]
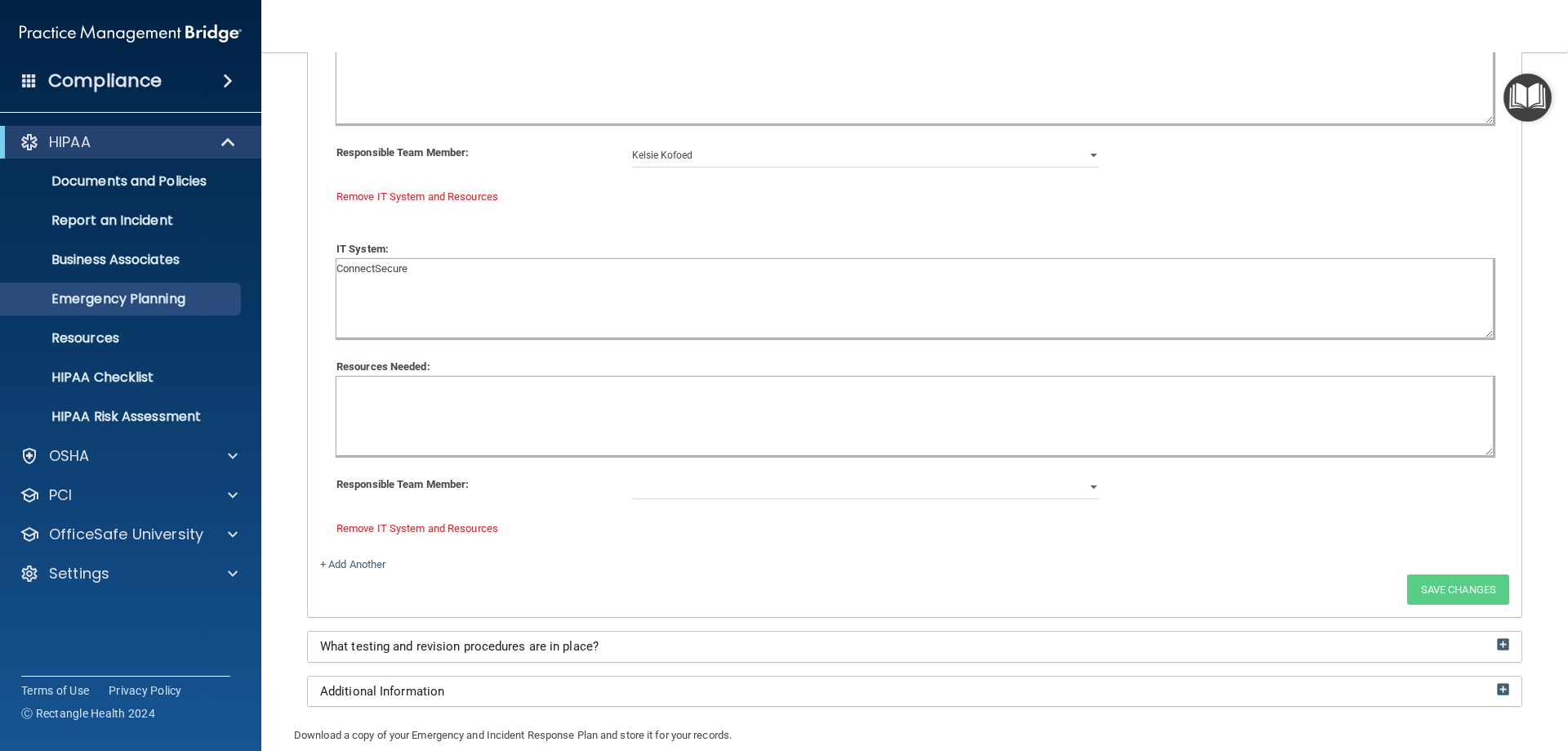
type textarea "ConnectSecure"
click at [695, 481] on select "[PERSON_NAME] [PERSON_NAME] [PERSON_NAME] [PERSON_NAME]" at bounding box center [866, 487] width 469 height 25
select select "3"
click at [632, 475] on select "[PERSON_NAME] [PERSON_NAME] [PERSON_NAME] [PERSON_NAME]" at bounding box center [866, 487] width 469 height 25
click at [341, 563] on link "+ Add Another" at bounding box center [353, 564] width 66 height 12
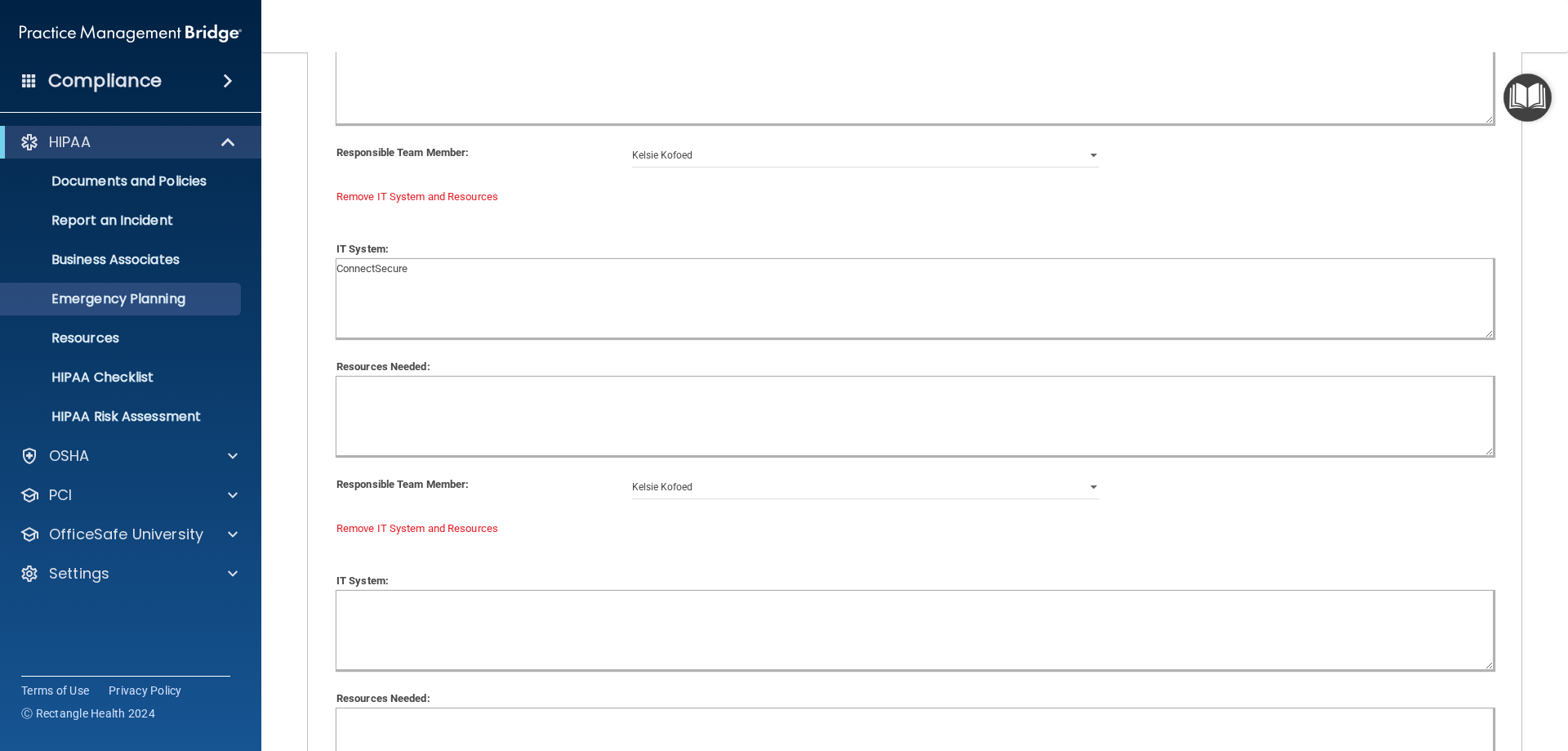
click at [376, 614] on textarea at bounding box center [915, 629] width 1156 height 79
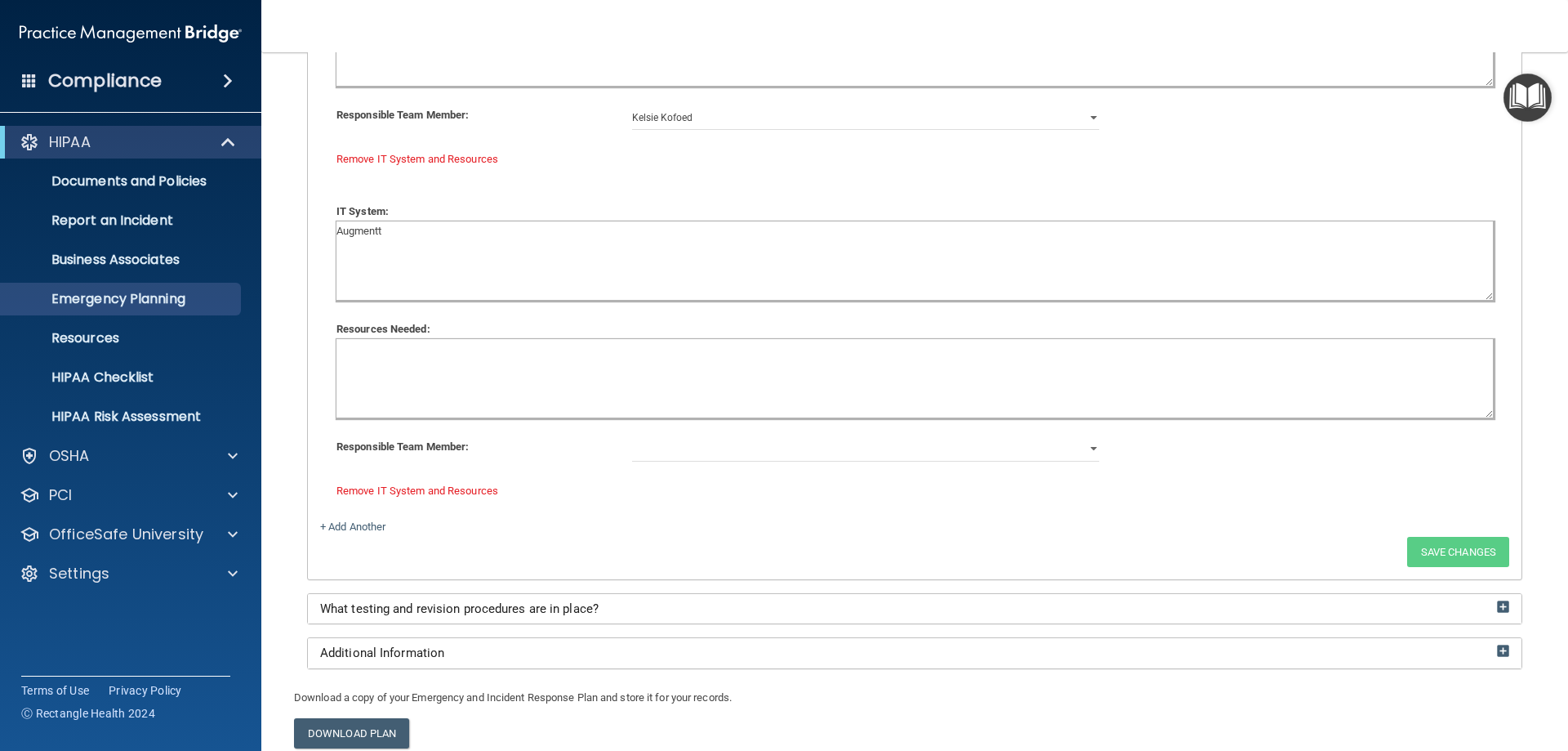
scroll to position [4181, 0]
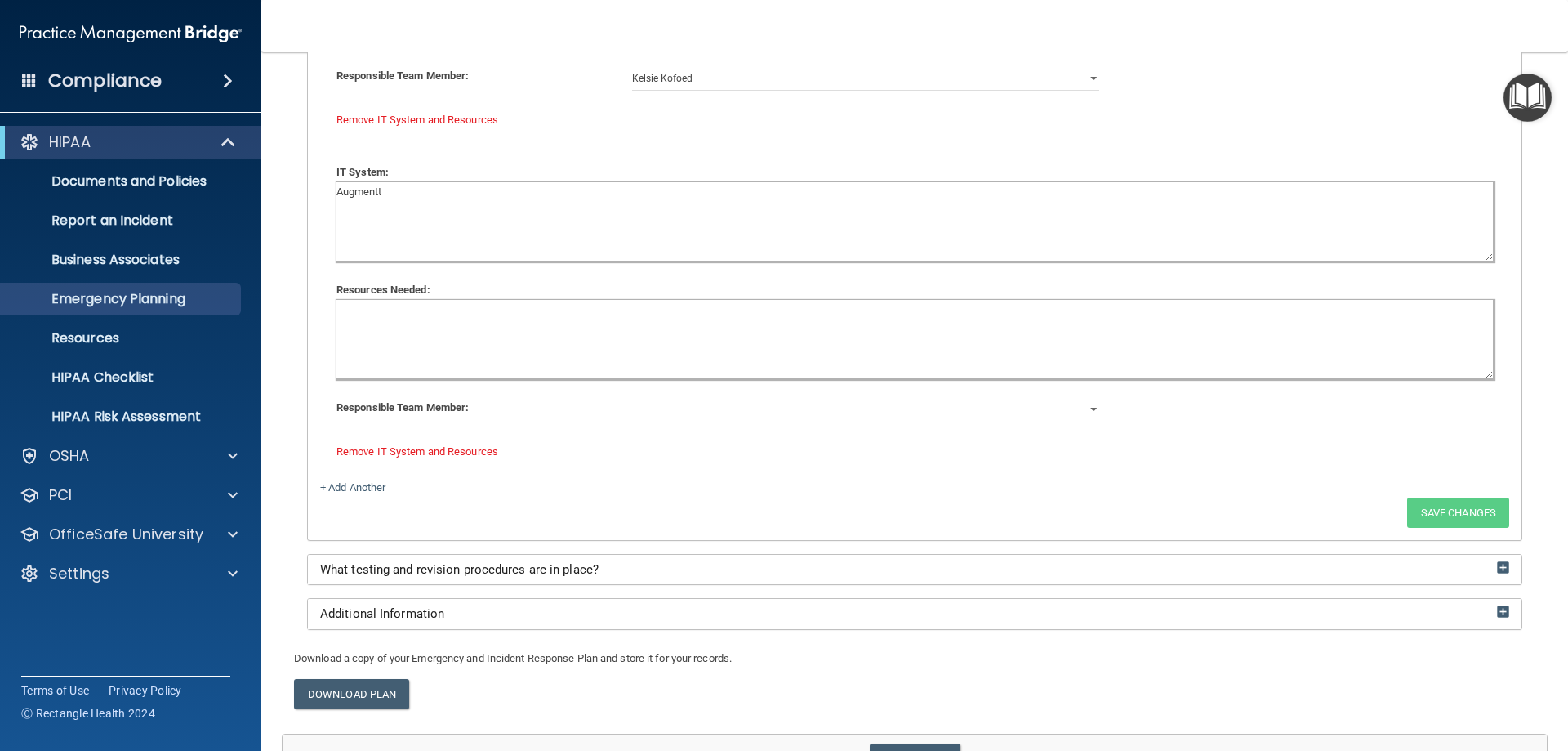
type textarea "Augmentt"
click at [635, 405] on select "[PERSON_NAME] [PERSON_NAME] [PERSON_NAME] [PERSON_NAME]" at bounding box center [866, 410] width 469 height 25
select select "3"
click at [632, 398] on select "[PERSON_NAME] [PERSON_NAME] [PERSON_NAME] [PERSON_NAME]" at bounding box center [866, 410] width 469 height 25
click at [355, 491] on link "+ Add Another" at bounding box center [353, 488] width 66 height 12
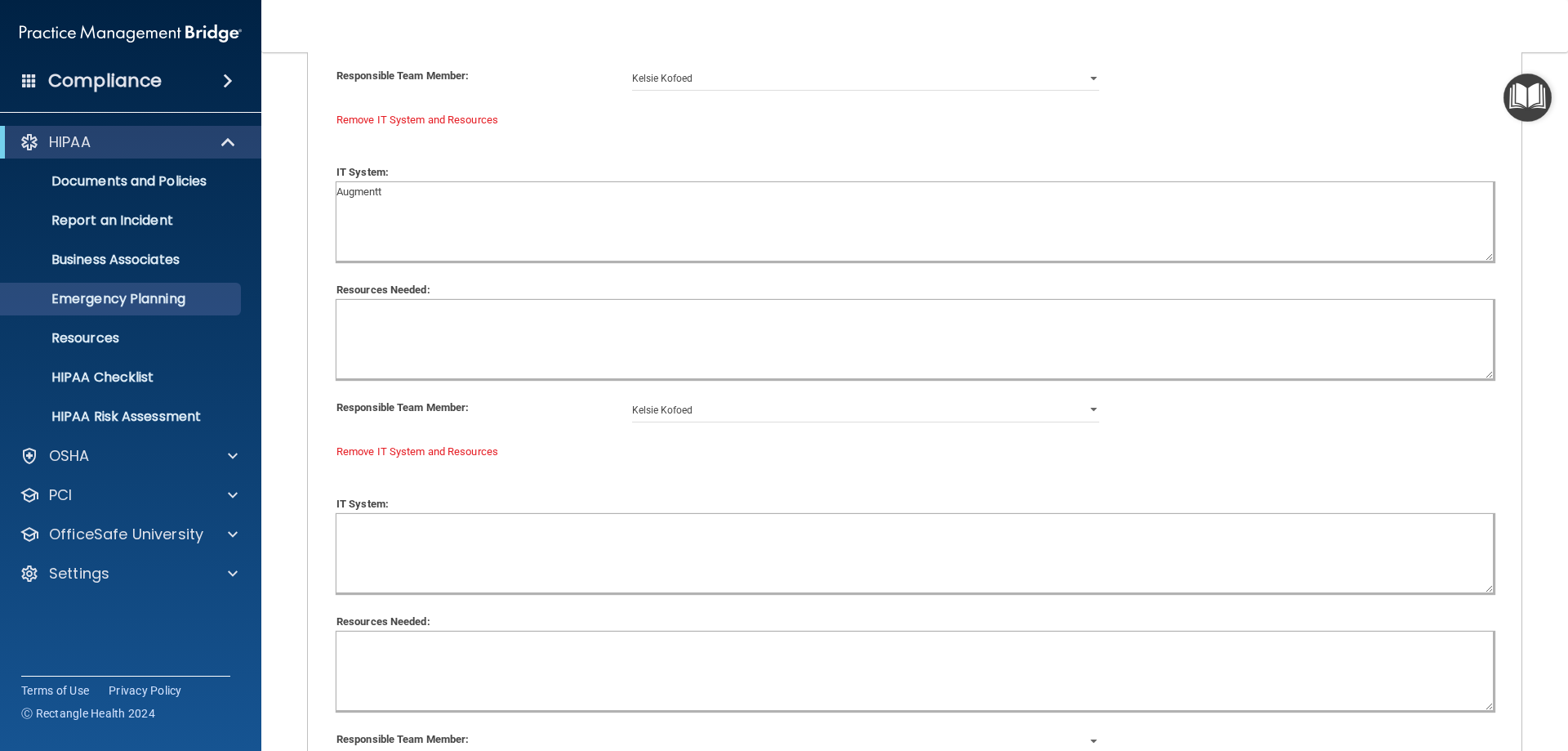
click at [443, 527] on textarea at bounding box center [915, 553] width 1156 height 79
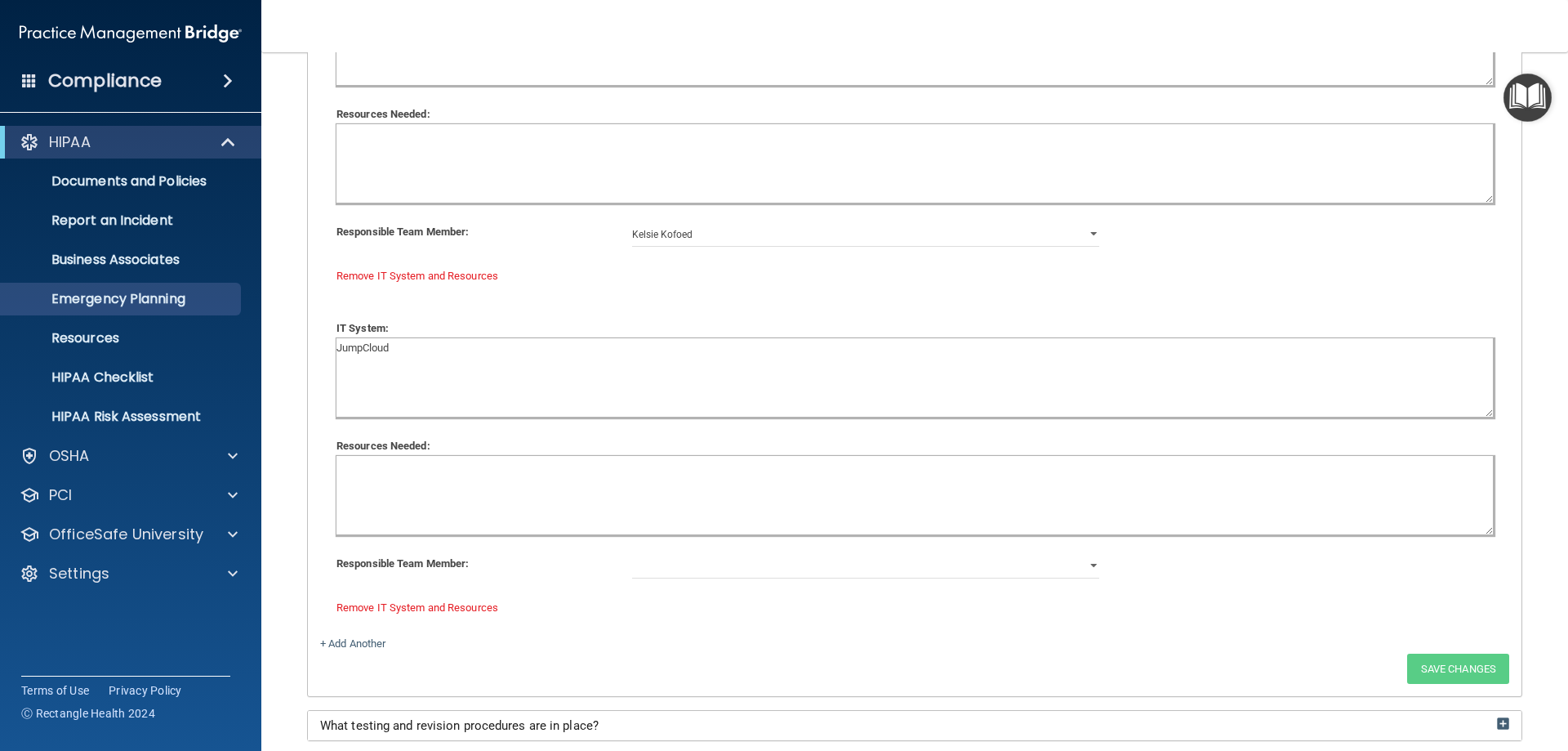
scroll to position [4426, 0]
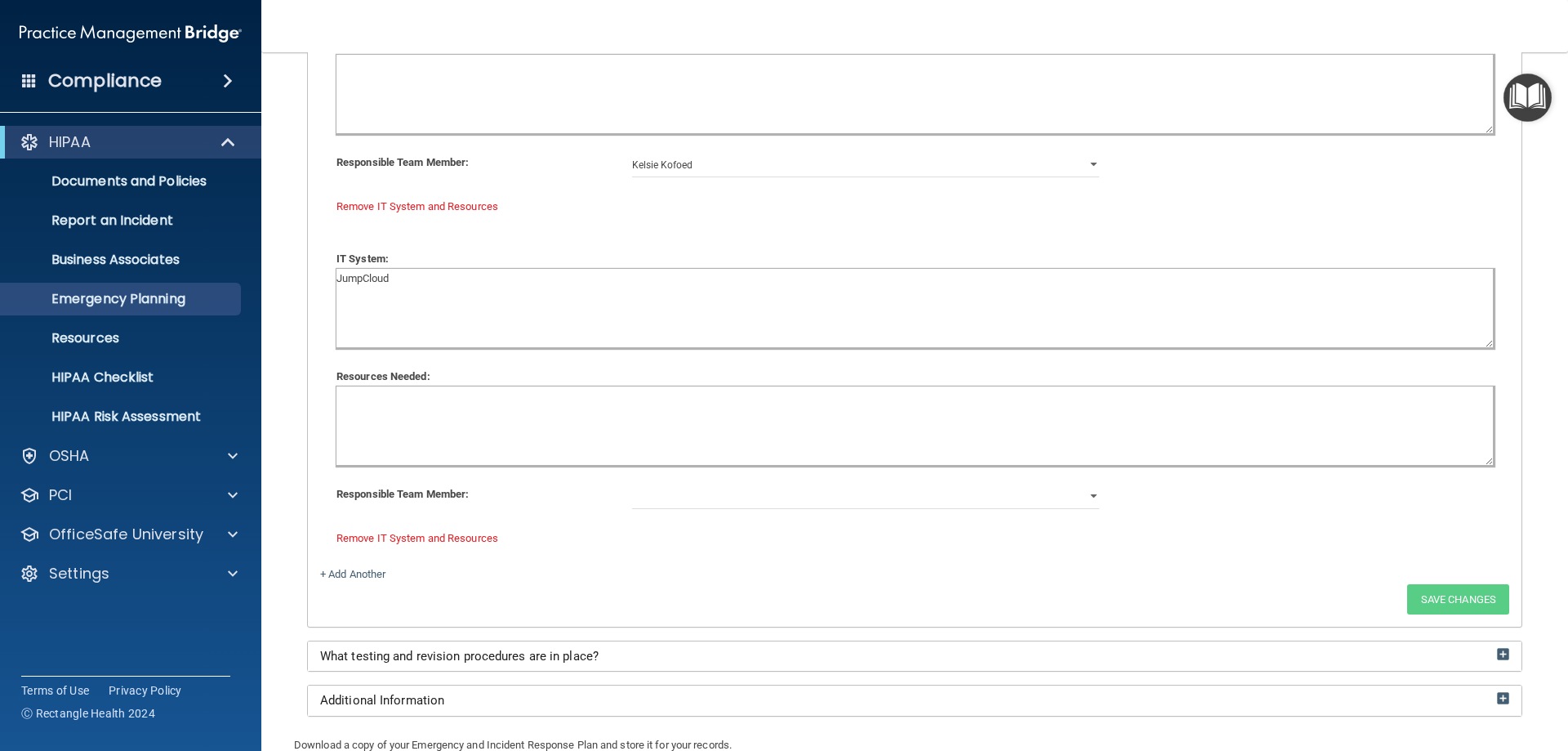
type textarea "JumpCloud"
click at [793, 497] on select "[PERSON_NAME] [PERSON_NAME] [PERSON_NAME] [PERSON_NAME]" at bounding box center [866, 497] width 469 height 25
select select "3"
click at [632, 485] on select "[PERSON_NAME] [PERSON_NAME] [PERSON_NAME] [PERSON_NAME]" at bounding box center [866, 497] width 469 height 25
click at [347, 575] on link "+ Add Another" at bounding box center [353, 573] width 66 height 12
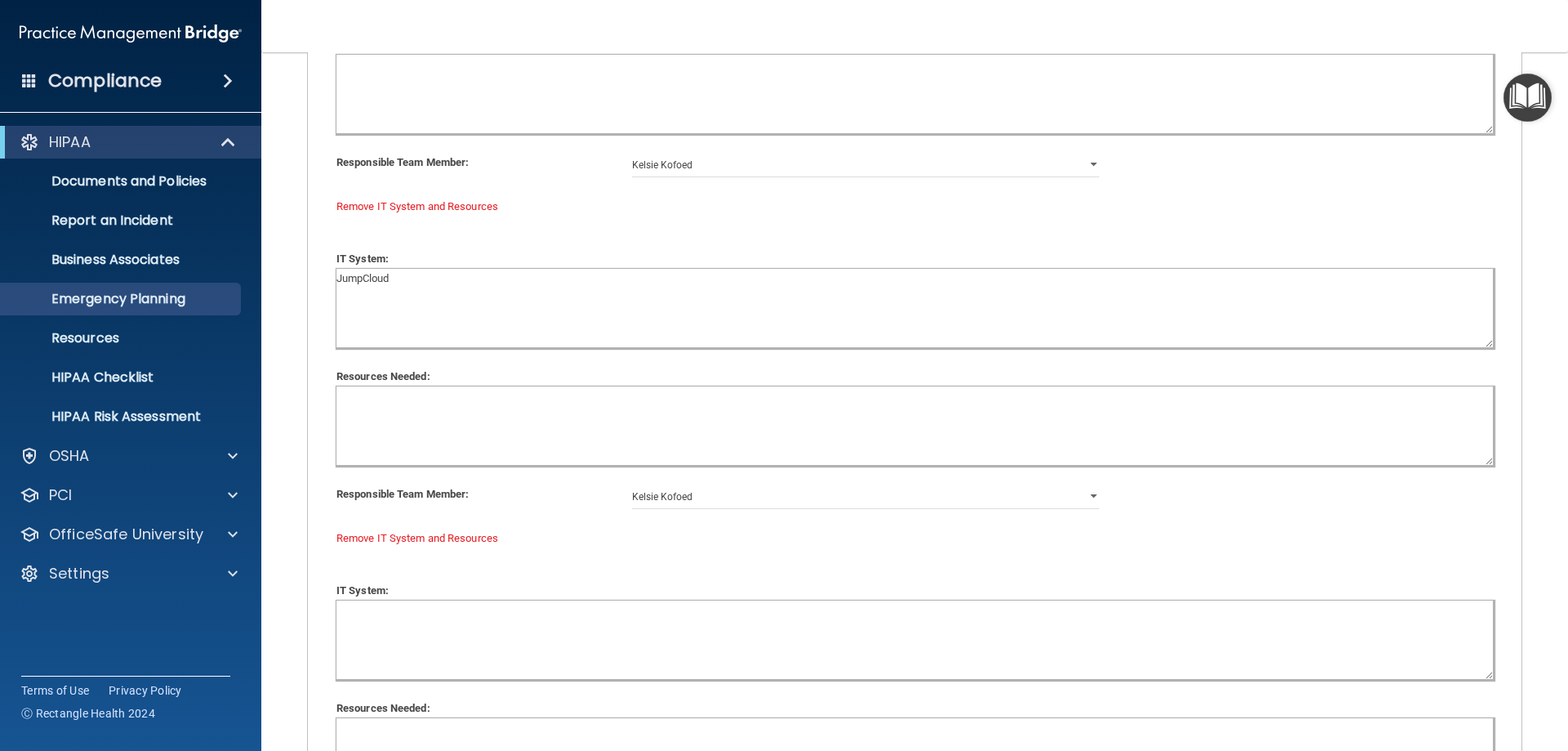
click at [400, 622] on textarea at bounding box center [915, 639] width 1156 height 79
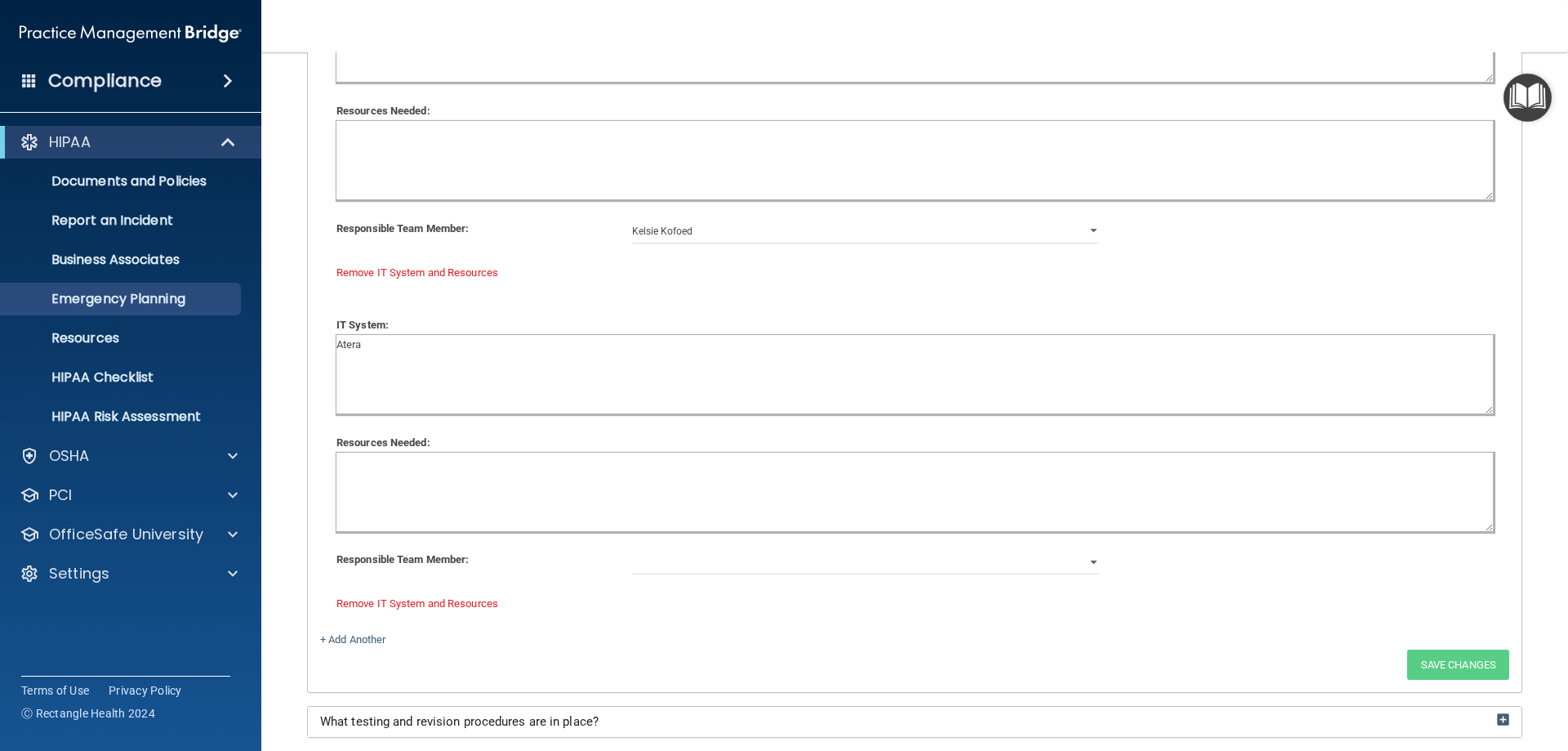
scroll to position [4753, 0]
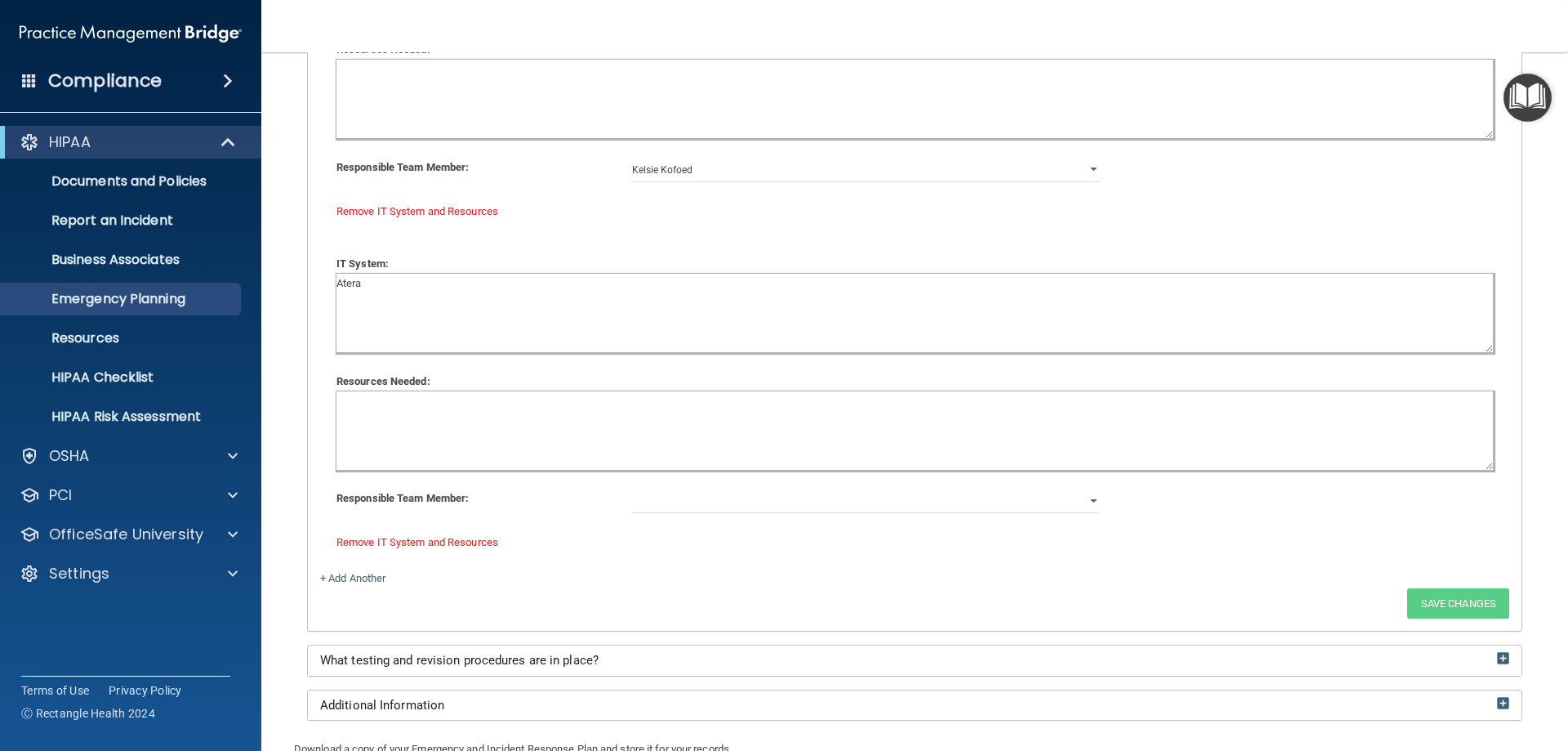
type textarea "Atera"
click at [894, 495] on select "[PERSON_NAME] [PERSON_NAME] [PERSON_NAME] [PERSON_NAME]" at bounding box center [866, 501] width 469 height 25
select select "3"
click at [632, 489] on select "[PERSON_NAME] [PERSON_NAME] [PERSON_NAME] [PERSON_NAME]" at bounding box center [866, 501] width 469 height 25
click at [354, 578] on link "+ Add Another" at bounding box center [353, 578] width 66 height 12
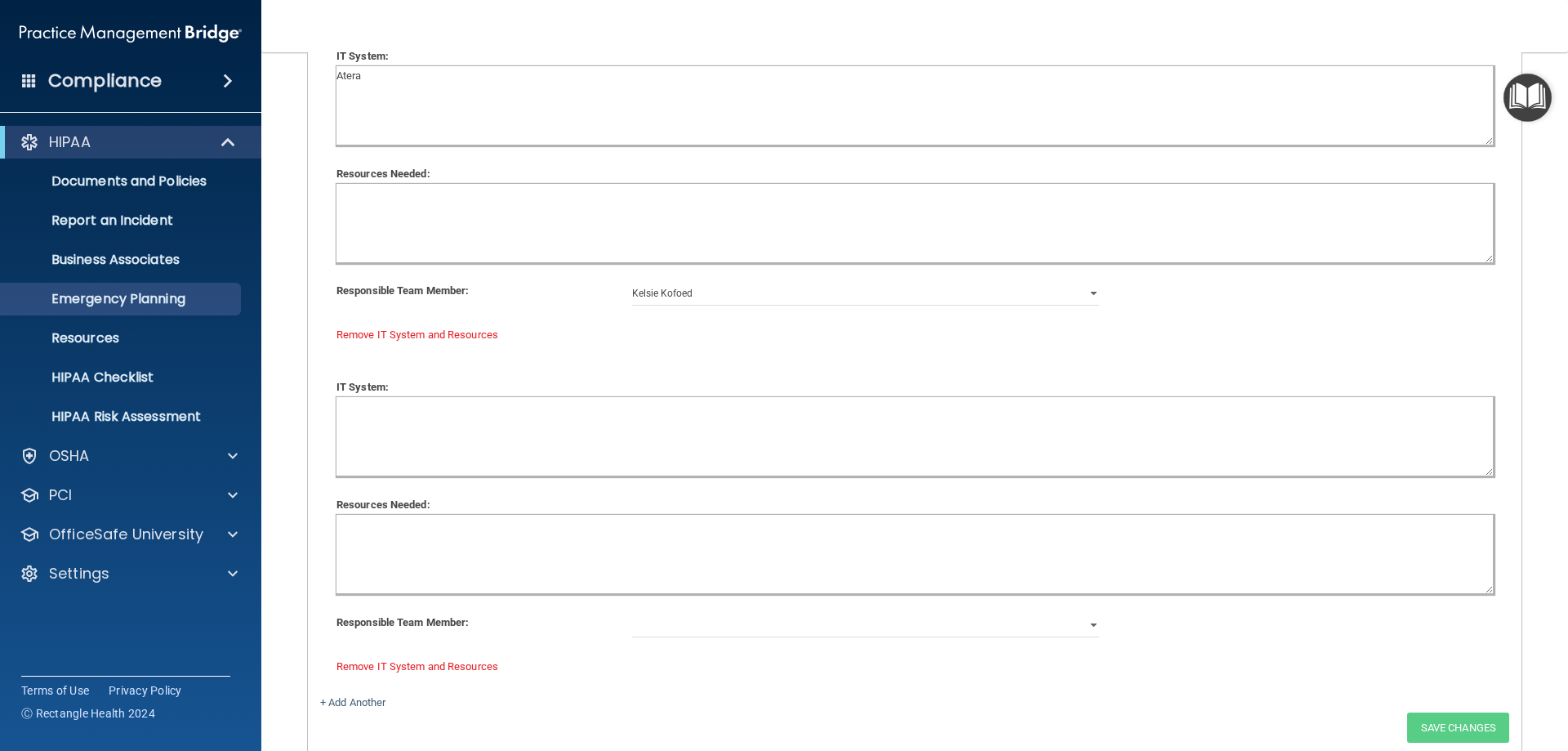
scroll to position [5079, 0]
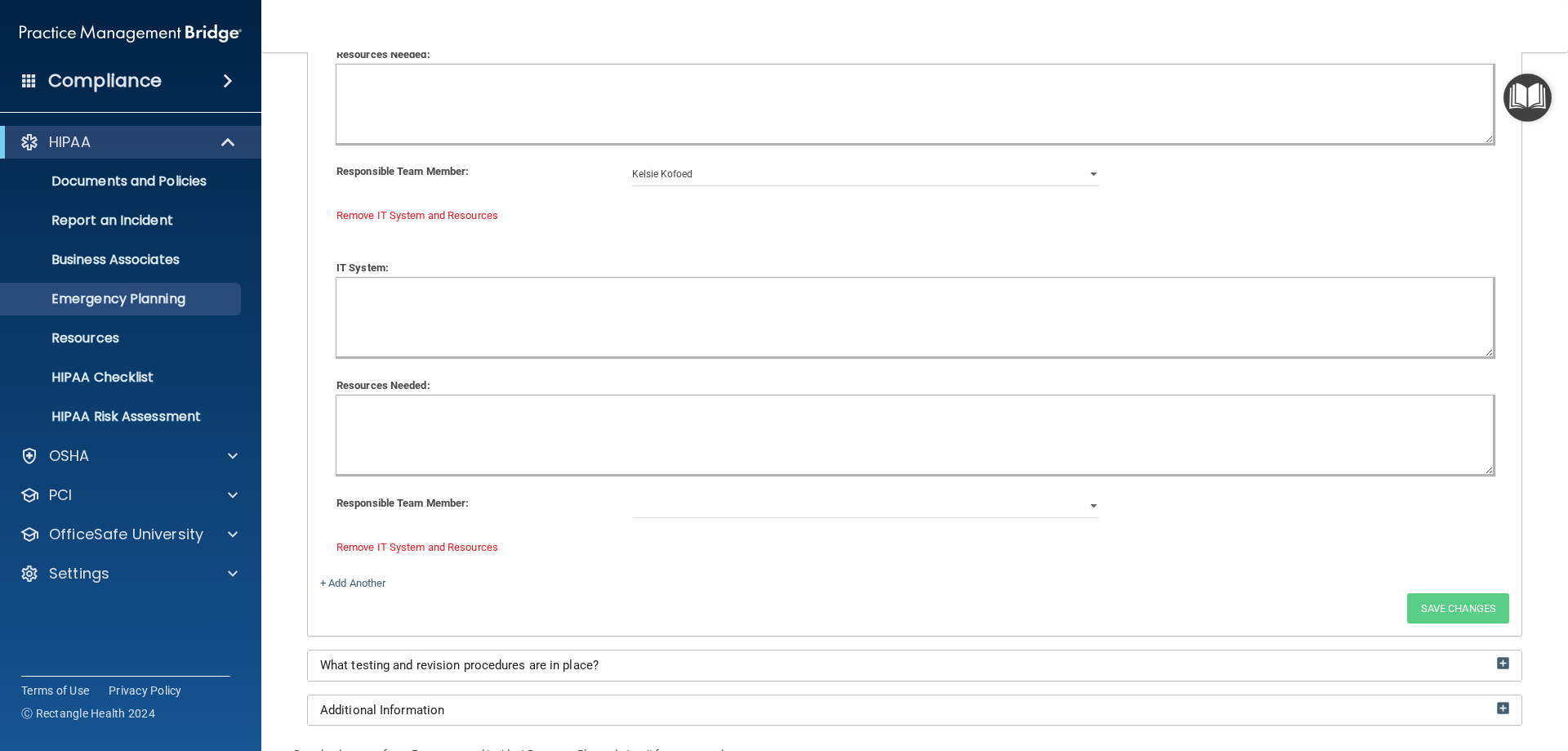
click at [391, 305] on textarea at bounding box center [915, 317] width 1156 height 79
type textarea "Axcient"
click at [782, 504] on select "[PERSON_NAME] [PERSON_NAME] [PERSON_NAME] [PERSON_NAME]" at bounding box center [866, 506] width 469 height 25
select select "3"
click at [632, 494] on select "[PERSON_NAME] [PERSON_NAME] [PERSON_NAME] [PERSON_NAME]" at bounding box center [866, 506] width 469 height 25
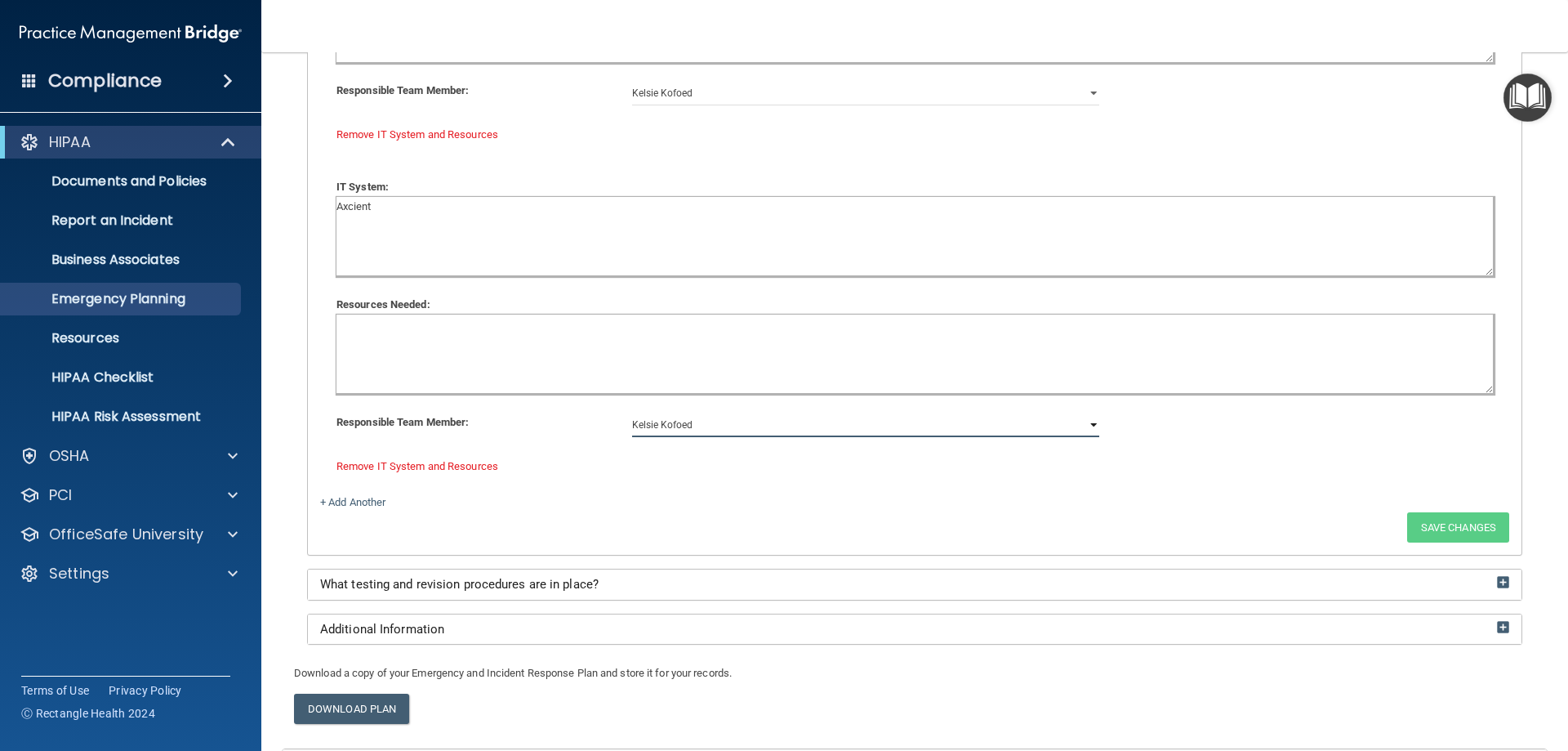
scroll to position [5161, 0]
click at [1117, 503] on div "+ Add Another" at bounding box center [915, 502] width 1214 height 20
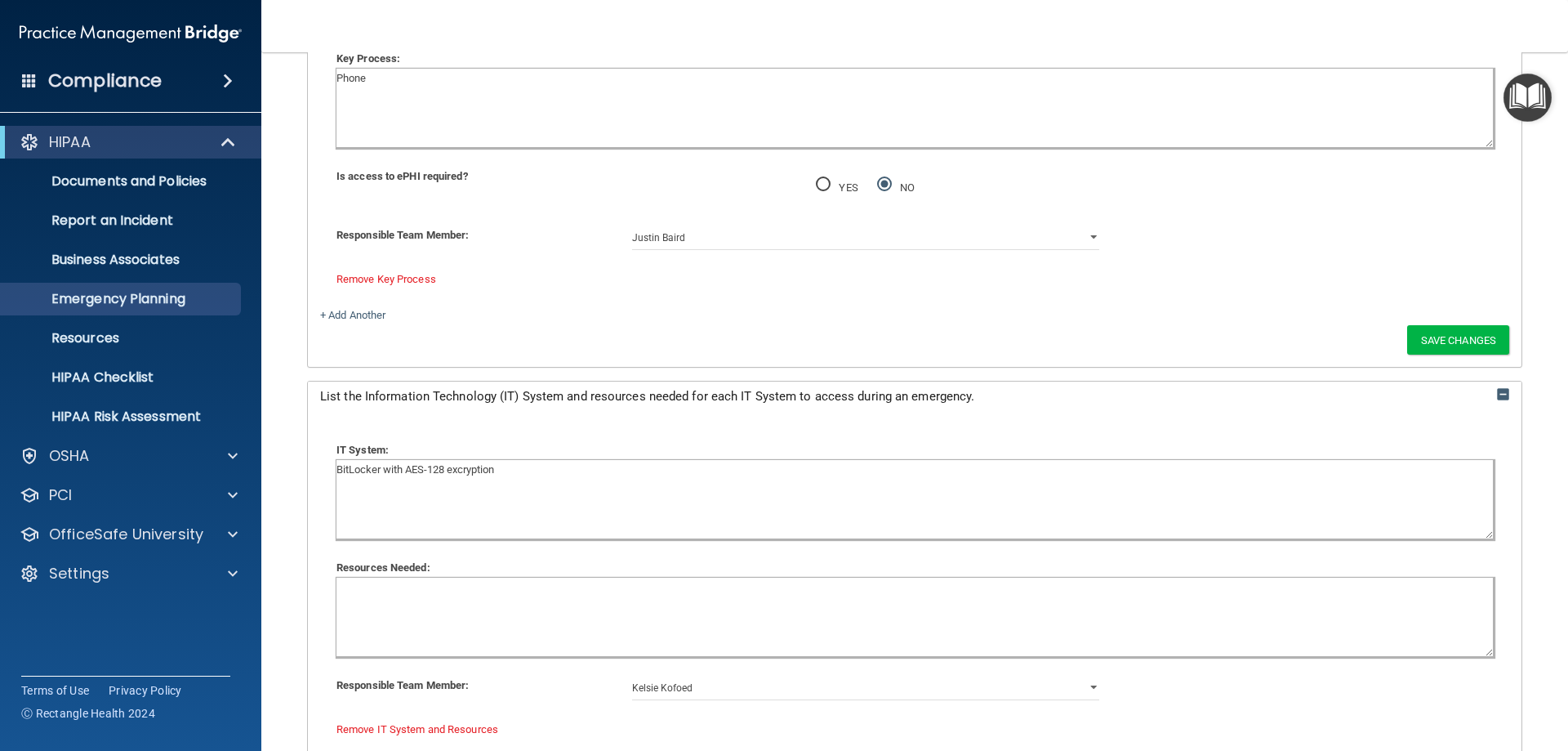
scroll to position [2821, 0]
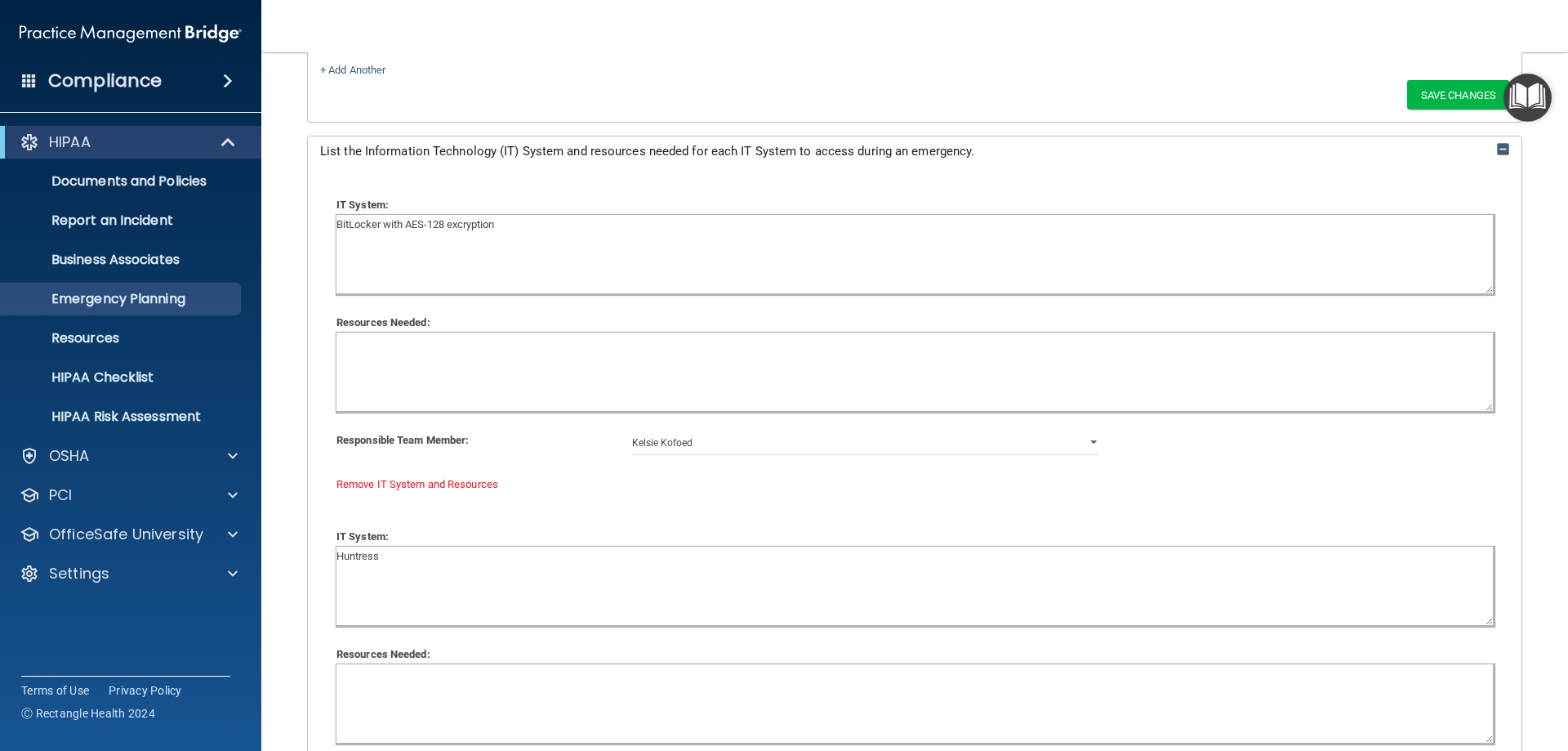
click at [446, 358] on textarea at bounding box center [915, 371] width 1156 height 79
drag, startPoint x: 437, startPoint y: 350, endPoint x: 268, endPoint y: 344, distance: 169.1
click at [268, 344] on main "Back Emergency and Incident Response Planning Fill out the profile below to cre…" at bounding box center [914, 401] width 1307 height 699
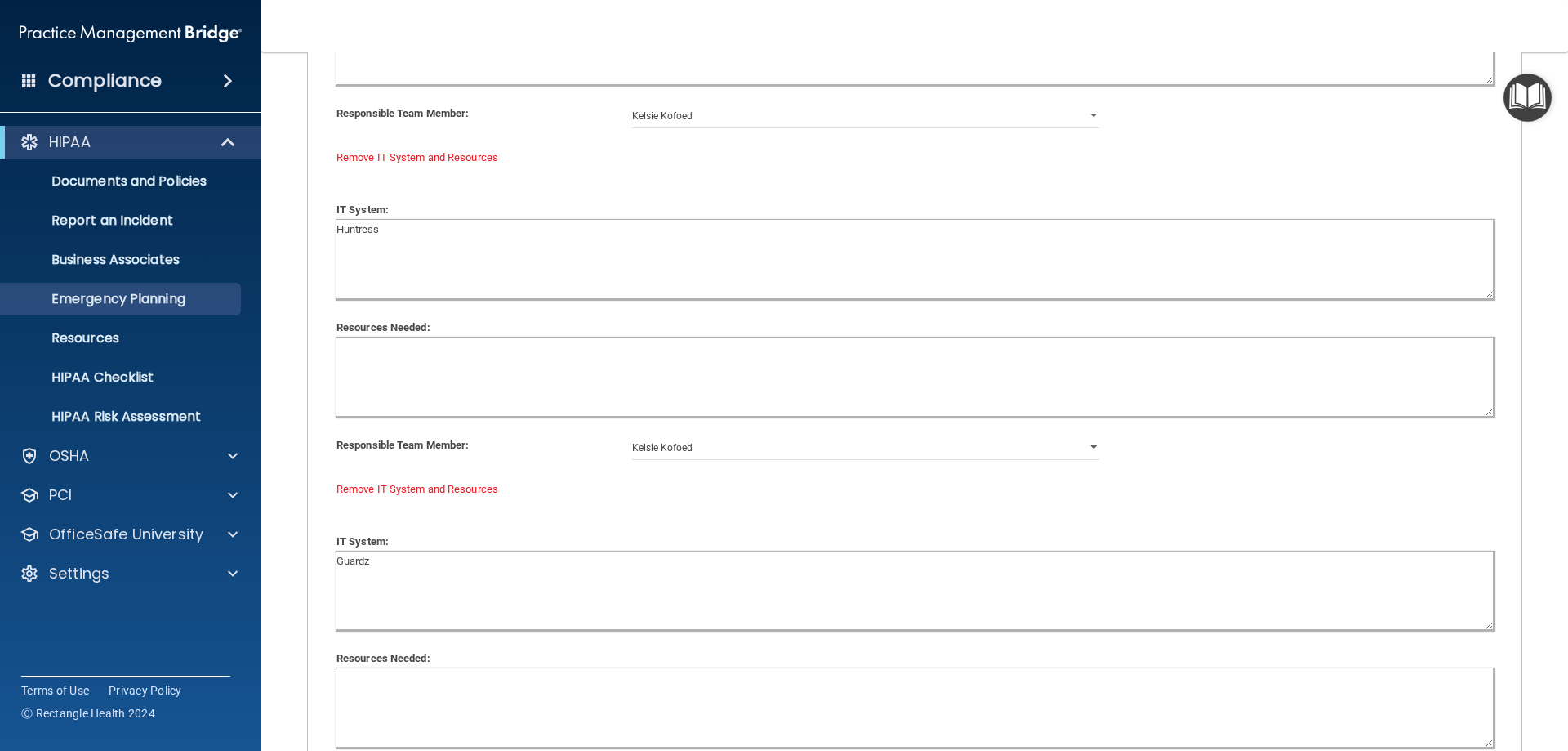
type textarea "Power/Internet"
click at [426, 364] on textarea at bounding box center [915, 376] width 1156 height 79
paste textarea "Power/Internet"
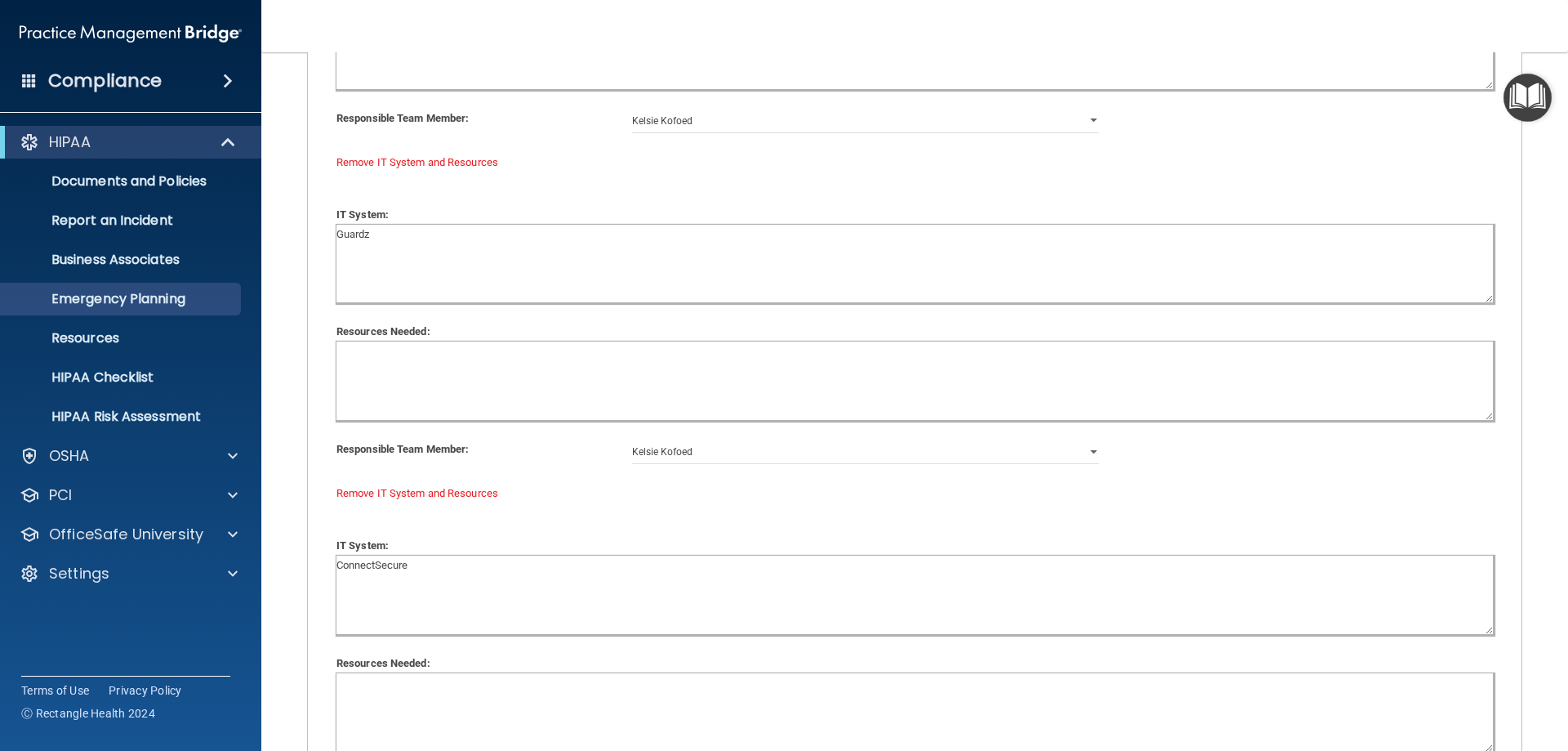
type textarea "Power/Internet"
click at [417, 371] on textarea at bounding box center [915, 381] width 1156 height 79
paste textarea "Power/Internet"
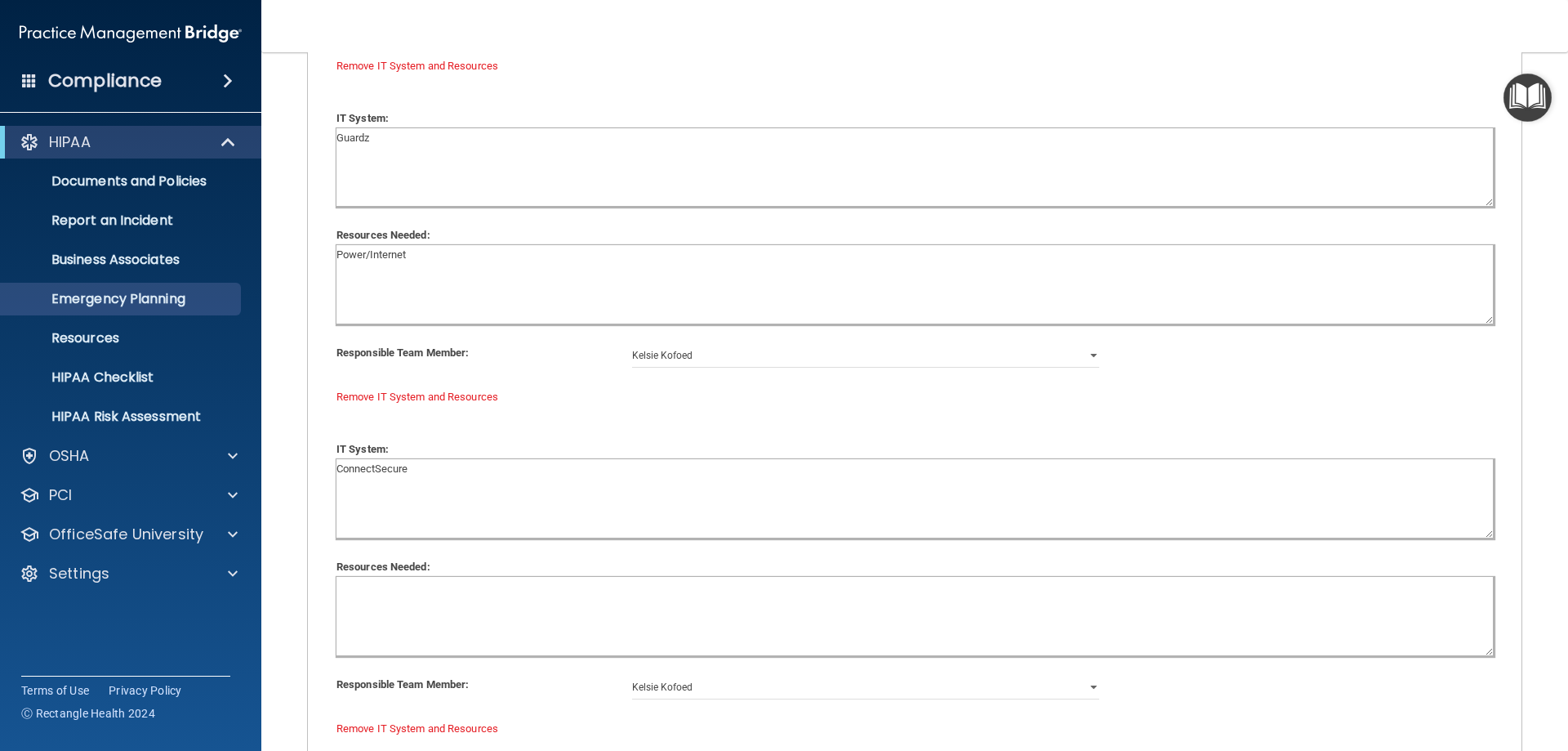
scroll to position [3721, 0]
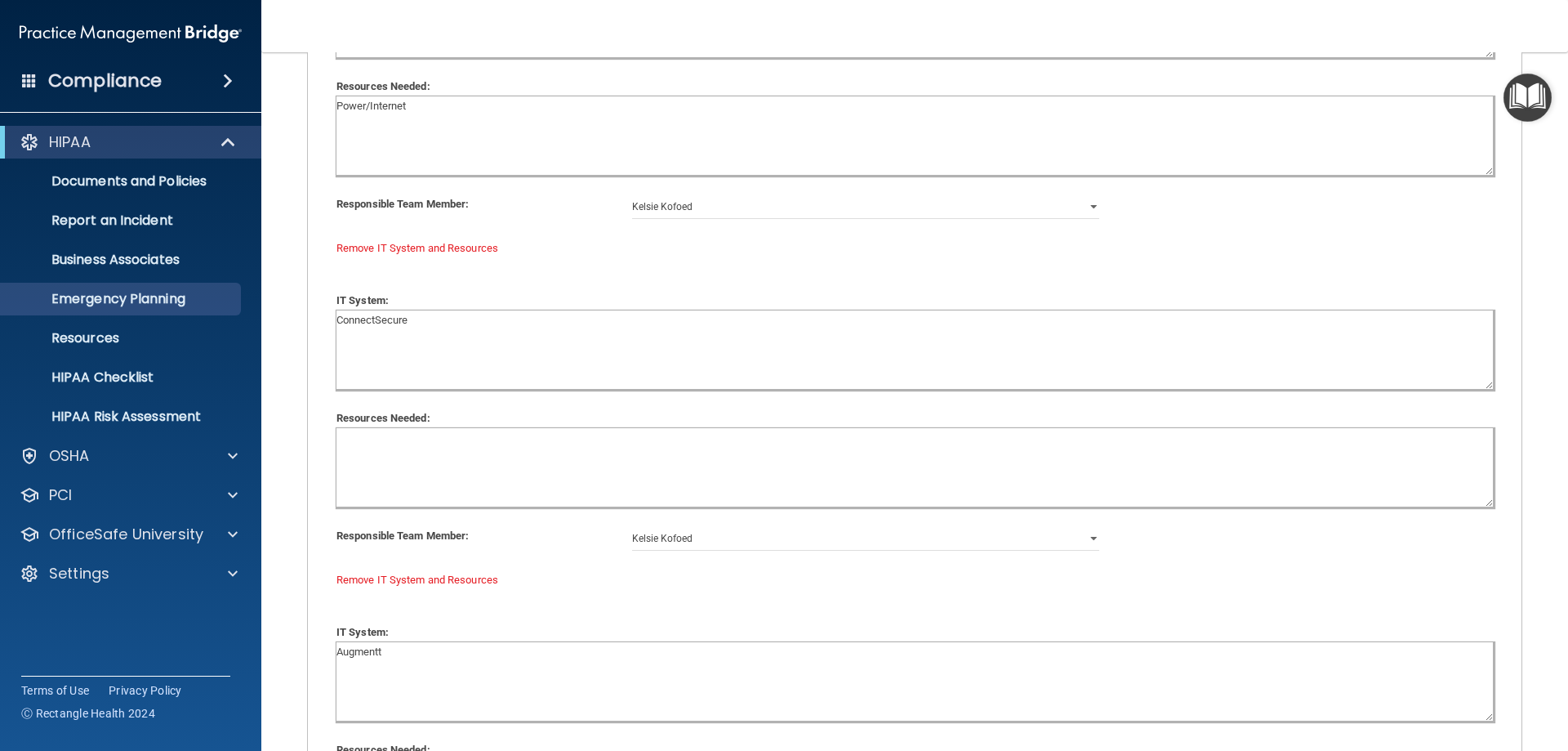
type textarea "Power/Internet"
click at [420, 469] on textarea at bounding box center [915, 467] width 1156 height 79
paste textarea "Power/Internet"
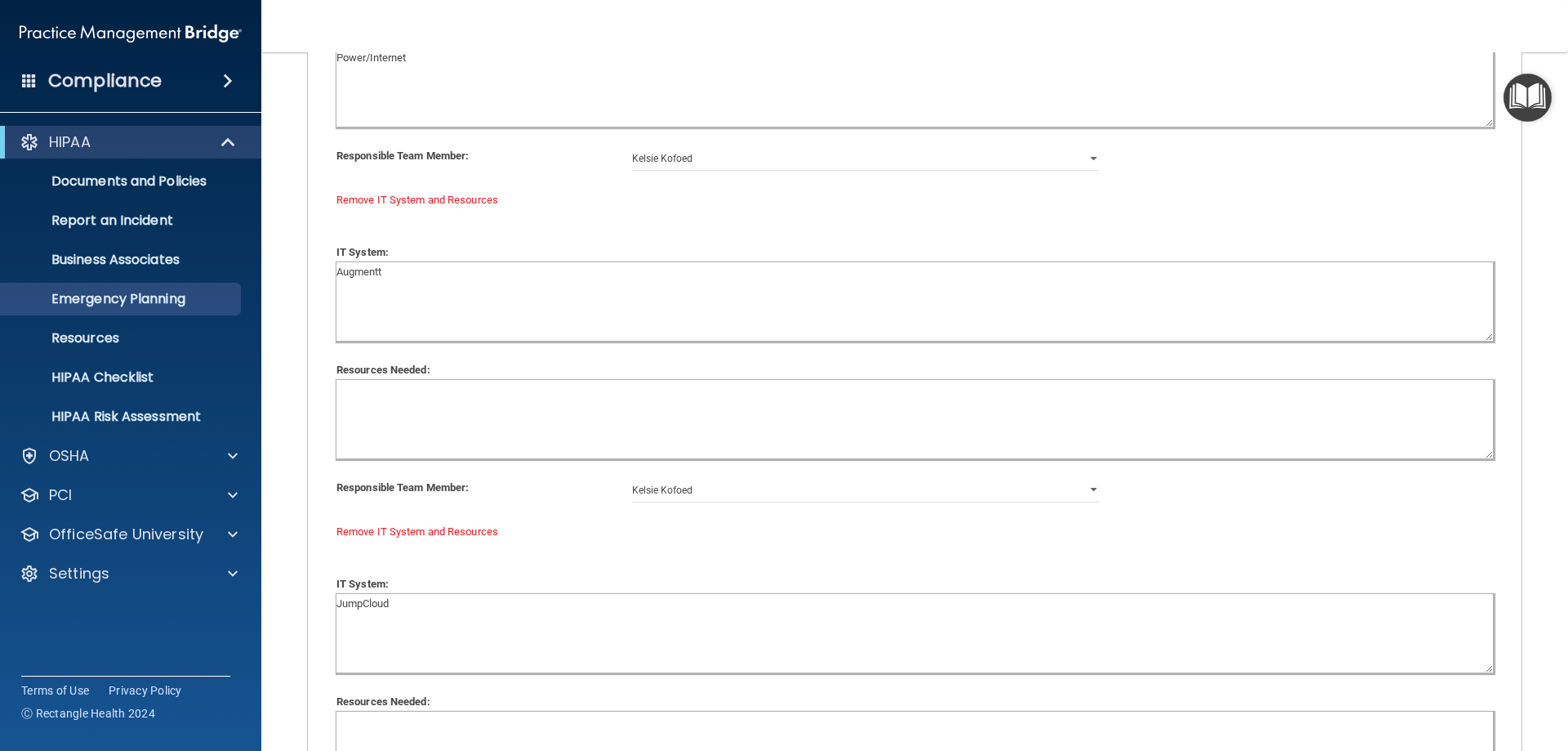
scroll to position [4129, 0]
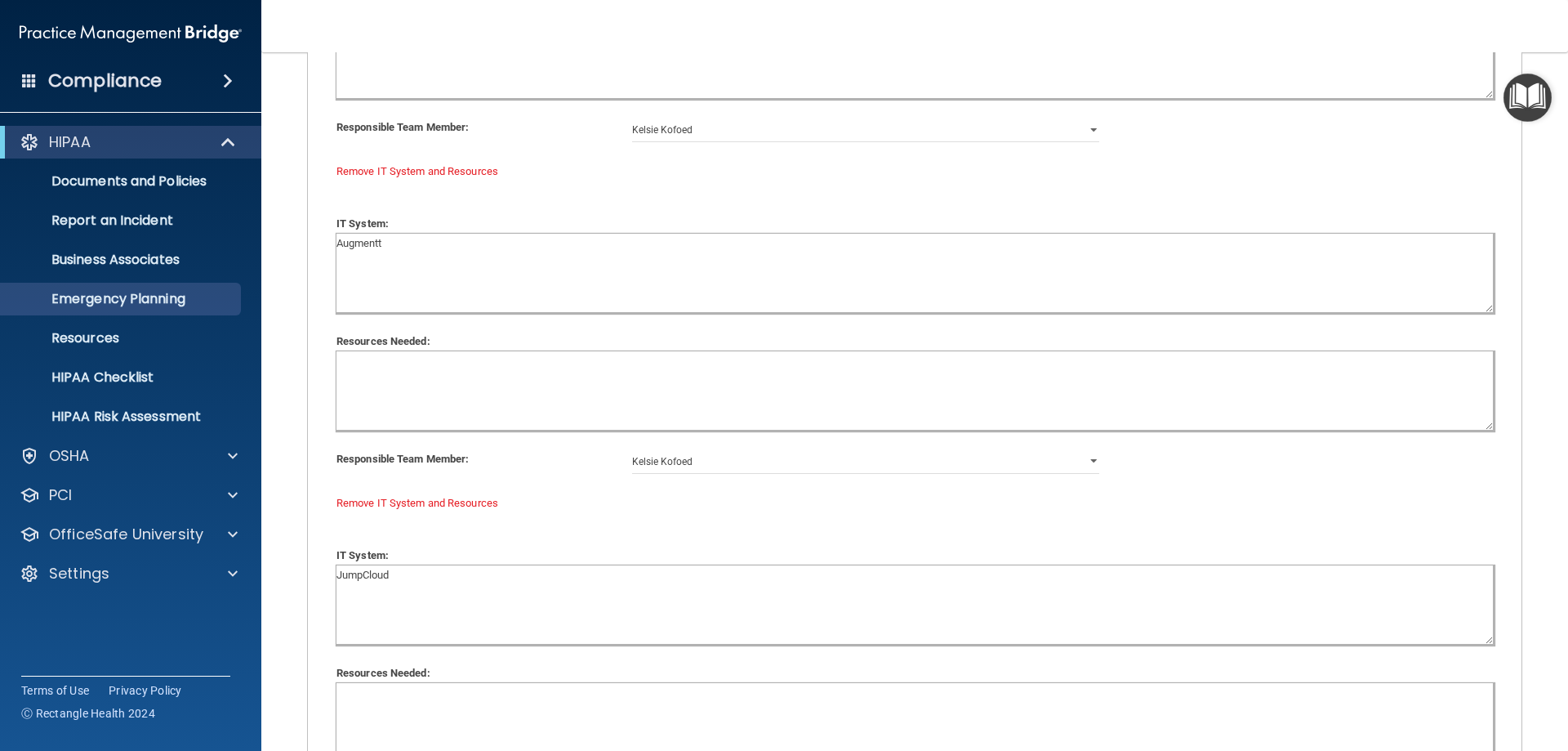
type textarea "Power/Internet"
click at [418, 388] on textarea at bounding box center [915, 390] width 1156 height 79
paste textarea "Power/Internet"
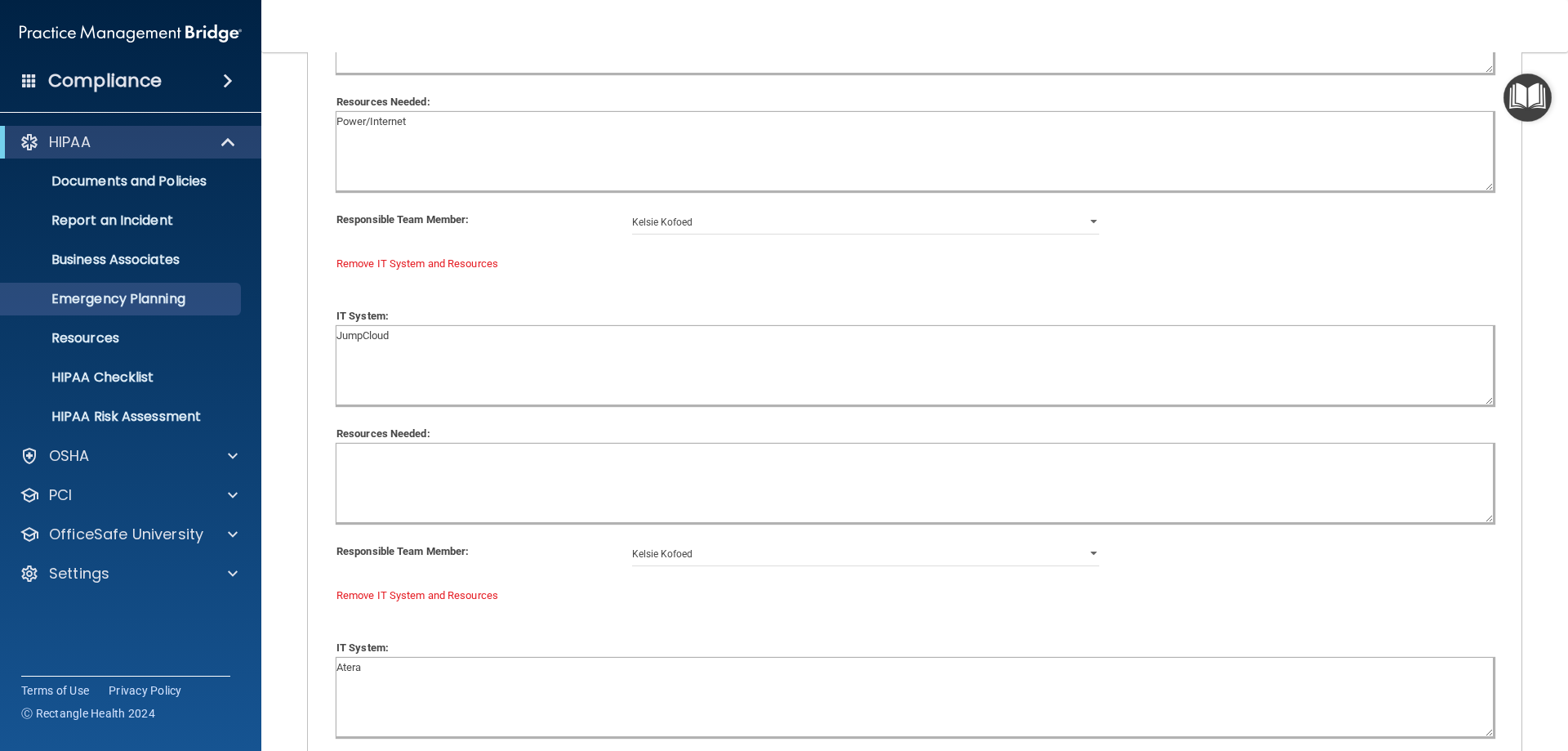
scroll to position [4374, 0]
type textarea "Power/Internet"
click at [378, 495] on textarea at bounding box center [915, 477] width 1156 height 79
paste textarea "Power/Internet"
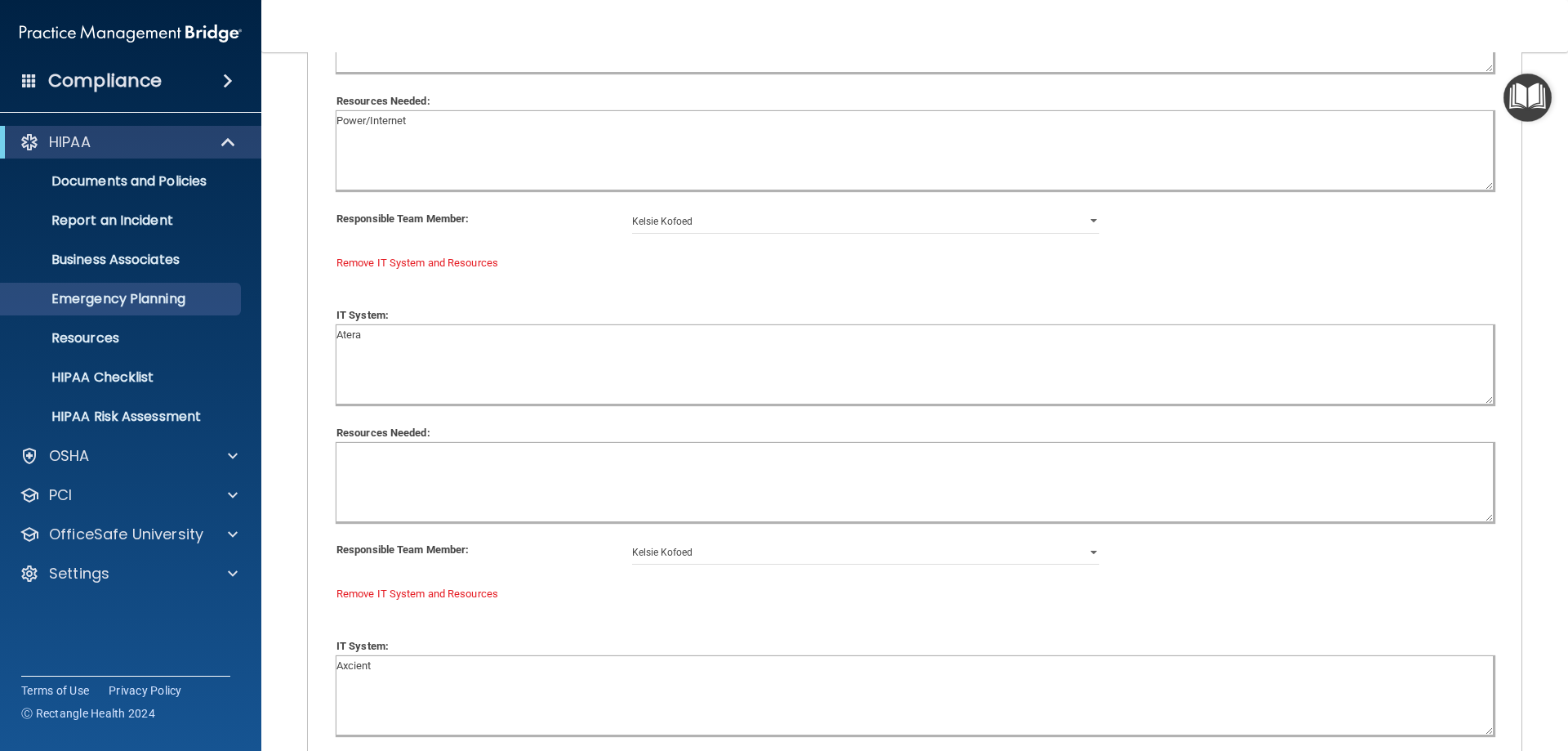
type textarea "Power/Internet"
click at [378, 495] on textarea at bounding box center [915, 482] width 1156 height 79
paste textarea "Power/Internet"
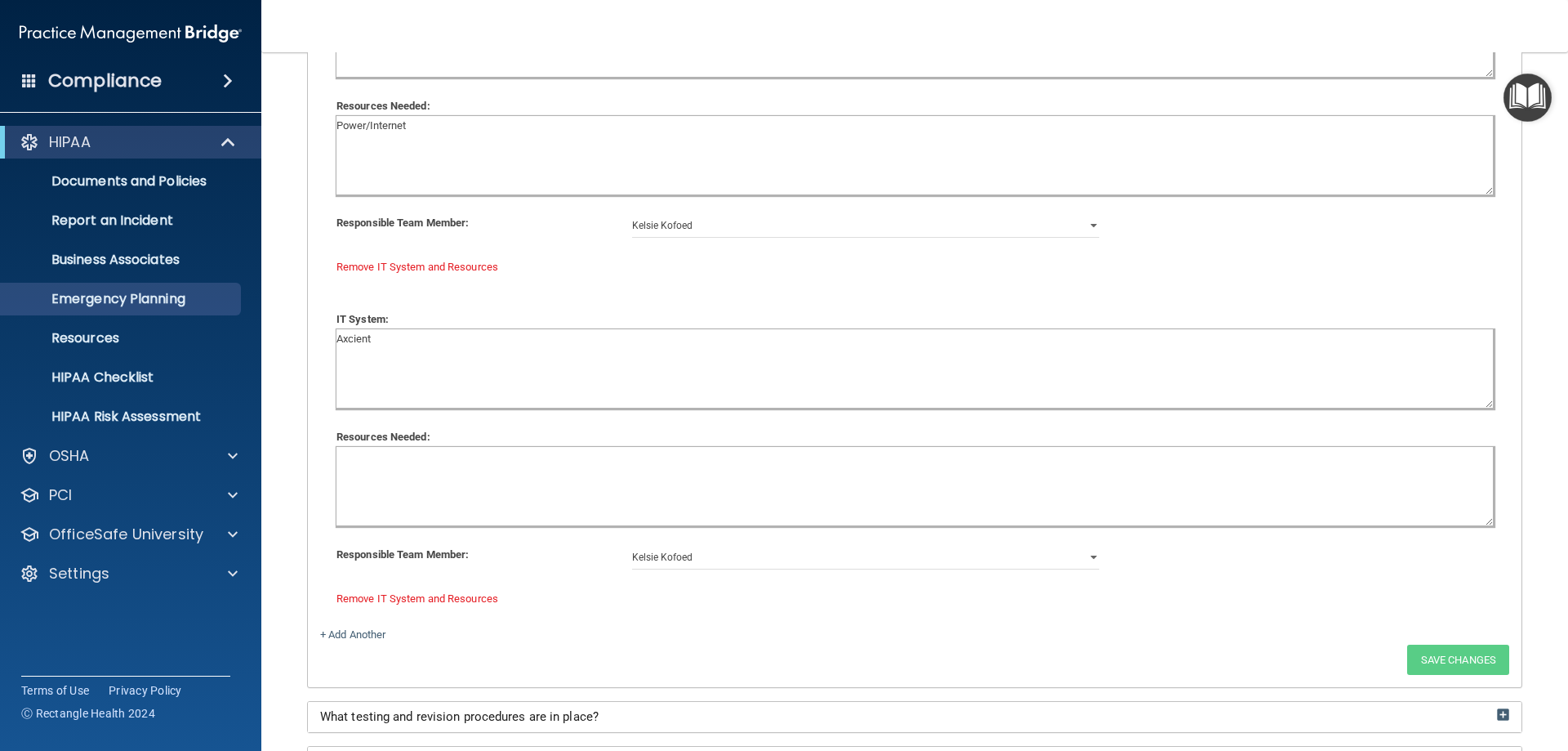
type textarea "Power/Internet"
click at [378, 495] on textarea at bounding box center [915, 486] width 1156 height 79
paste textarea "Power/Internet"
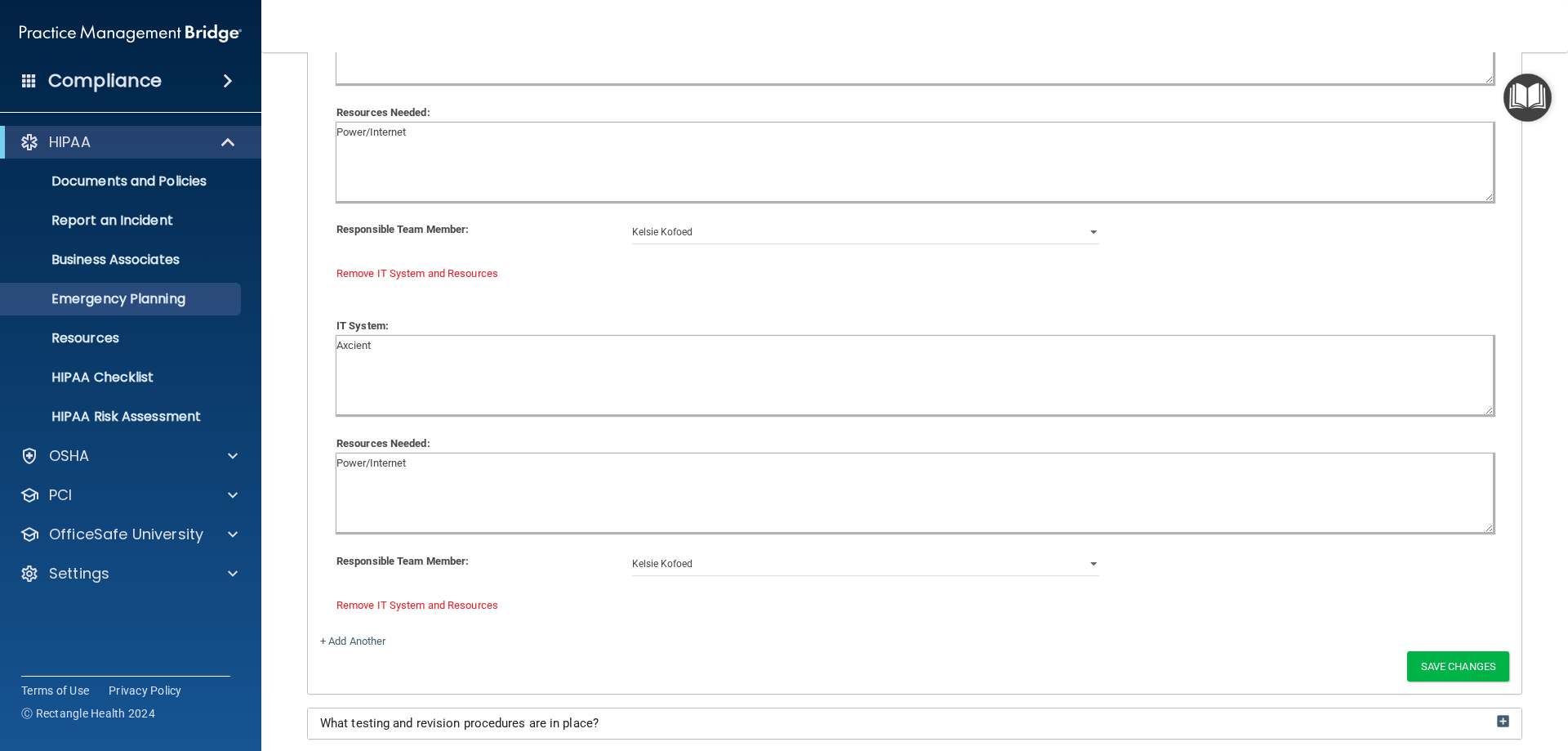
scroll to position [5110, 0]
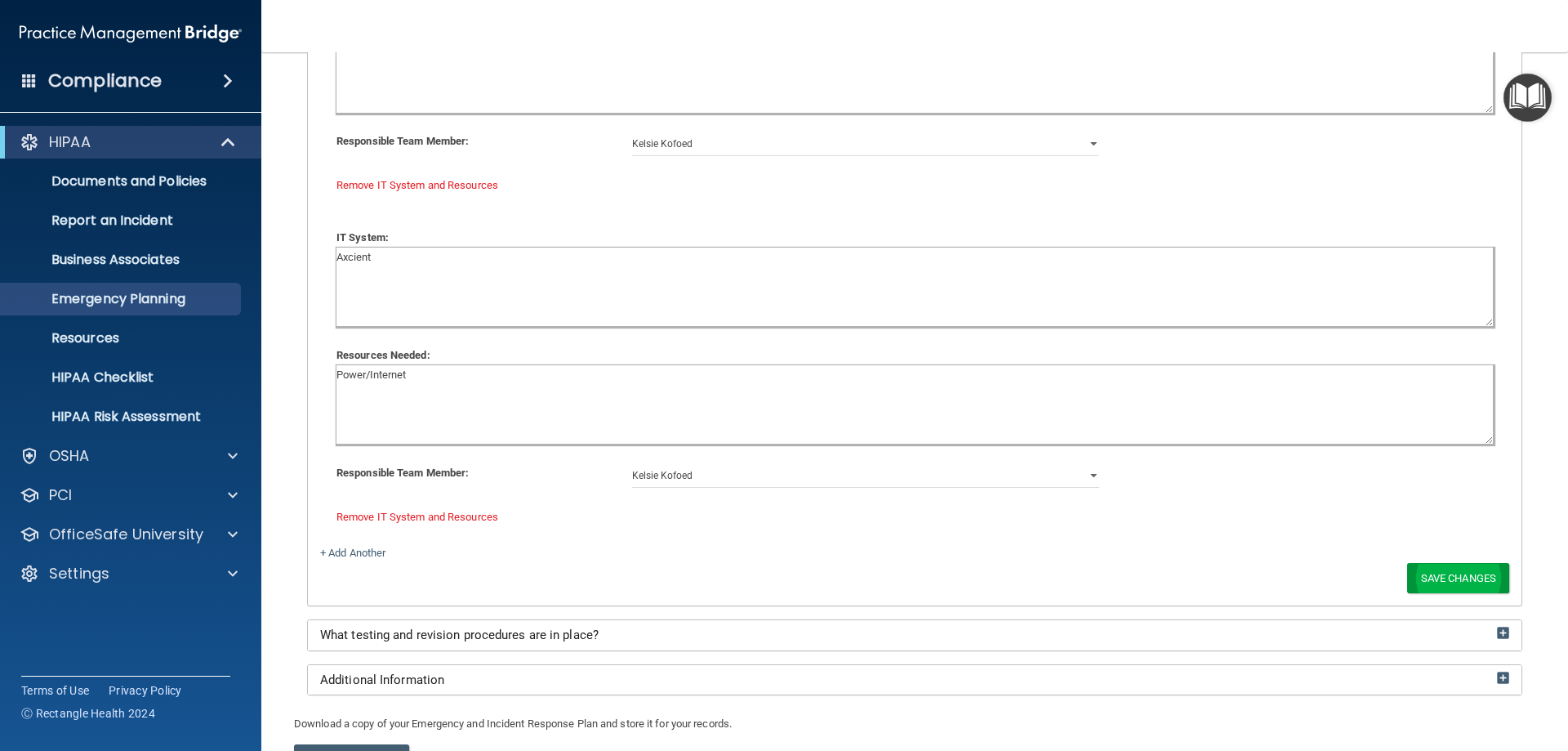
type textarea "Power/Internet"
click at [1442, 574] on button "Save Changes" at bounding box center [1458, 578] width 102 height 30
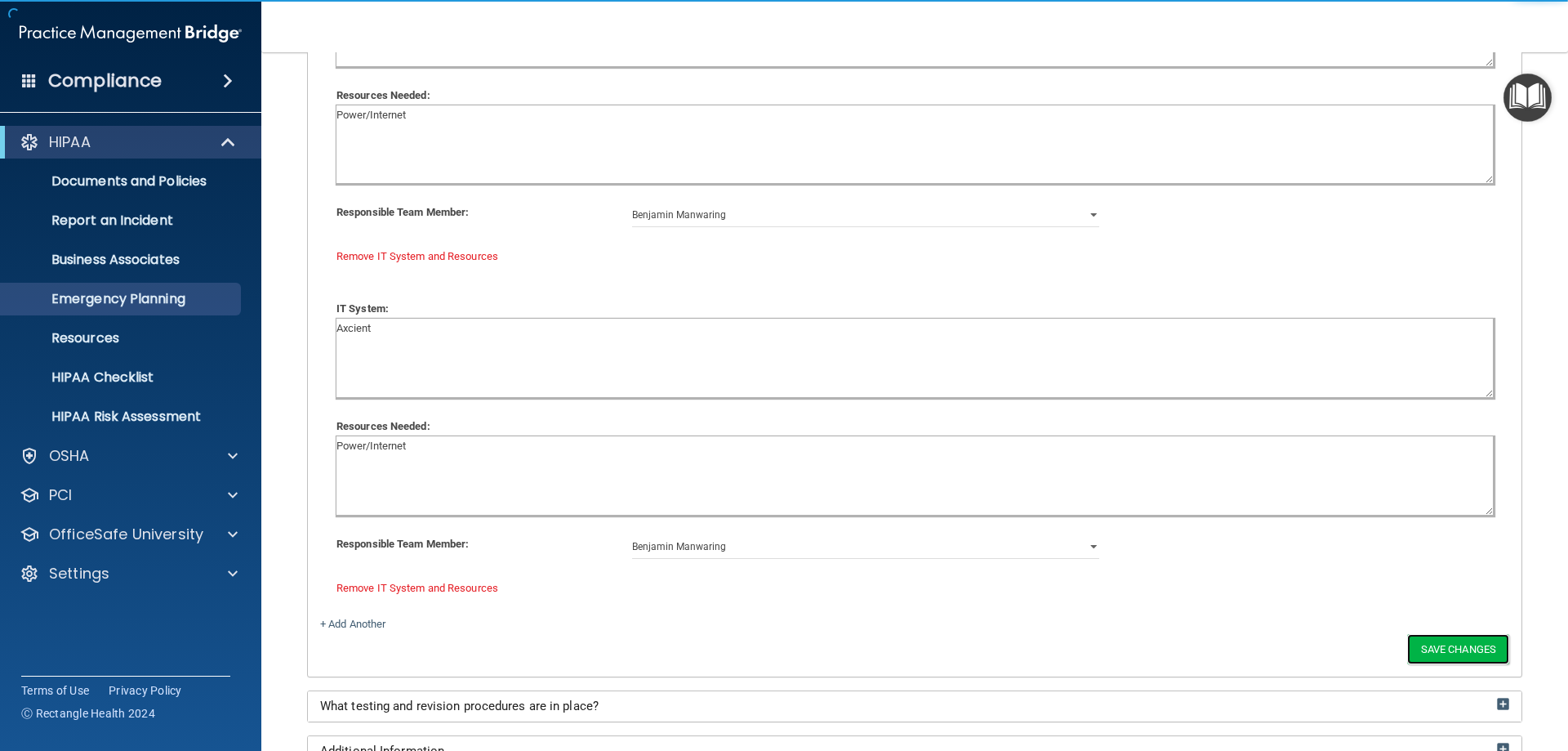
scroll to position [5181, 0]
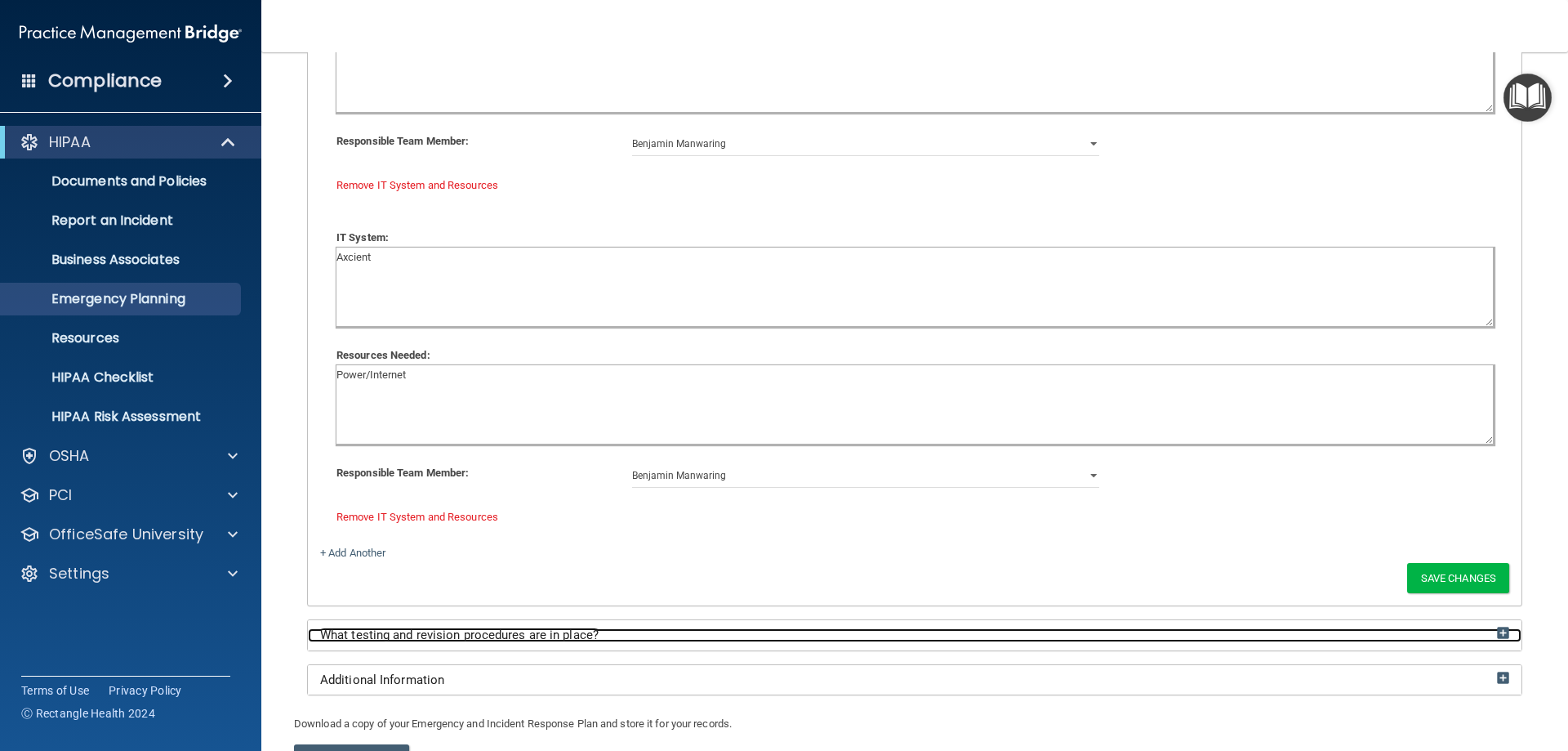
click at [443, 628] on span "What testing and revision procedures are in place?" at bounding box center [459, 634] width 278 height 15
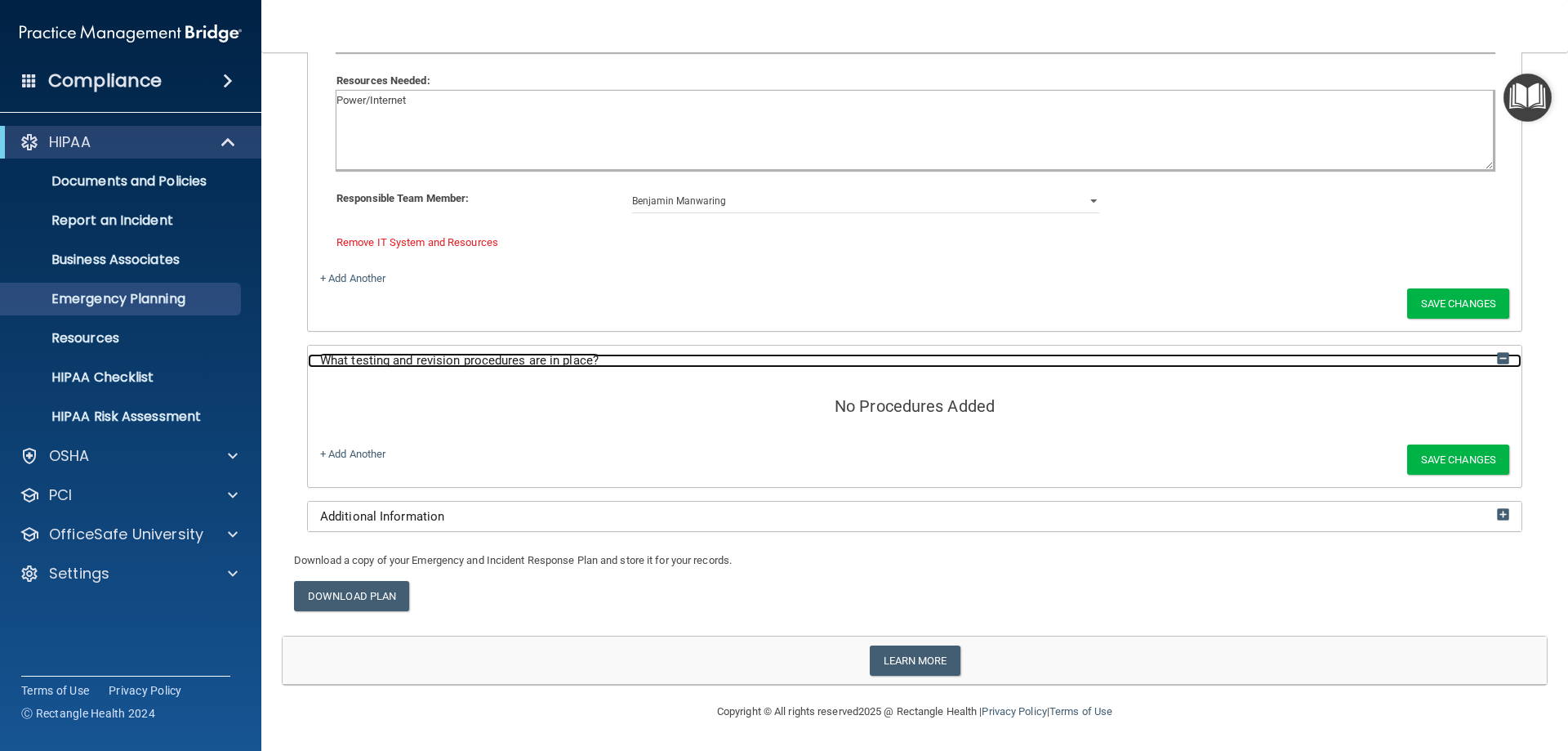
scroll to position [5385, 0]
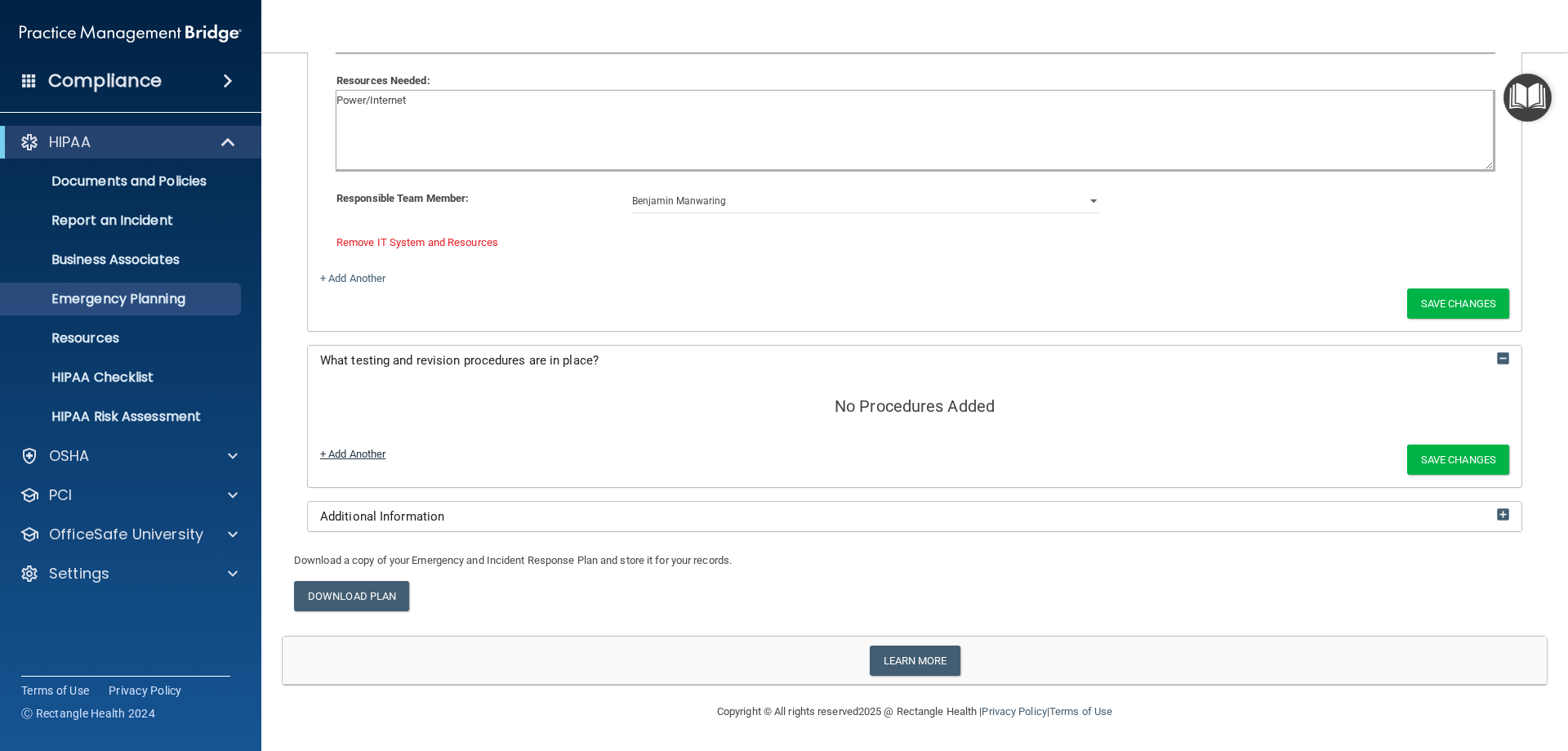
click at [346, 454] on link "+ Add Another" at bounding box center [353, 454] width 66 height 12
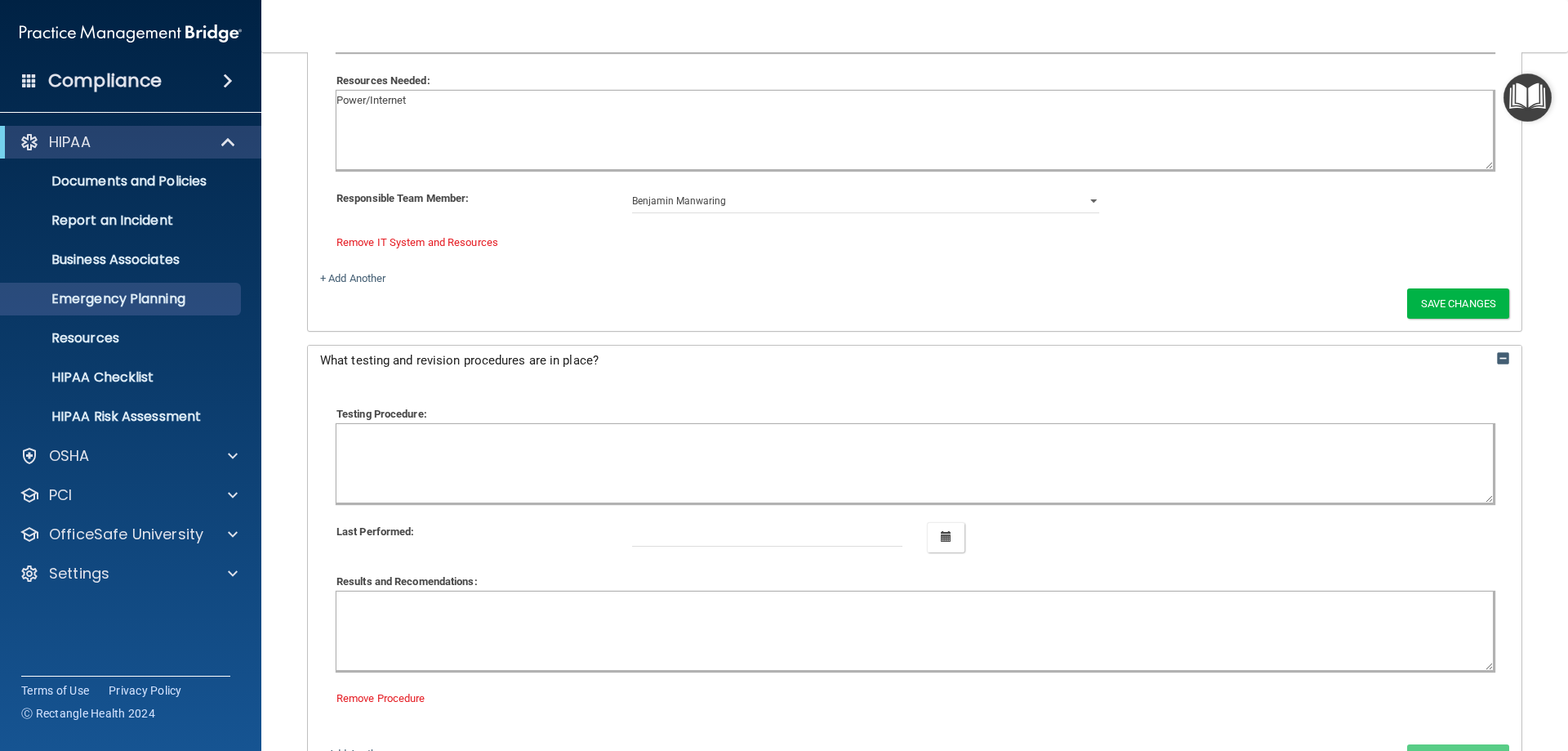
click at [385, 440] on textarea at bounding box center [915, 463] width 1156 height 79
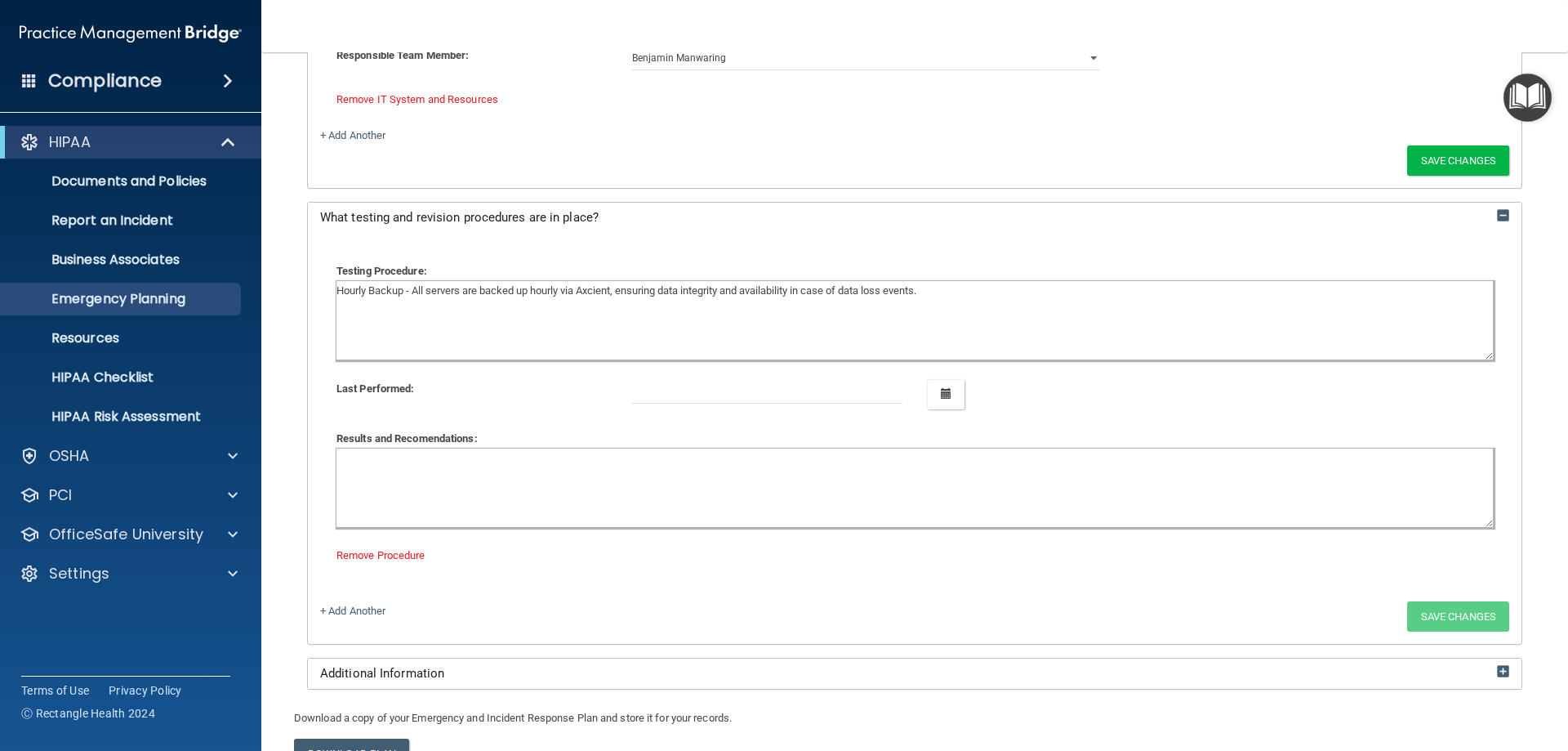
scroll to position [5630, 0]
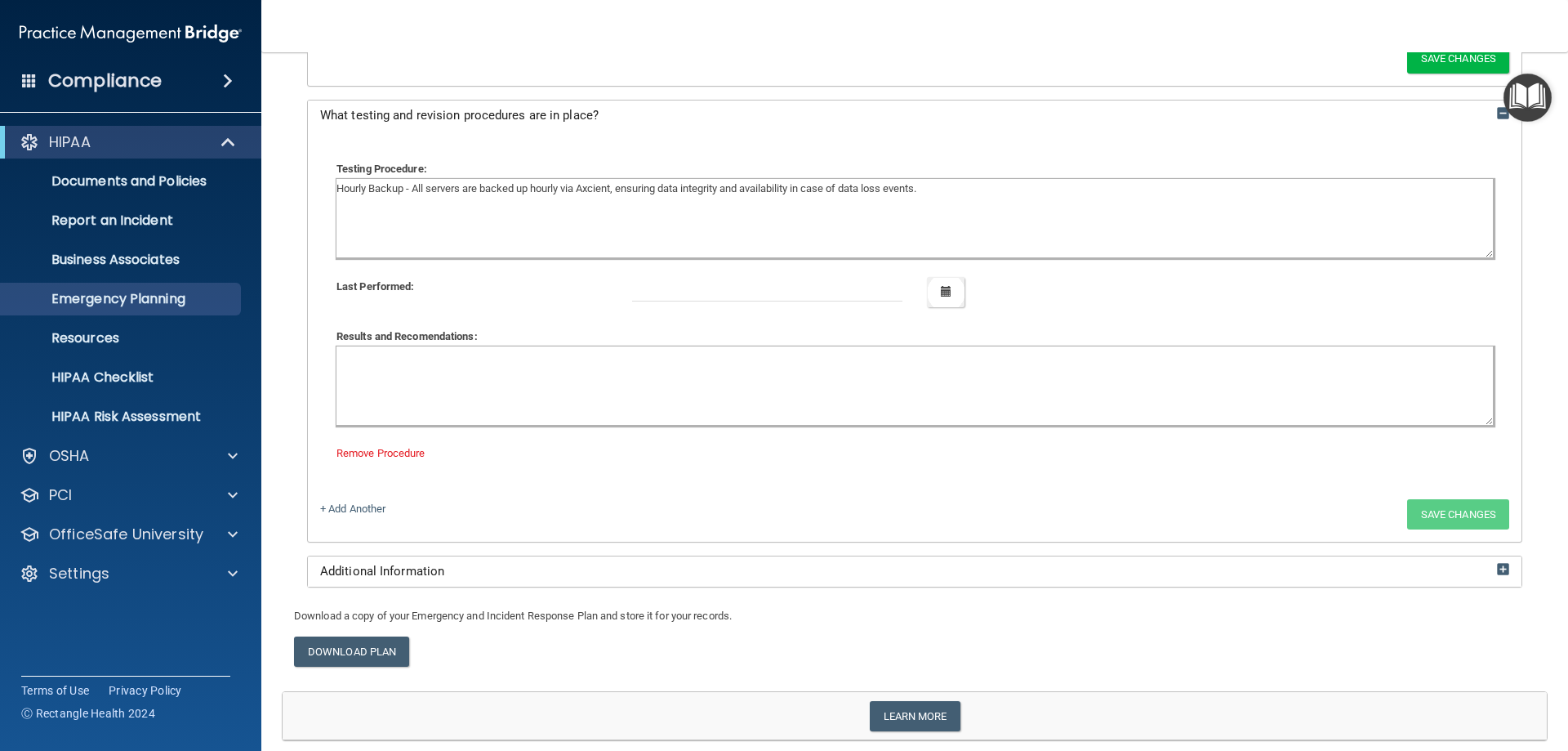
type textarea "Hourly Backup - All servers are backed up hourly via Axcient, ensuring data int…"
click at [947, 282] on button "button" at bounding box center [946, 292] width 38 height 30
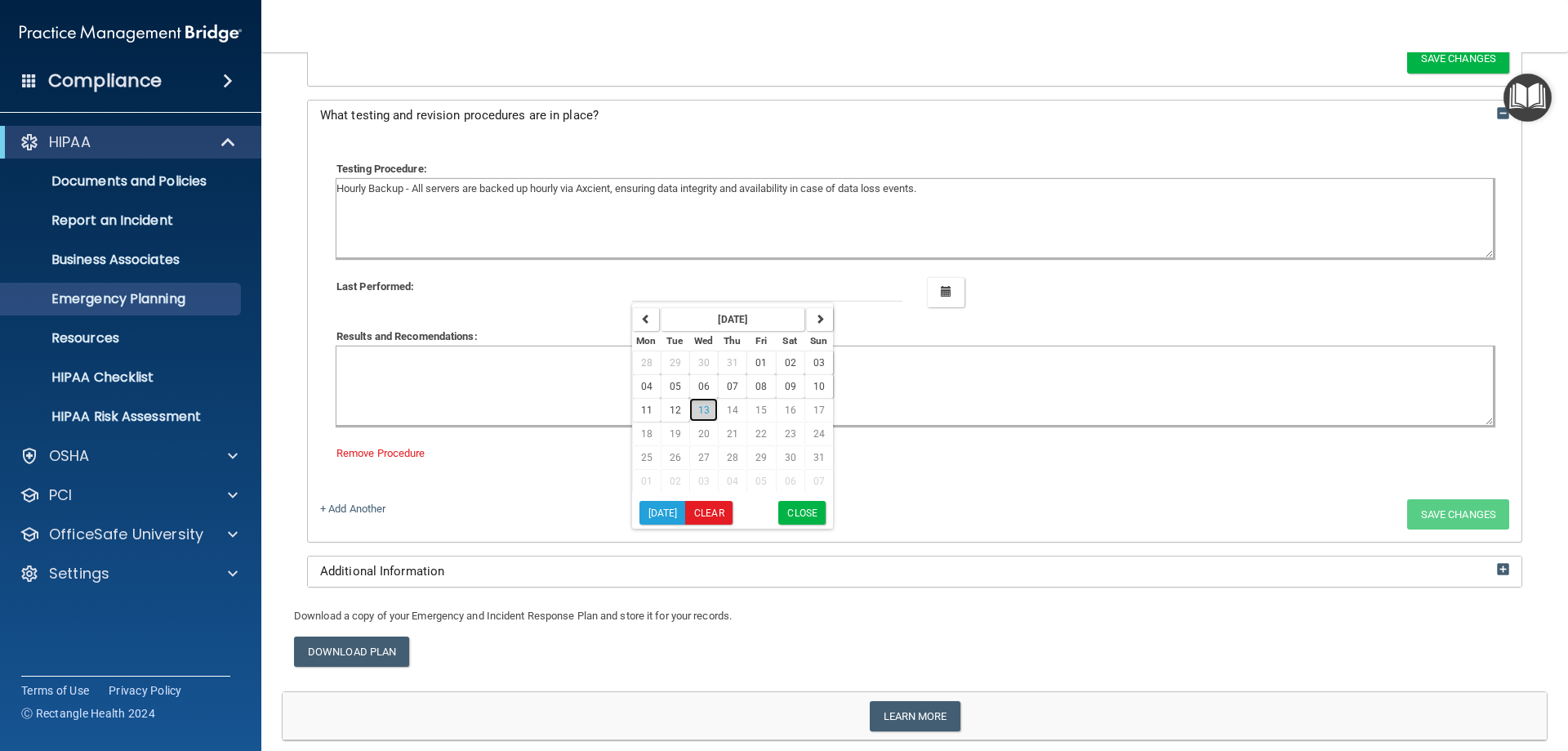
click at [701, 410] on span "13" at bounding box center [704, 410] width 11 height 11
type input "[DATE]"
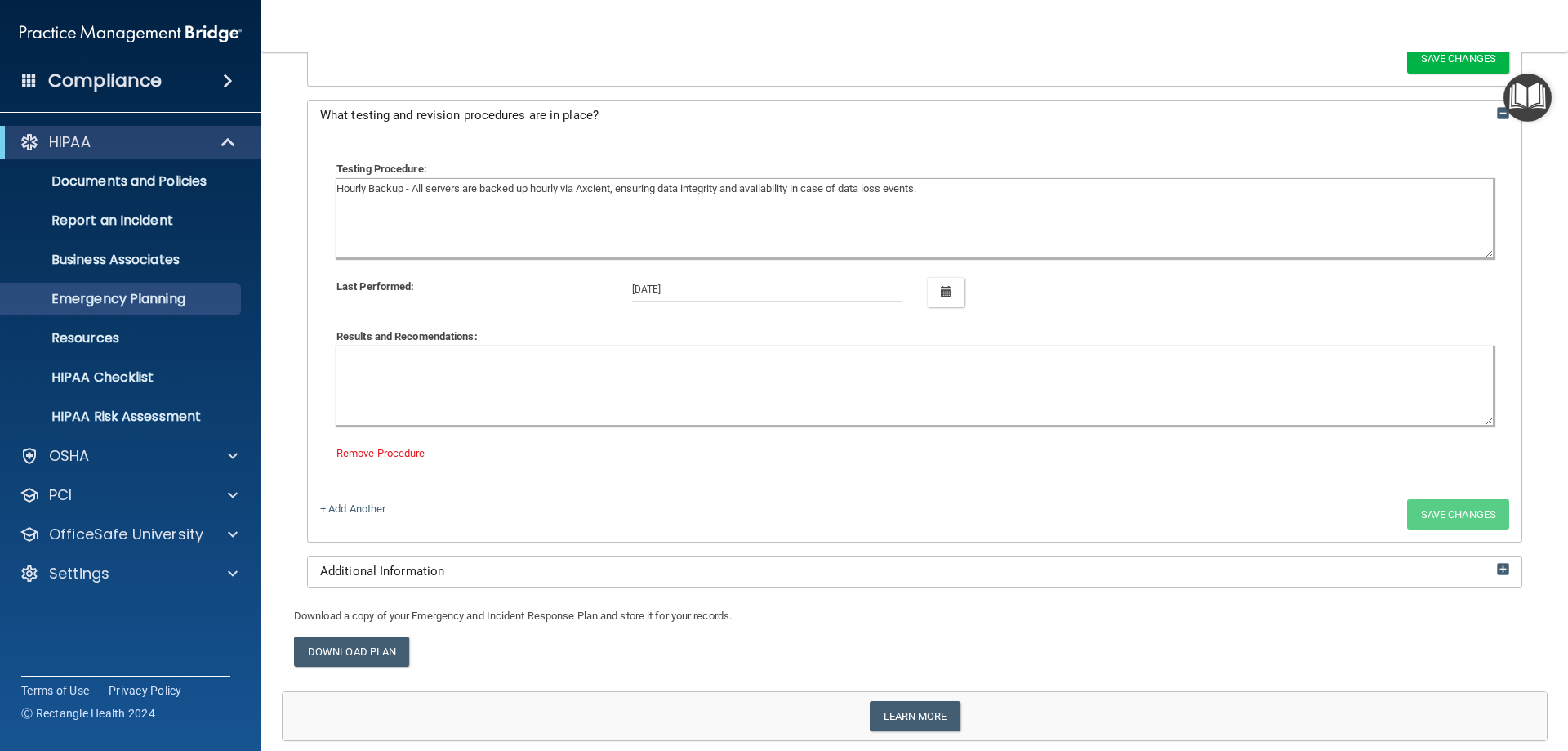
click at [583, 374] on textarea at bounding box center [915, 385] width 1156 height 79
type textarea "N"
type textarea "Data backed up successfully."
click at [1449, 514] on button "Save Changes" at bounding box center [1458, 515] width 102 height 30
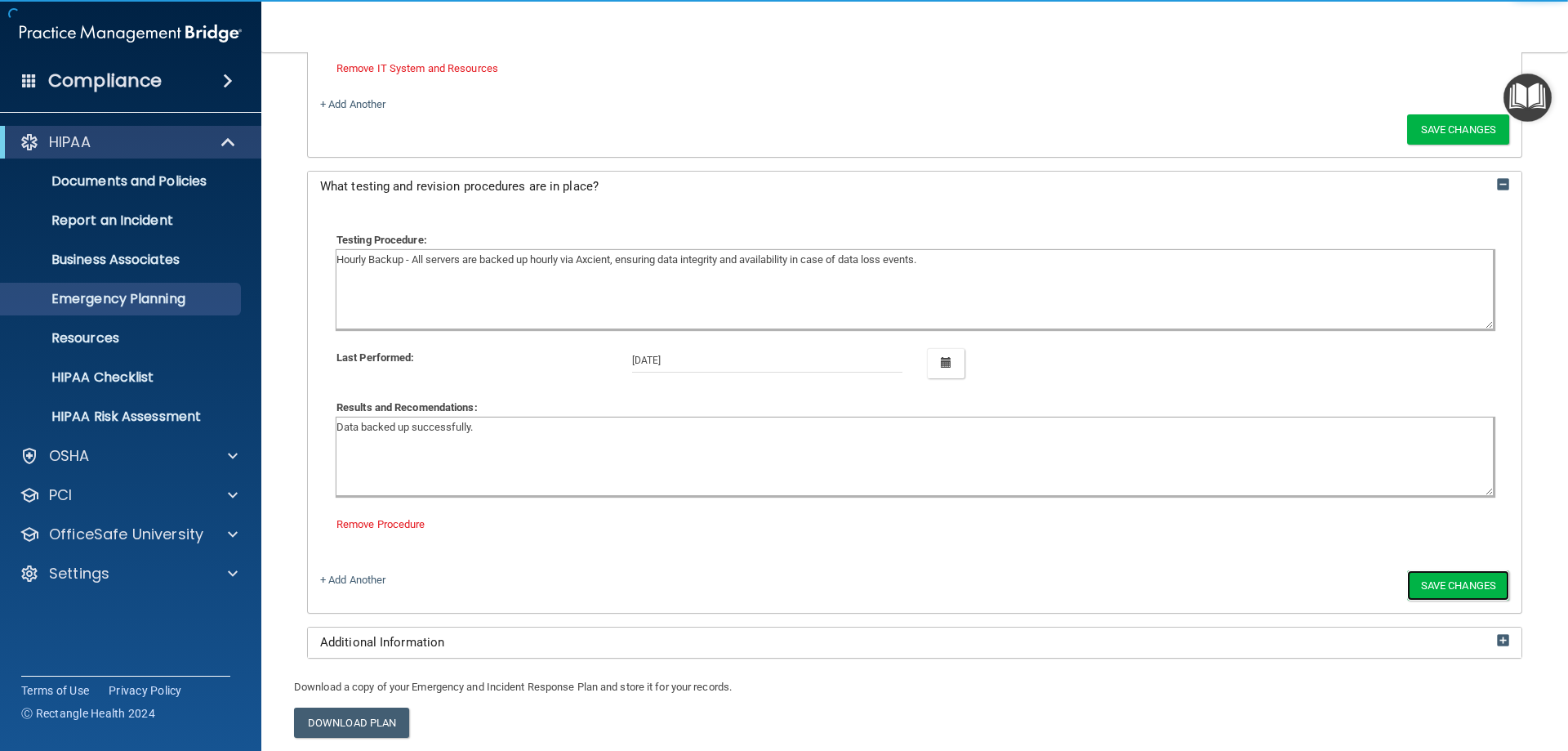
scroll to position [5701, 0]
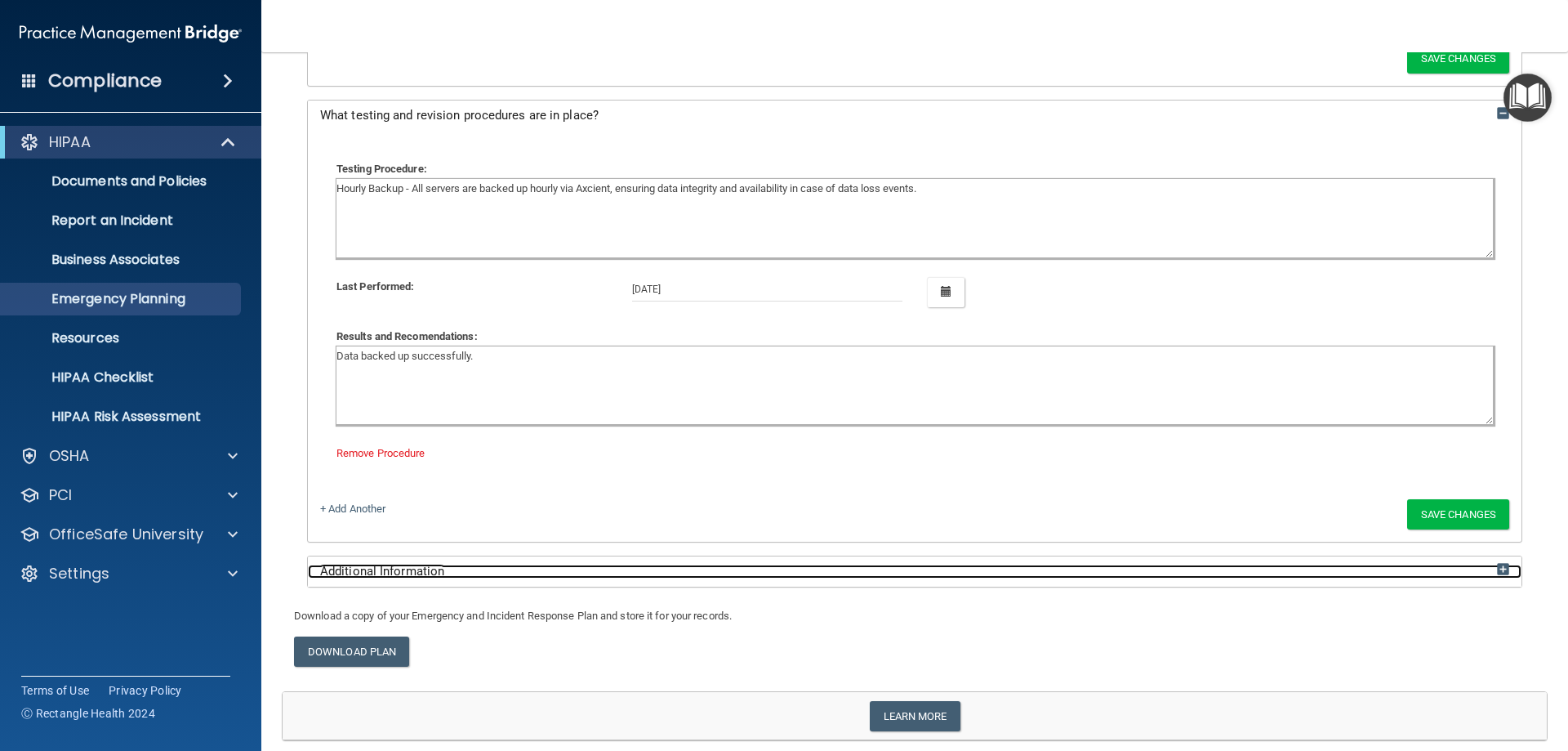
click at [626, 576] on div "Additional Information" at bounding box center [915, 571] width 1214 height 14
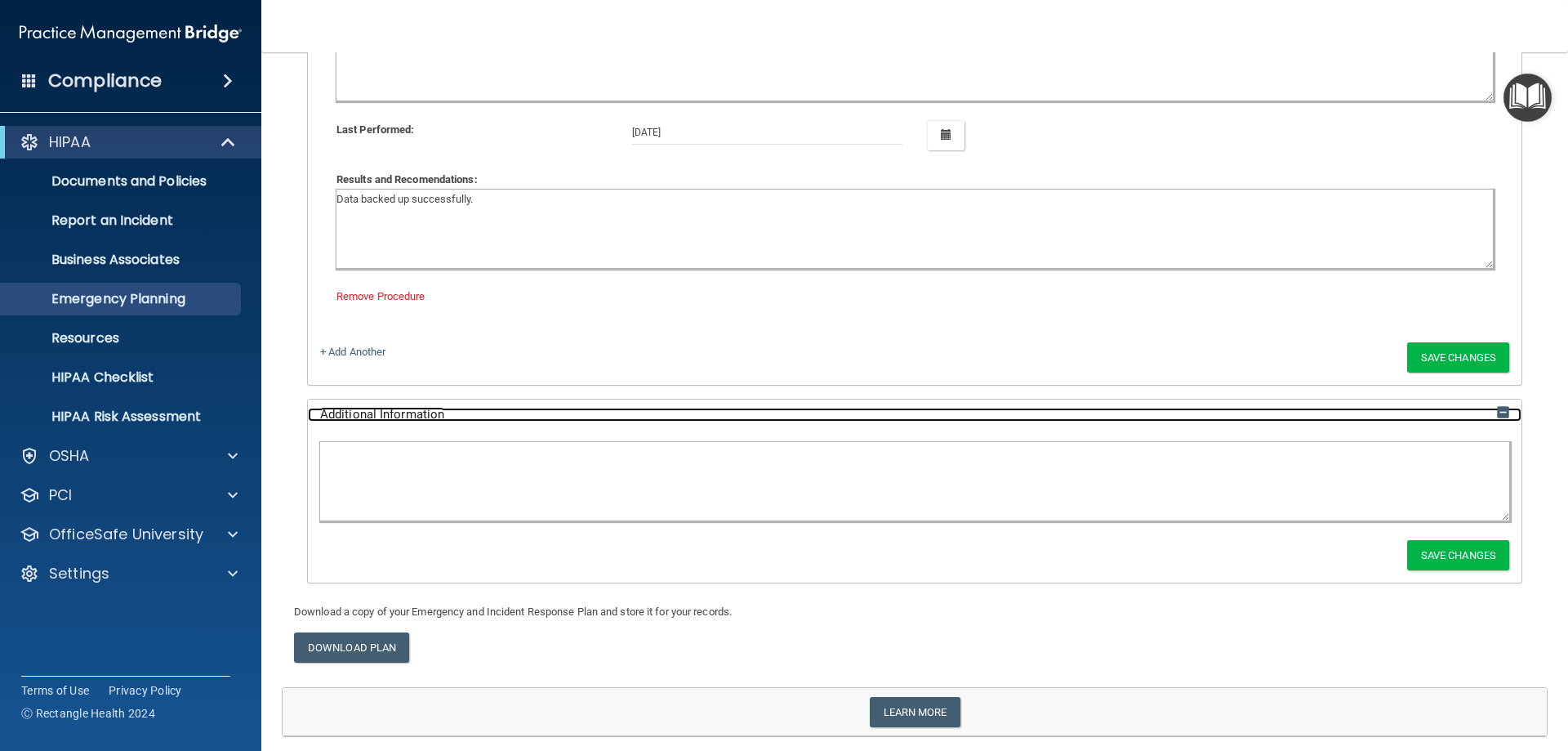
scroll to position [5838, 0]
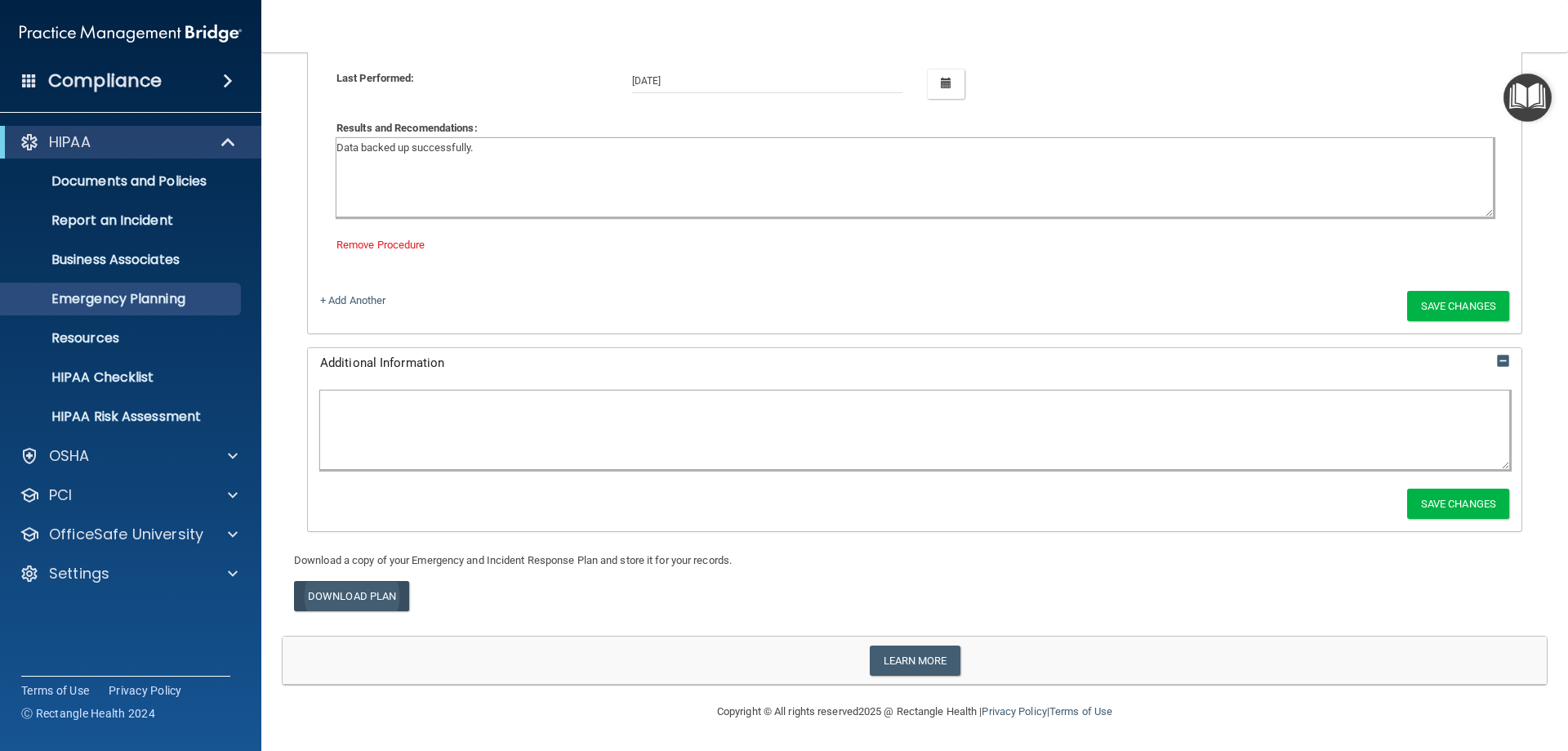
click at [342, 587] on link "Download Plan" at bounding box center [352, 596] width 116 height 30
click at [107, 336] on p "Resources" at bounding box center [123, 338] width 223 height 16
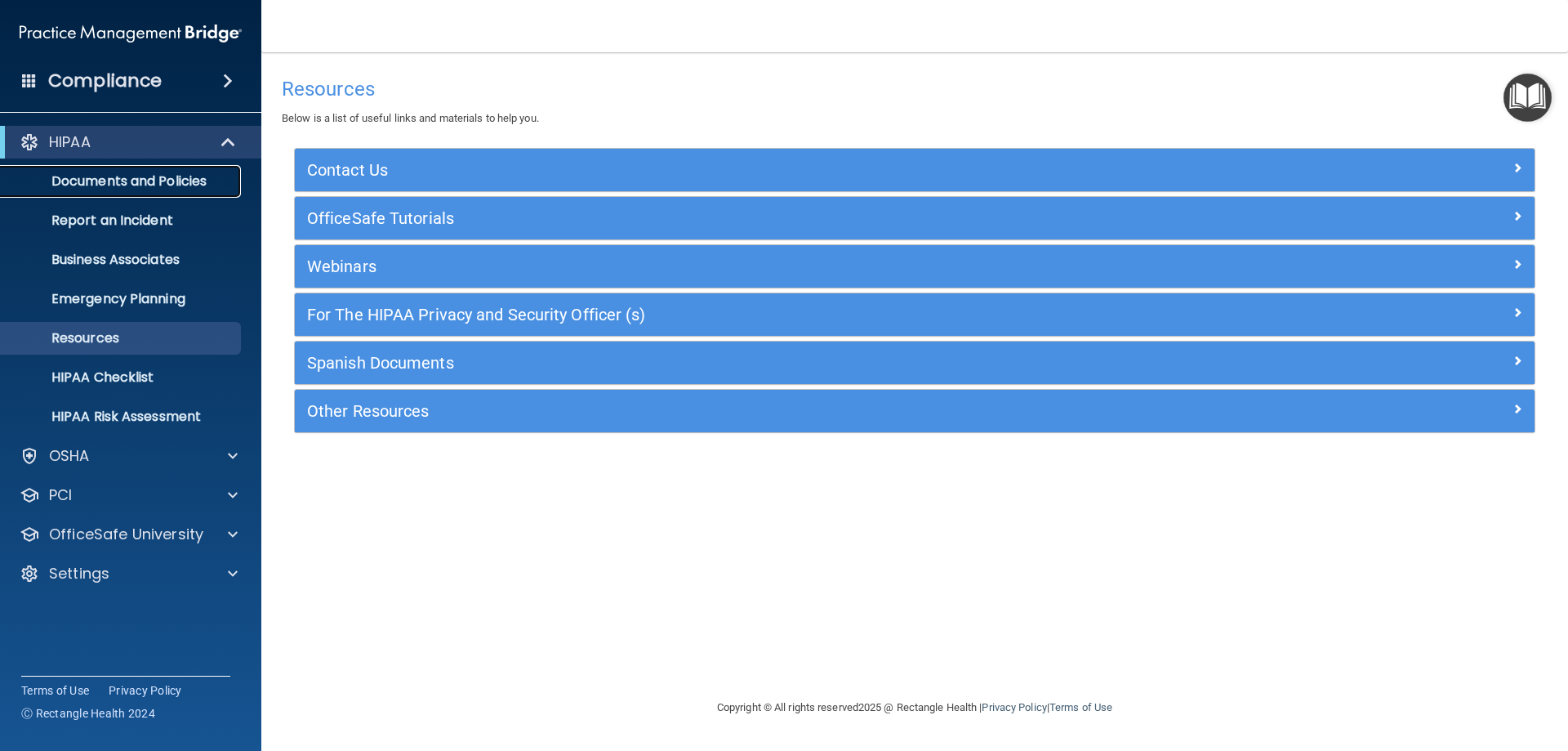
click at [127, 171] on link "Documents and Policies" at bounding box center [113, 182] width 257 height 33
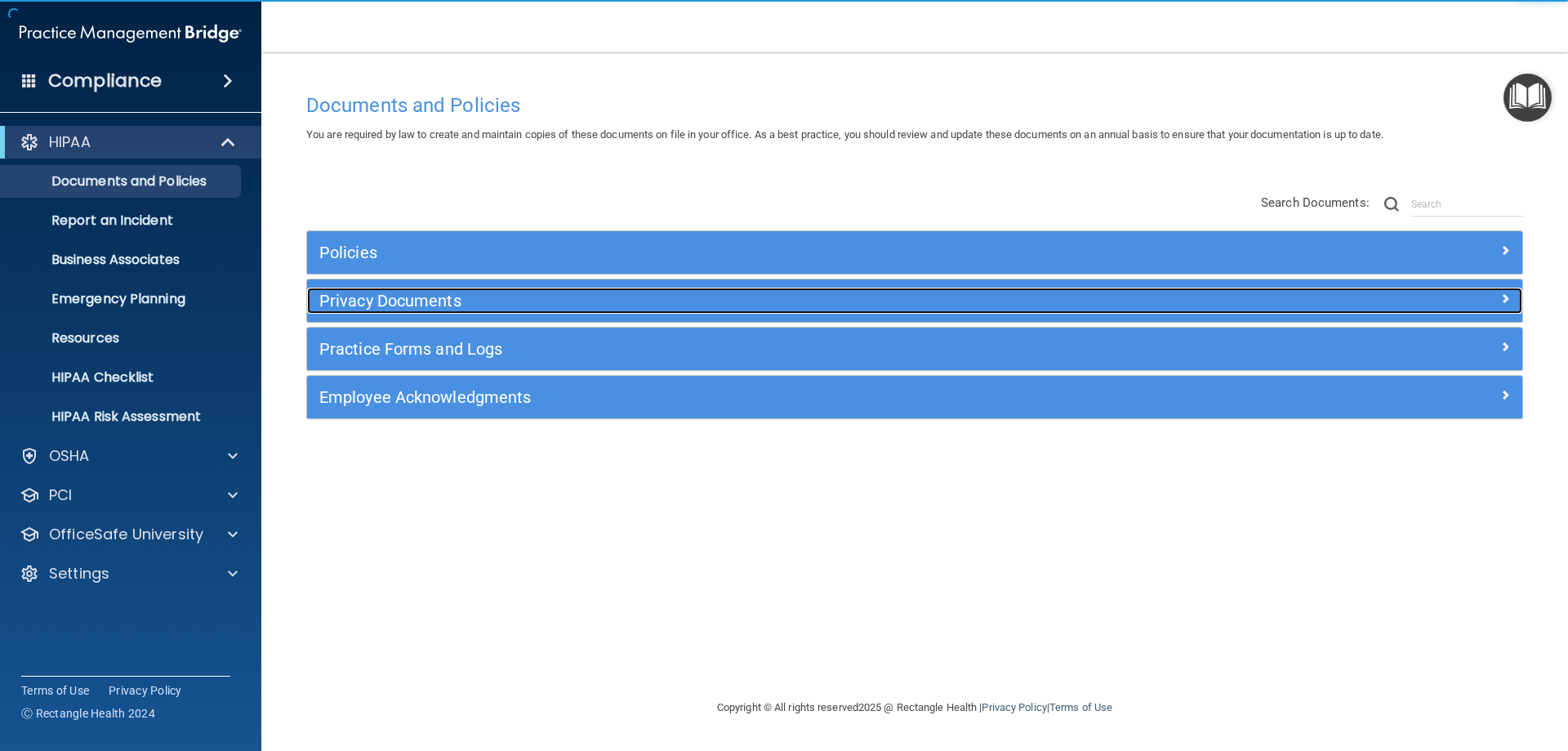
click at [387, 297] on h5 "Privacy Documents" at bounding box center [763, 301] width 887 height 18
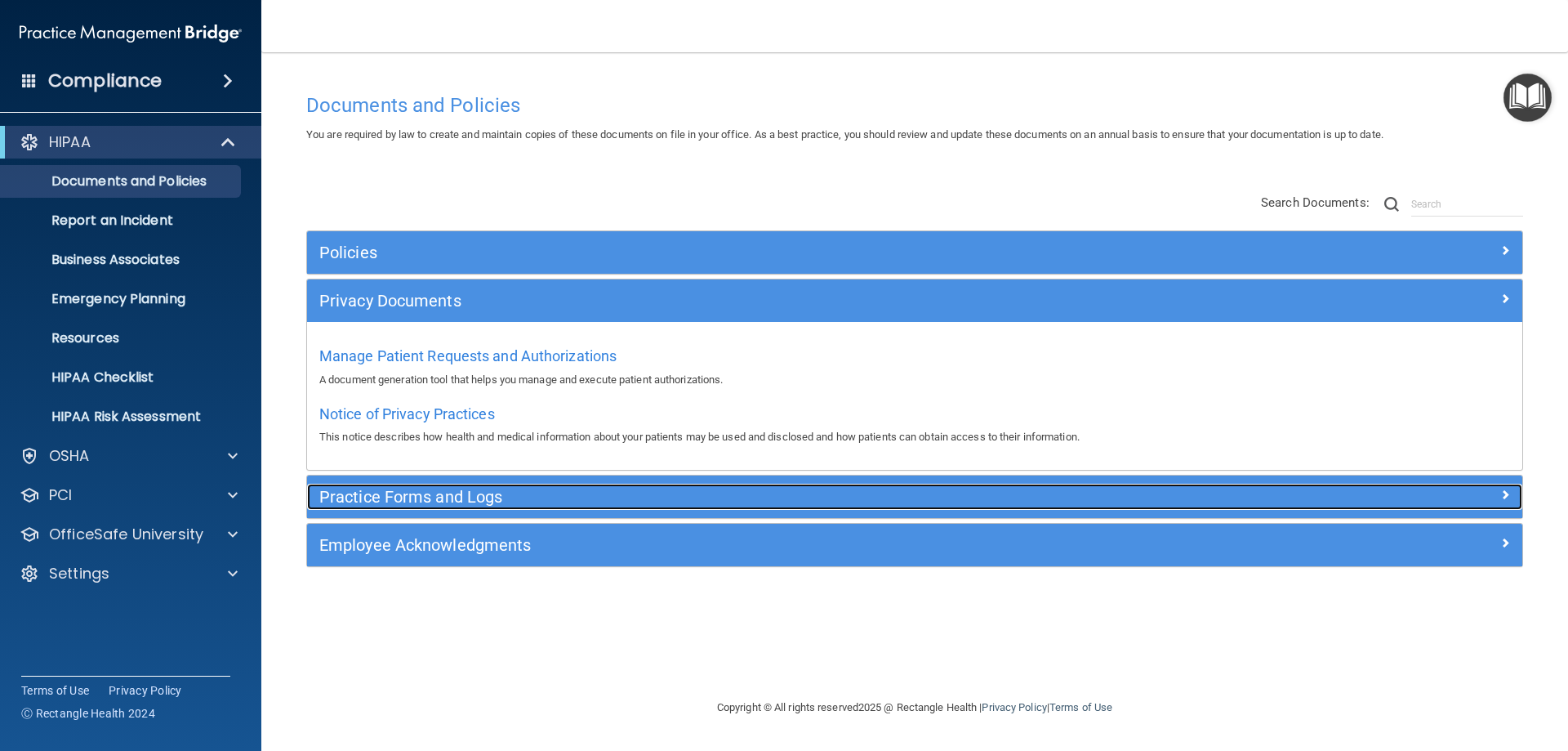
click at [415, 497] on h5 "Practice Forms and Logs" at bounding box center [763, 497] width 887 height 18
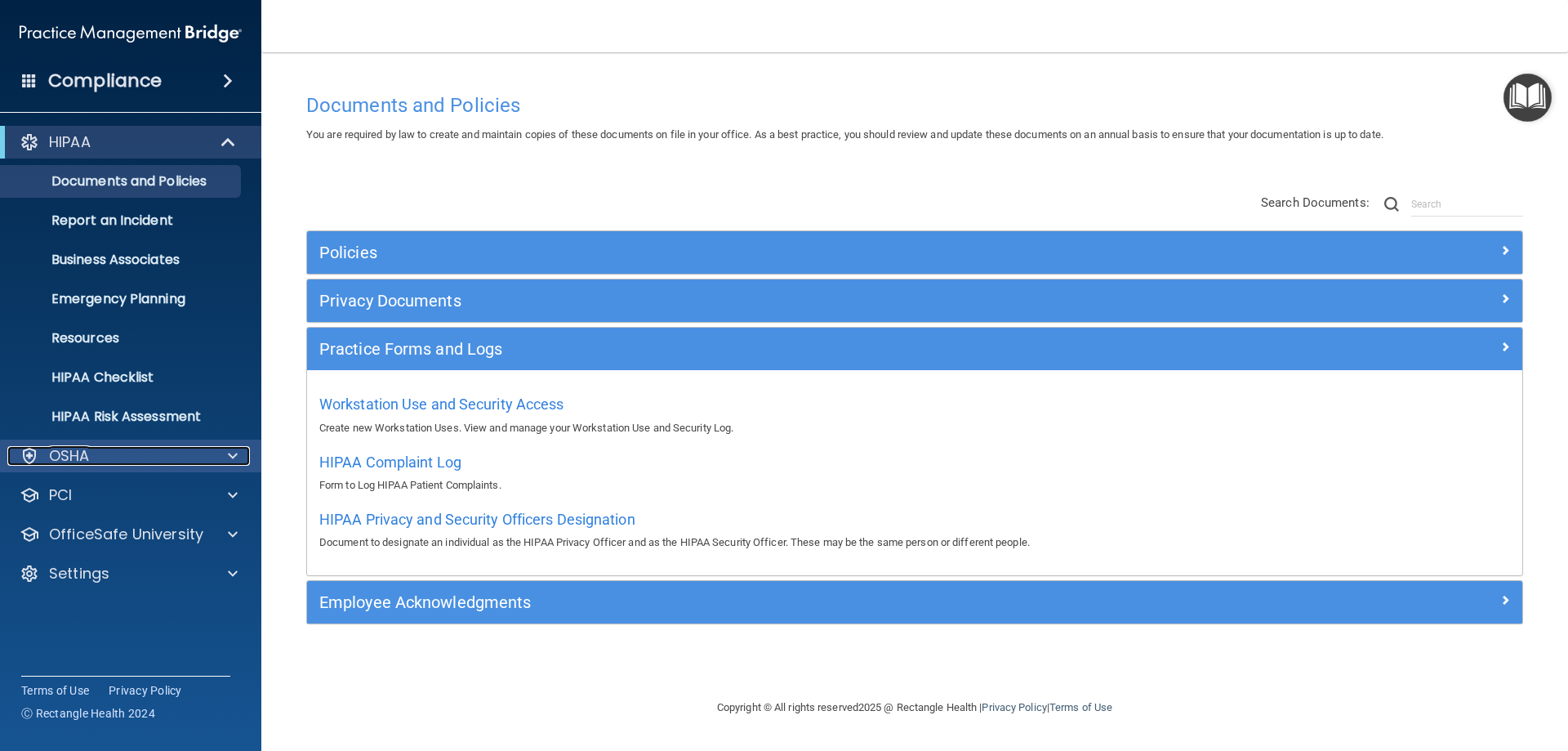
click at [119, 464] on div "OSHA" at bounding box center [108, 456] width 202 height 20
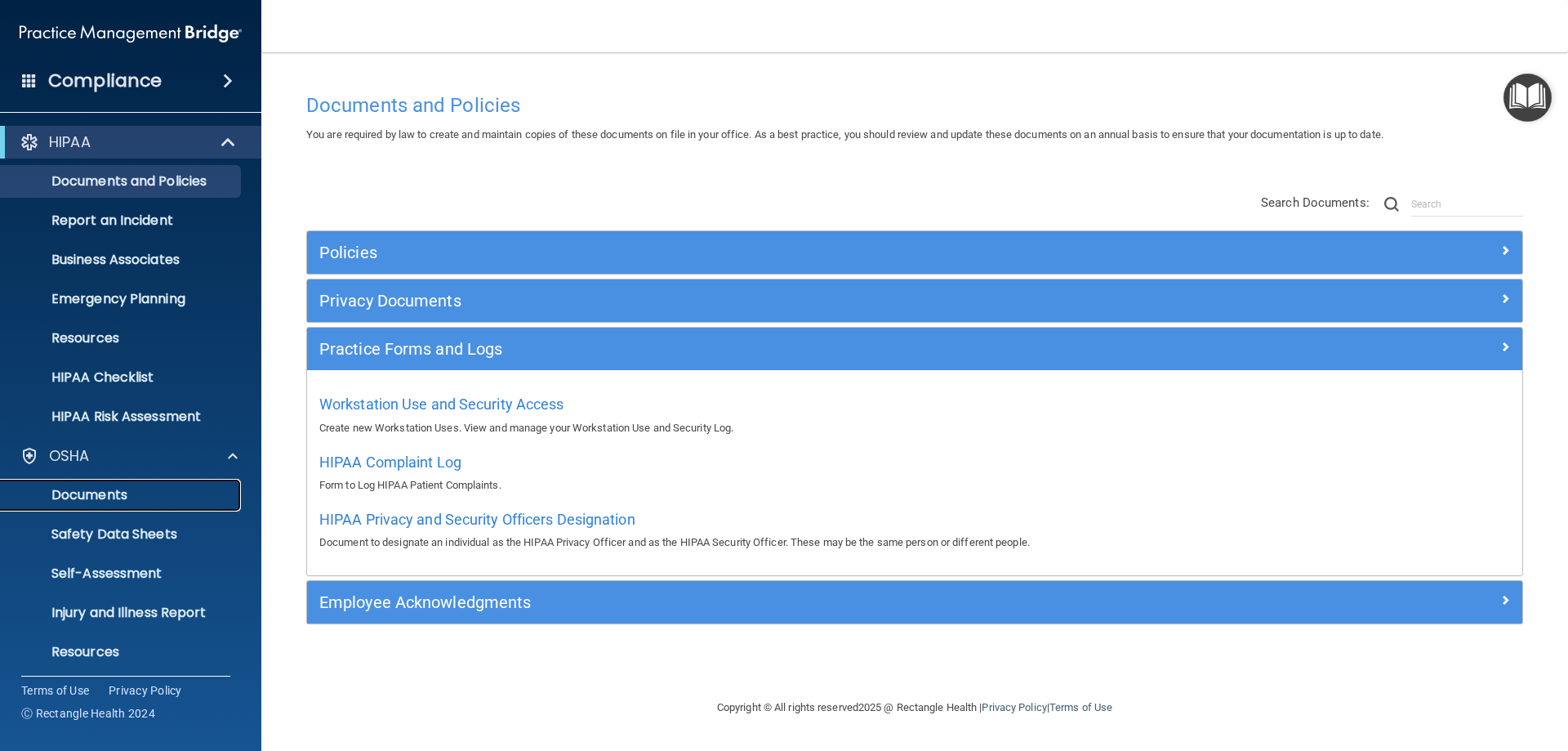
click at [102, 494] on p "Documents" at bounding box center [123, 495] width 223 height 16
